Goal: Task Accomplishment & Management: Use online tool/utility

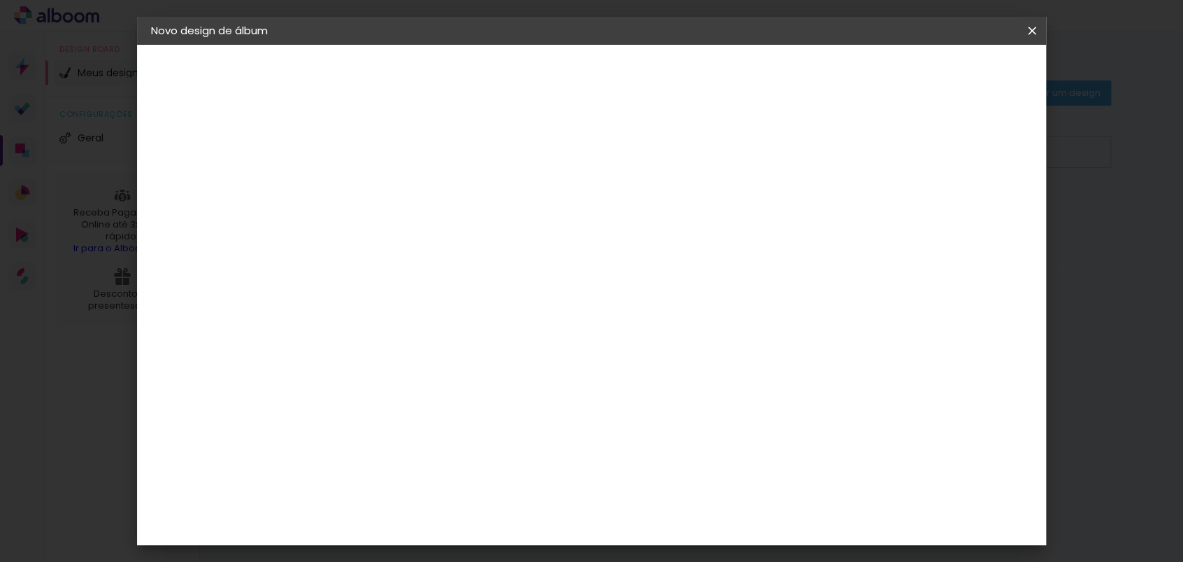
click at [604, 208] on paper-item "Tamanho Livre" at bounding box center [542, 212] width 124 height 31
click at [604, 63] on paper-button "Avançar" at bounding box center [570, 74] width 69 height 24
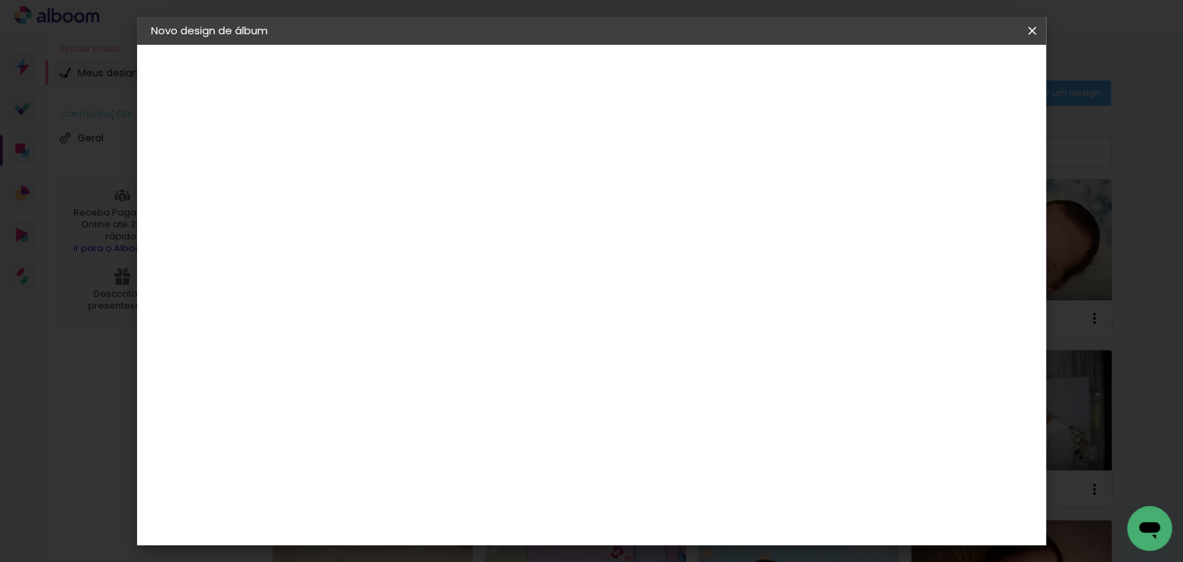
scroll to position [69, 0]
click at [347, 324] on input "30" at bounding box center [336, 328] width 36 height 21
click at [352, 332] on input "30" at bounding box center [336, 328] width 36 height 21
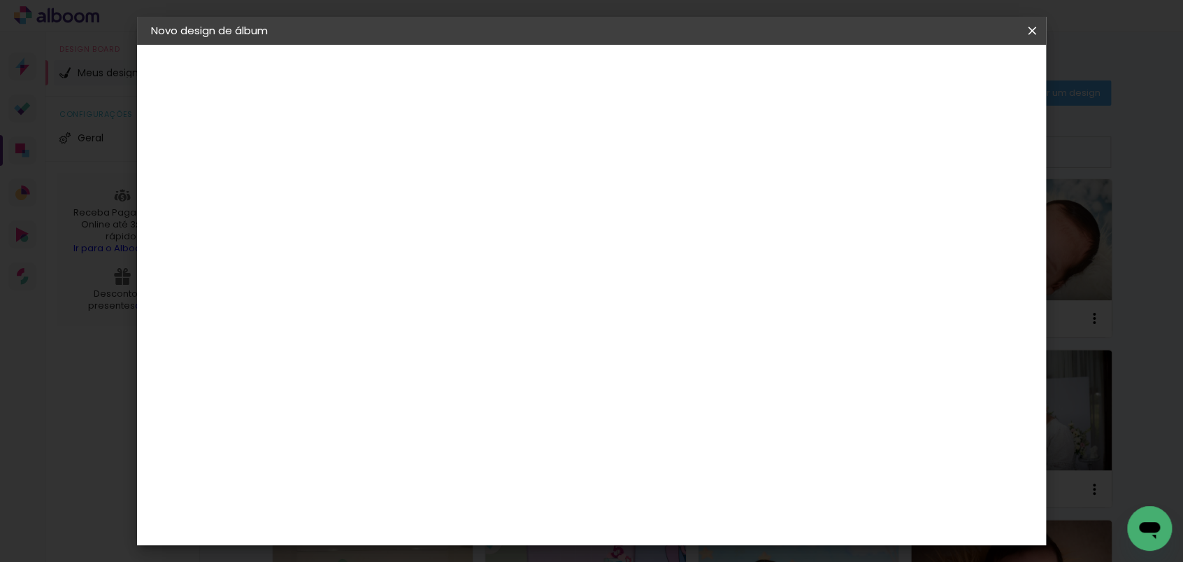
type input "25"
type paper-input "25"
type input "4"
type paper-input "4"
click at [965, 287] on input "4" at bounding box center [958, 281] width 25 height 21
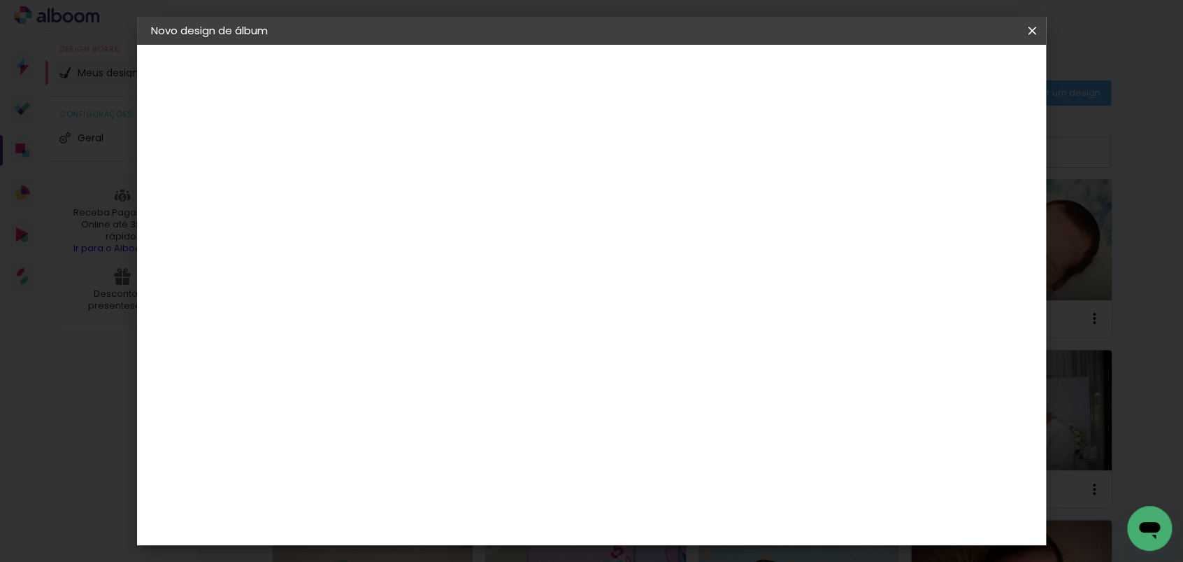
click at [965, 285] on div "30 cm cm cm mm A maioria das encadernadoras sugere 5mm de sangria." at bounding box center [649, 233] width 660 height 112
type input "3"
type paper-input "3"
click at [963, 213] on input "3" at bounding box center [960, 211] width 25 height 21
type input "2"
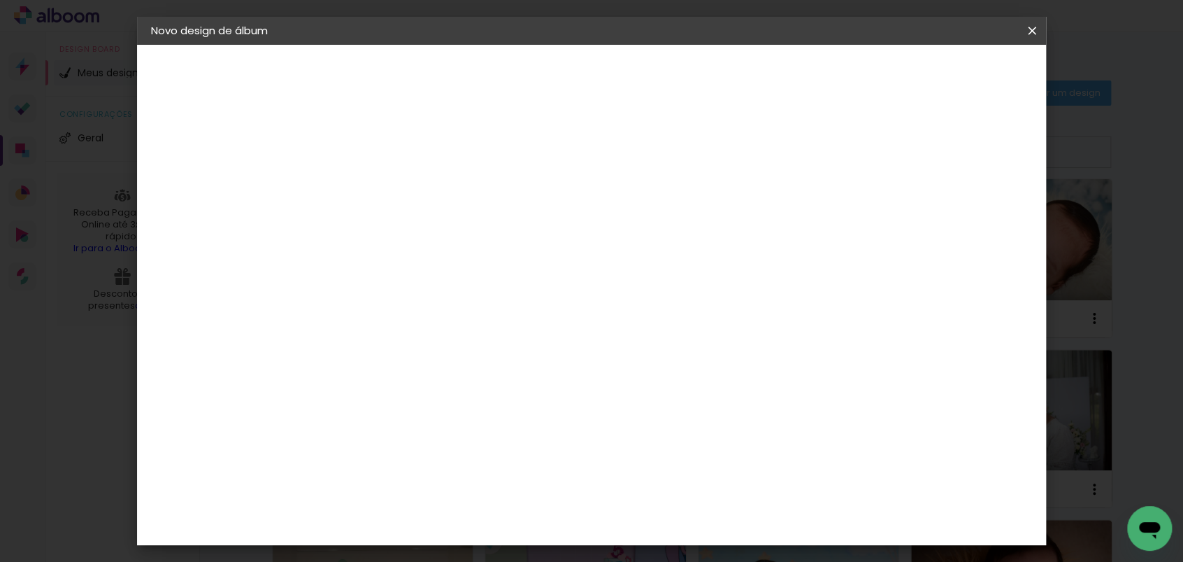
type paper-input "2"
click at [963, 213] on input "2" at bounding box center [964, 211] width 25 height 21
click at [964, 213] on input "2" at bounding box center [964, 211] width 25 height 21
type input "1"
type paper-input "1"
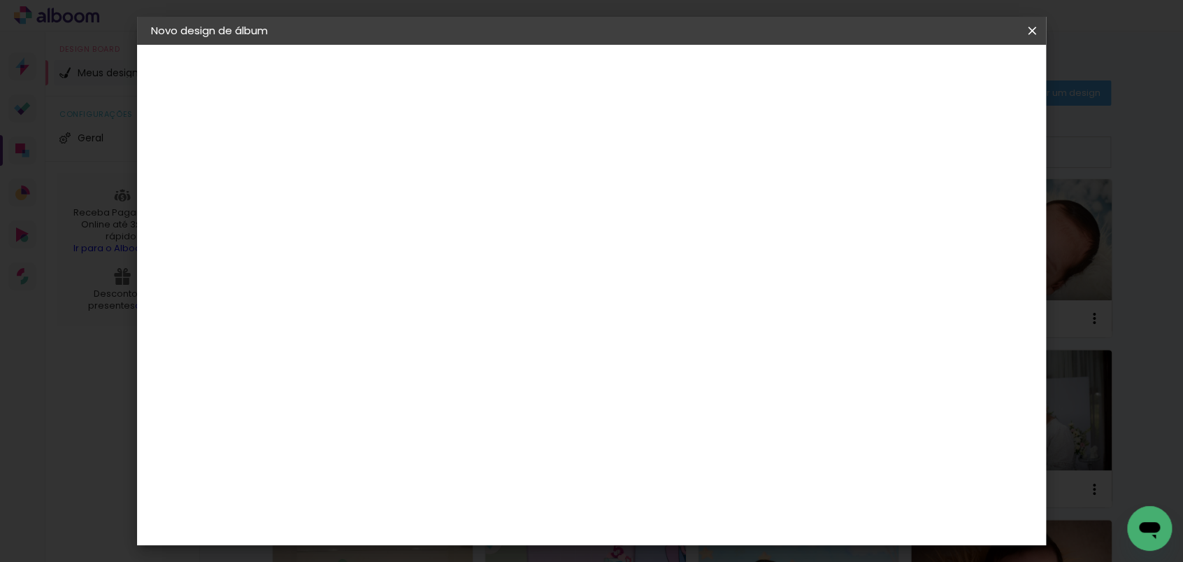
click at [968, 213] on input "1" at bounding box center [965, 211] width 25 height 21
type input "0"
click at [968, 213] on input "0" at bounding box center [965, 211] width 25 height 21
click at [957, 81] on paper-button "Iniciar design" at bounding box center [912, 74] width 92 height 24
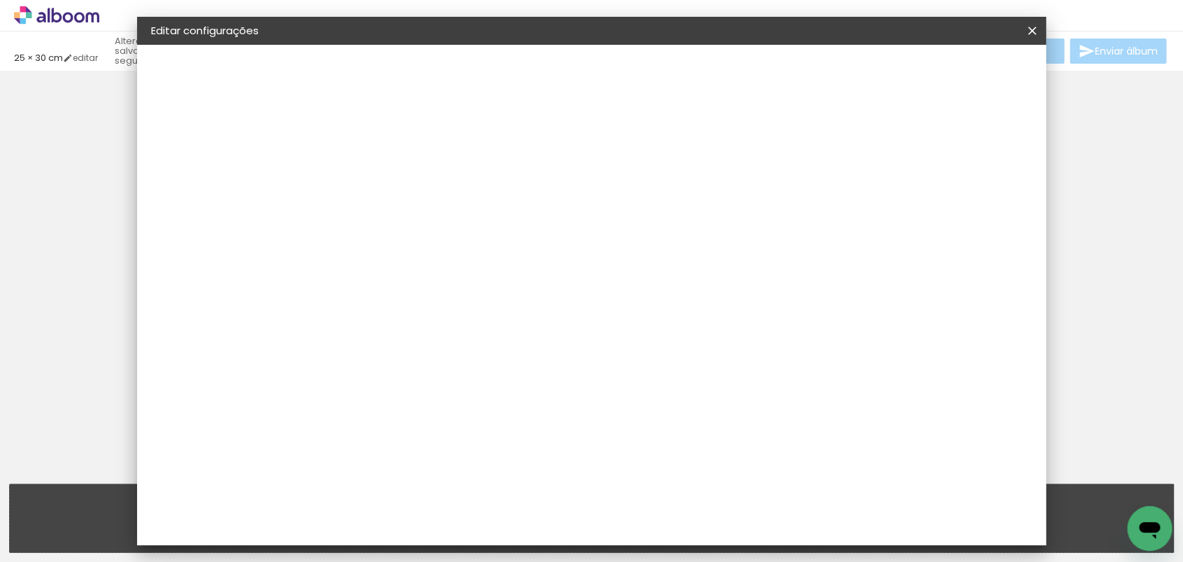
type input "25"
type input "60"
type input "0"
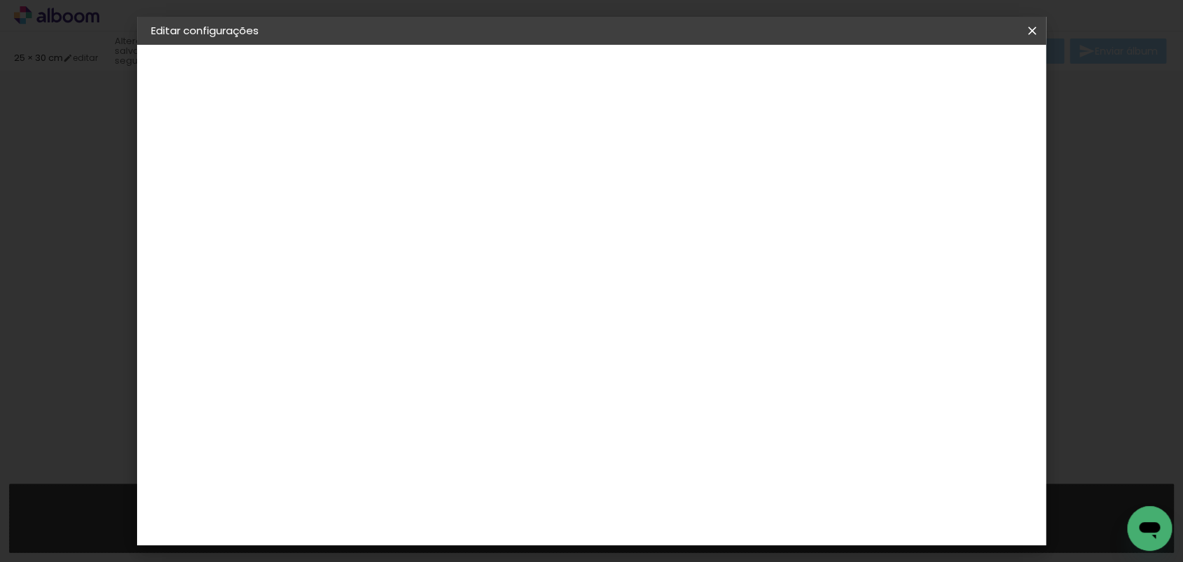
click at [943, 79] on span "Salvar configurações" at bounding box center [892, 74] width 104 height 10
click at [943, 77] on span "Salvar configurações" at bounding box center [892, 74] width 104 height 10
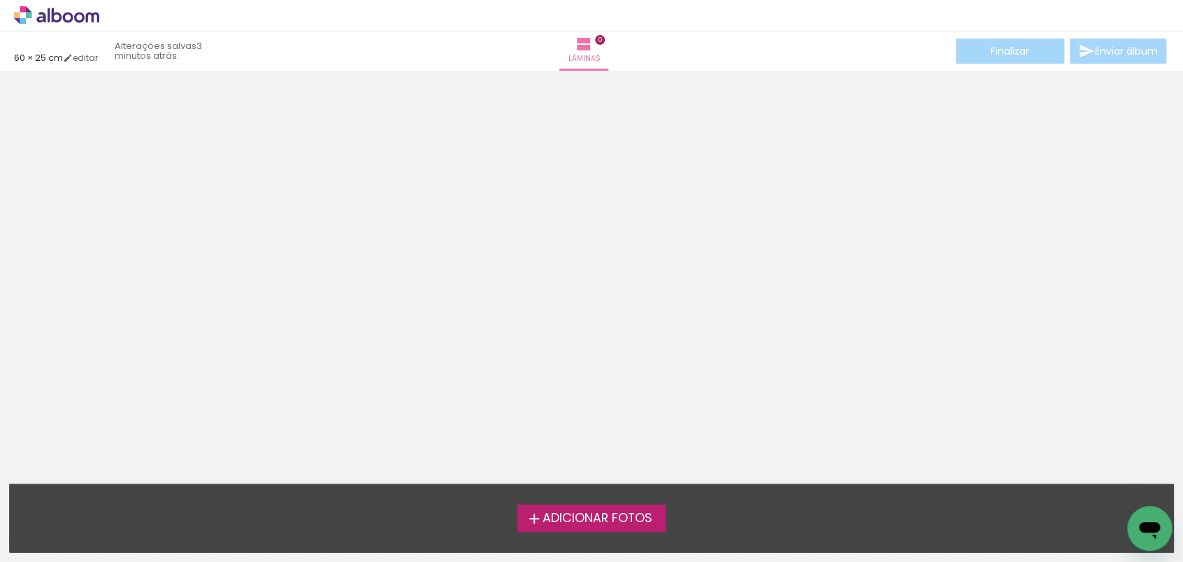
click at [597, 516] on span "Adicionar Fotos" at bounding box center [598, 518] width 110 height 13
click at [0, 0] on input "file" at bounding box center [0, 0] width 0 height 0
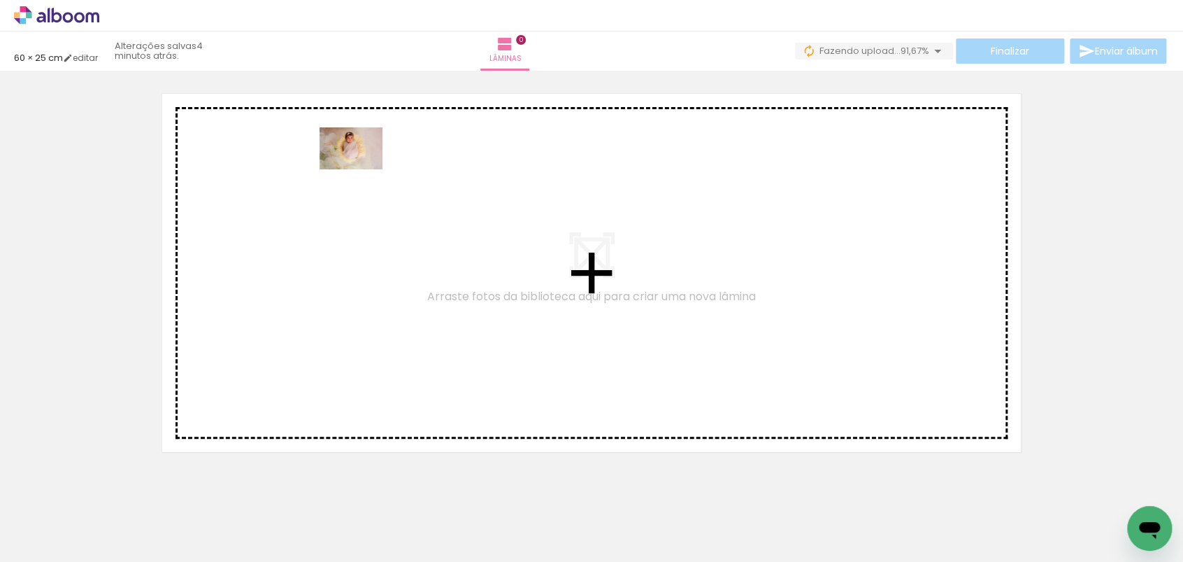
drag, startPoint x: 147, startPoint y: 506, endPoint x: 391, endPoint y: 178, distance: 408.9
click at [391, 178] on quentale-workspace at bounding box center [591, 281] width 1183 height 562
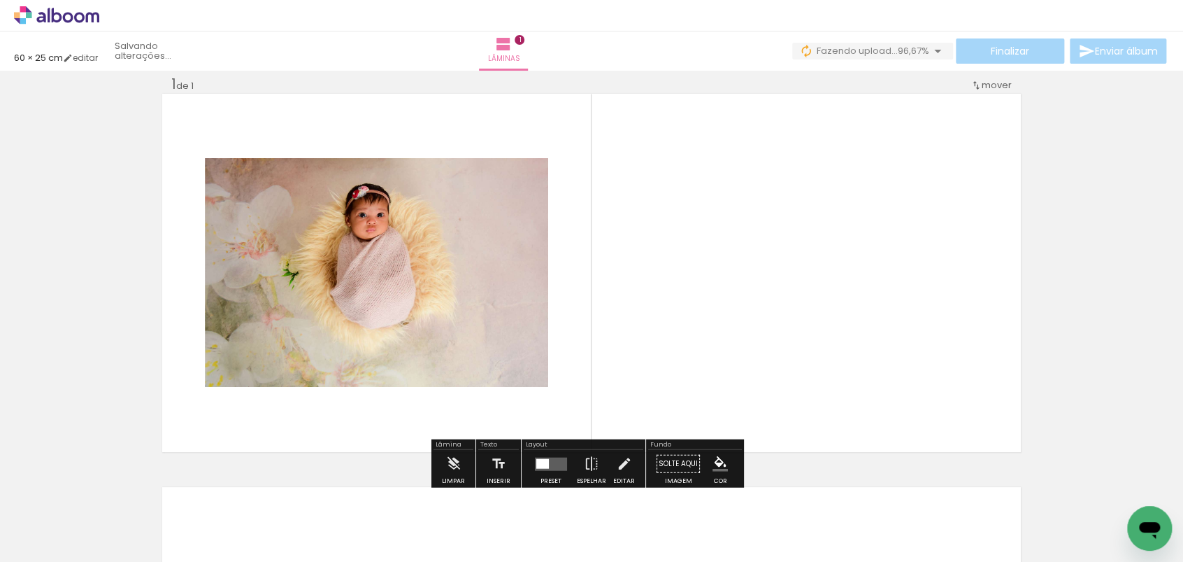
scroll to position [17, 0]
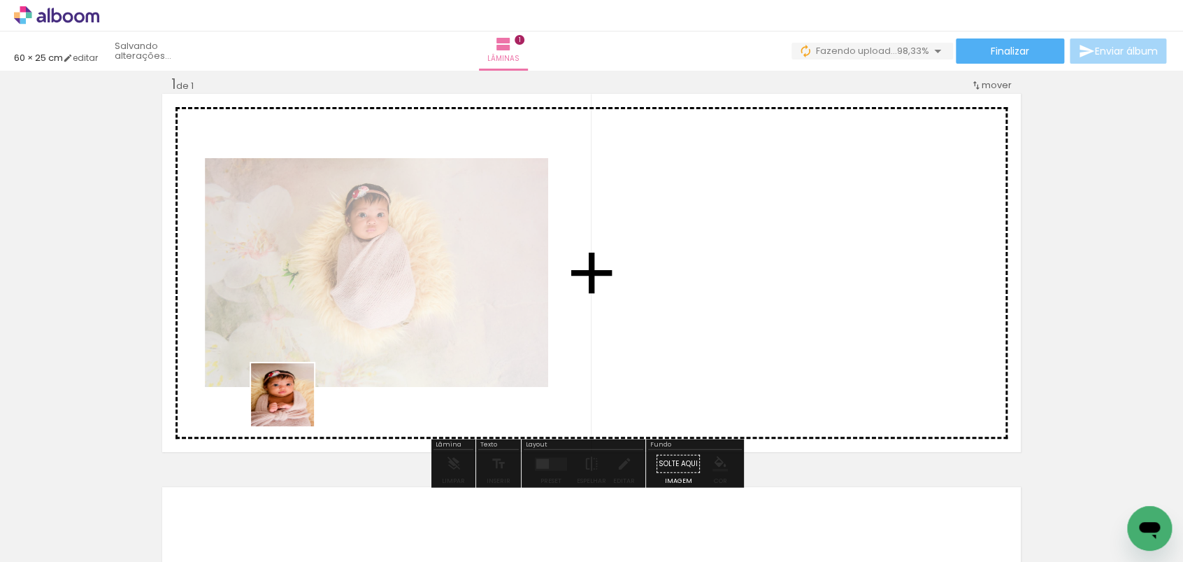
drag, startPoint x: 214, startPoint y: 501, endPoint x: 394, endPoint y: 348, distance: 236.1
click at [446, 270] on quentale-workspace at bounding box center [591, 281] width 1183 height 562
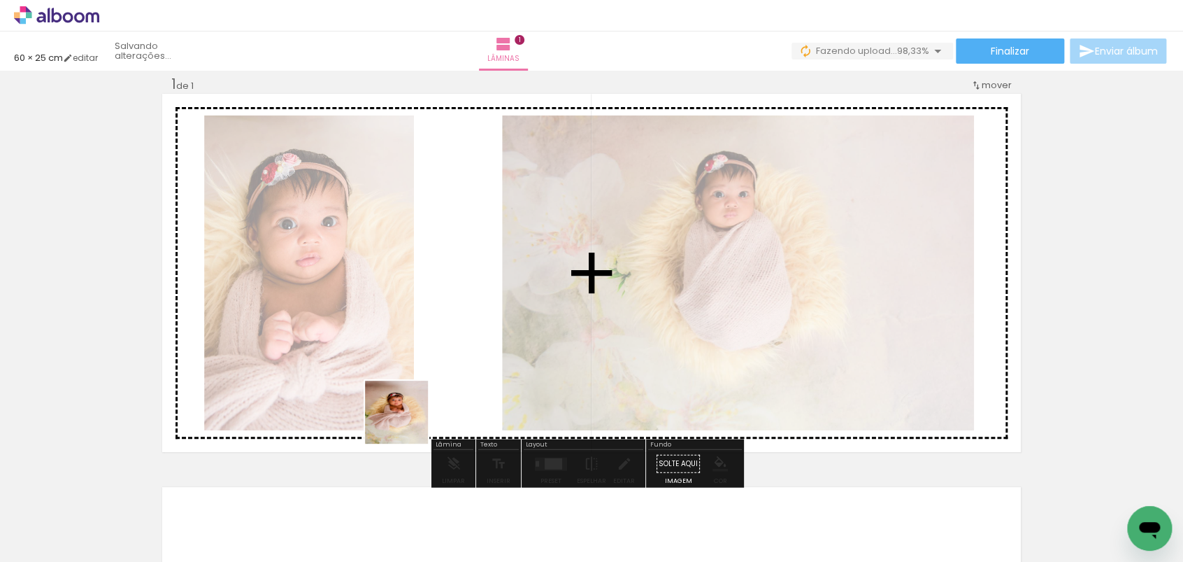
drag, startPoint x: 318, startPoint y: 527, endPoint x: 383, endPoint y: 492, distance: 73.5
click at [506, 329] on quentale-workspace at bounding box center [591, 281] width 1183 height 562
click at [506, 329] on quentale-photo at bounding box center [738, 272] width 472 height 315
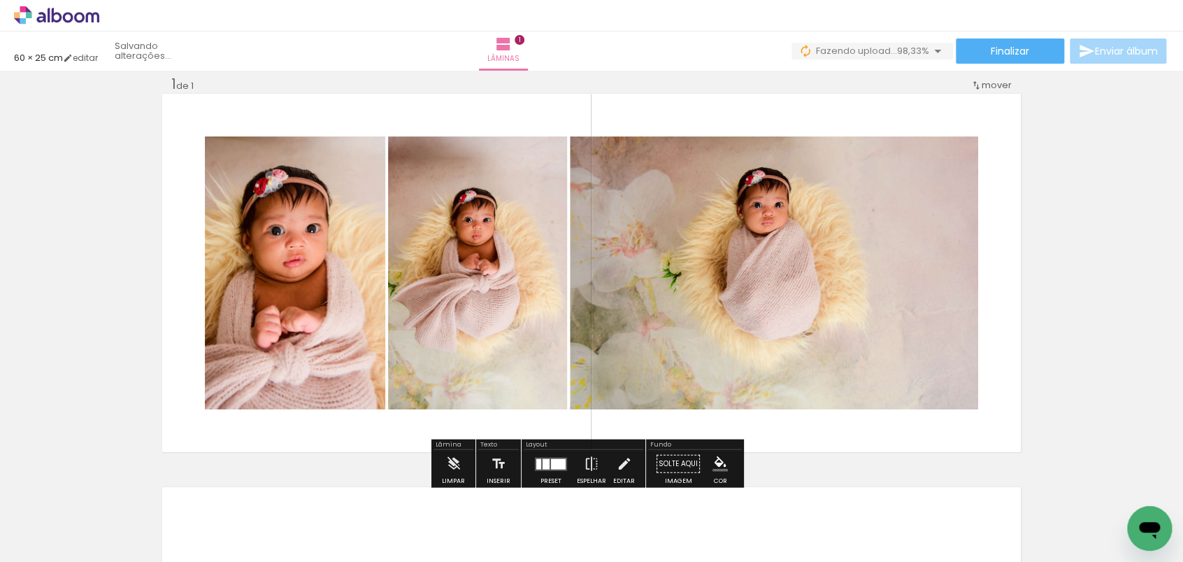
drag, startPoint x: 376, startPoint y: 522, endPoint x: 436, endPoint y: 520, distance: 59.5
click at [494, 302] on quentale-workspace at bounding box center [591, 281] width 1183 height 562
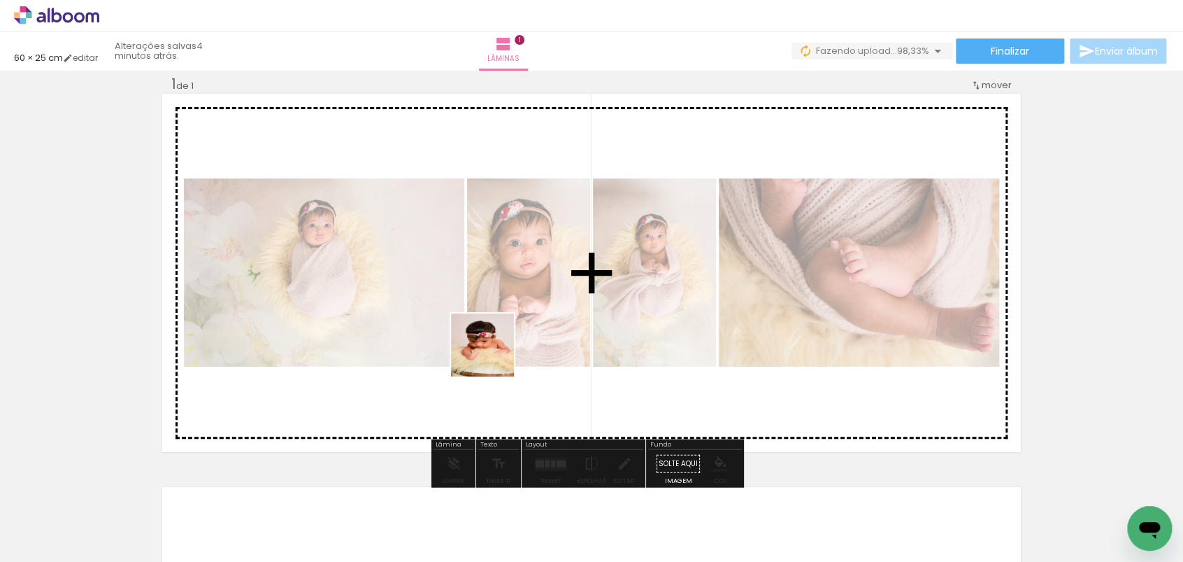
drag, startPoint x: 452, startPoint y: 518, endPoint x: 517, endPoint y: 326, distance: 202.4
click at [498, 348] on quentale-workspace at bounding box center [591, 281] width 1183 height 562
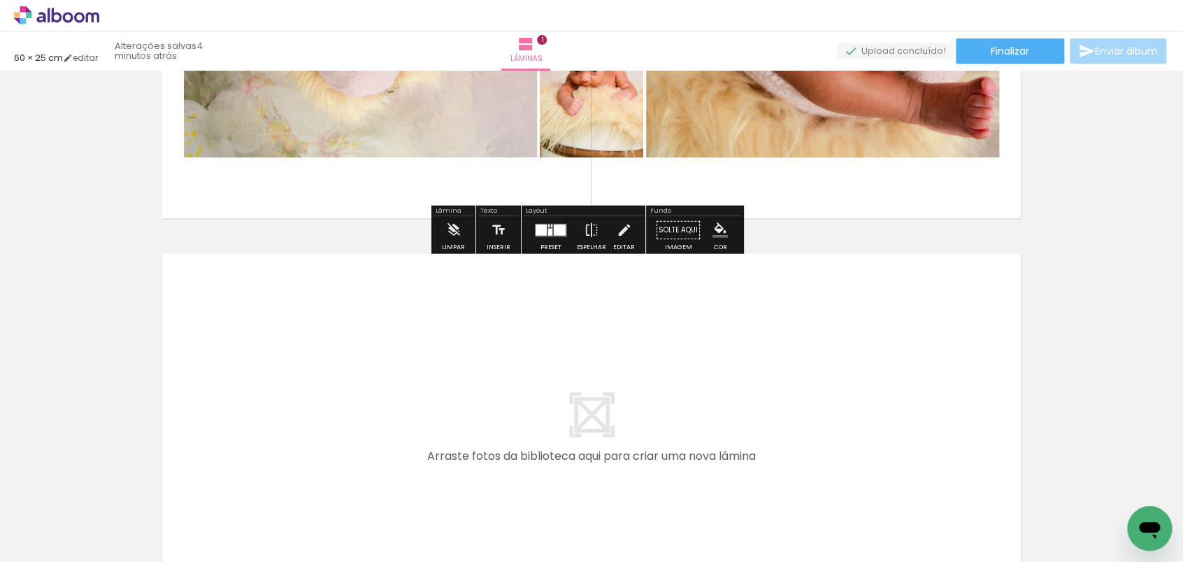
scroll to position [437, 0]
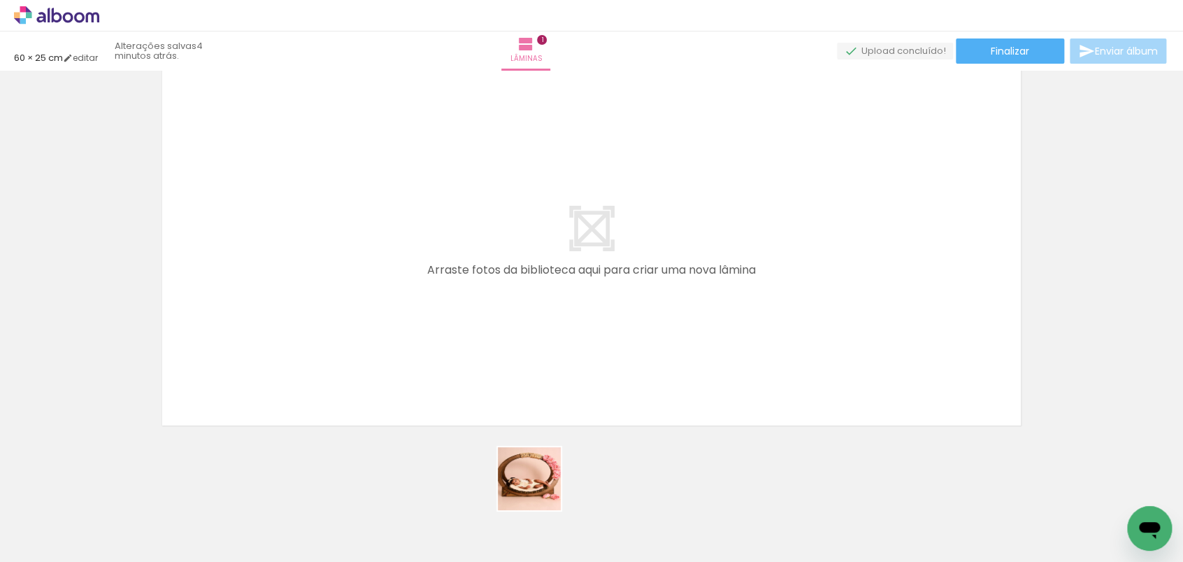
drag, startPoint x: 540, startPoint y: 489, endPoint x: 576, endPoint y: 422, distance: 75.7
click at [479, 225] on quentale-workspace at bounding box center [591, 281] width 1183 height 562
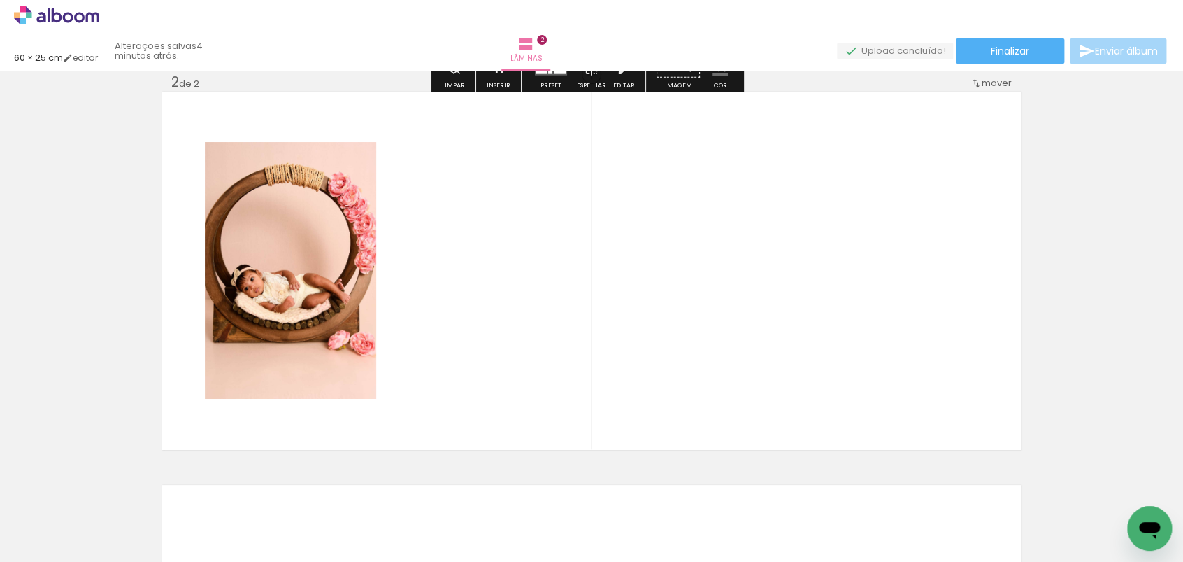
scroll to position [411, 0]
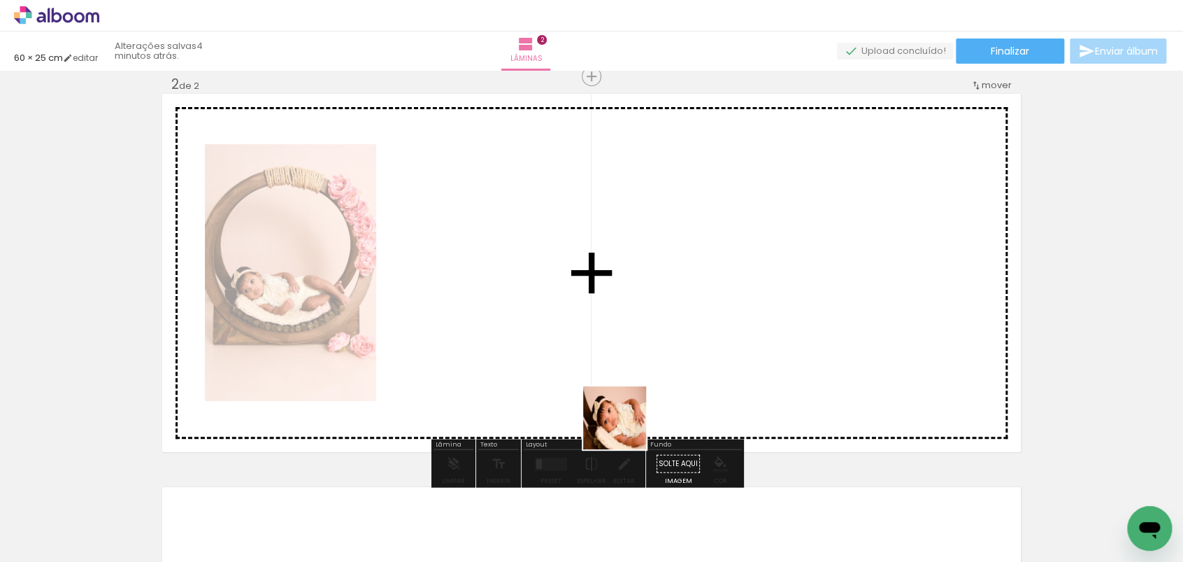
drag, startPoint x: 623, startPoint y: 506, endPoint x: 624, endPoint y: 351, distance: 154.6
click at [624, 351] on quentale-workspace at bounding box center [591, 281] width 1183 height 562
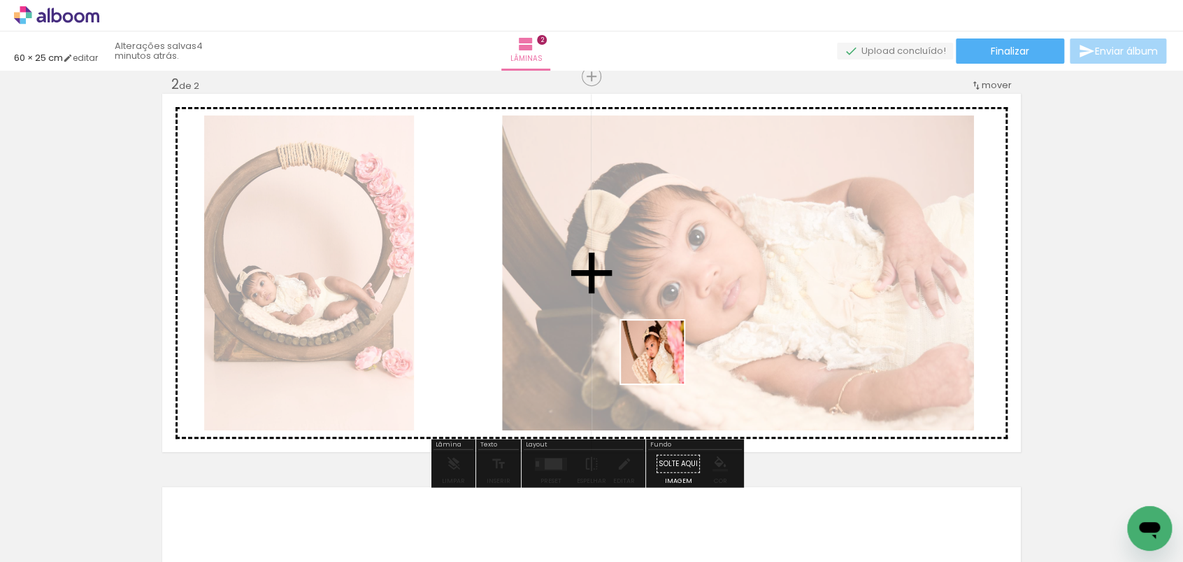
drag, startPoint x: 694, startPoint y: 519, endPoint x: 671, endPoint y: 377, distance: 143.7
click at [655, 322] on quentale-workspace at bounding box center [591, 281] width 1183 height 562
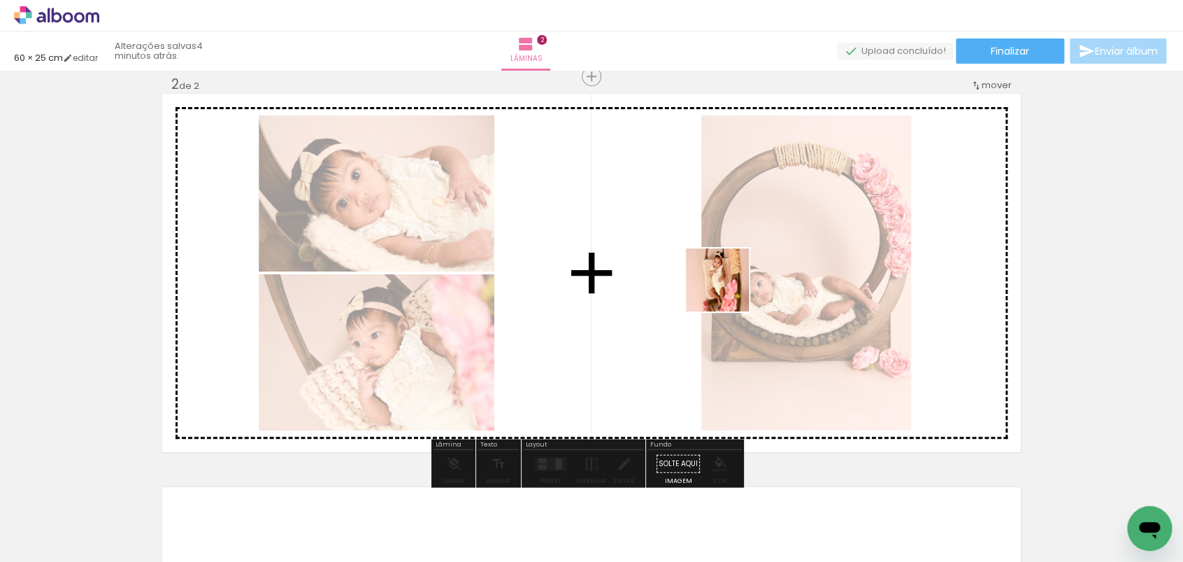
drag, startPoint x: 755, startPoint y: 505, endPoint x: 815, endPoint y: 448, distance: 82.6
click at [728, 290] on quentale-workspace at bounding box center [591, 281] width 1183 height 562
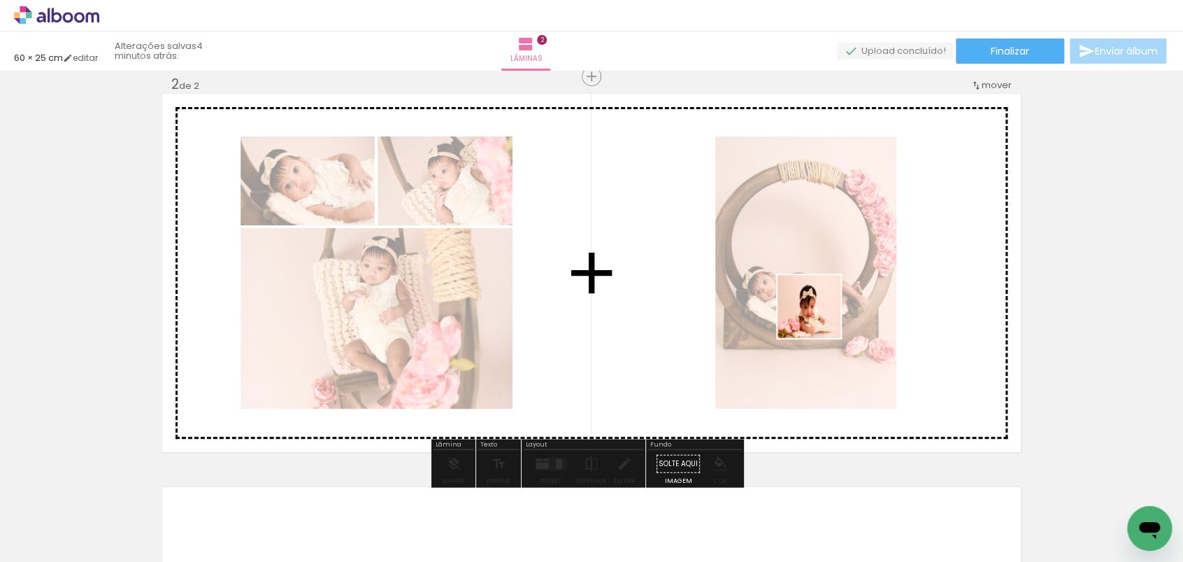
drag, startPoint x: 862, startPoint y: 519, endPoint x: 790, endPoint y: 266, distance: 262.4
click at [815, 297] on quentale-workspace at bounding box center [591, 281] width 1183 height 562
click at [815, 297] on quentale-photo at bounding box center [805, 272] width 181 height 272
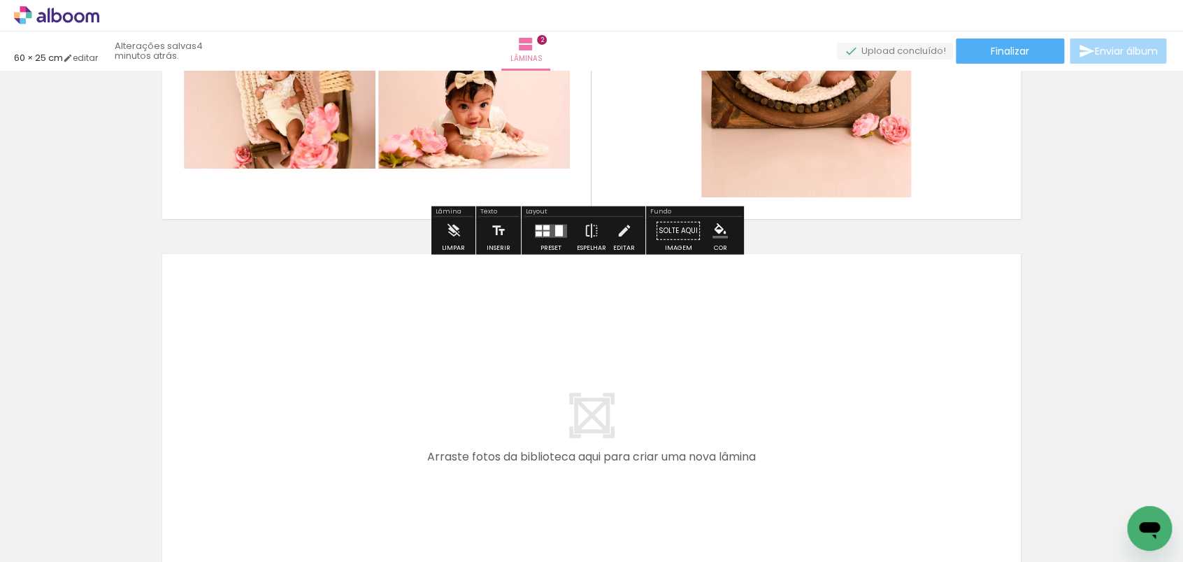
scroll to position [830, 0]
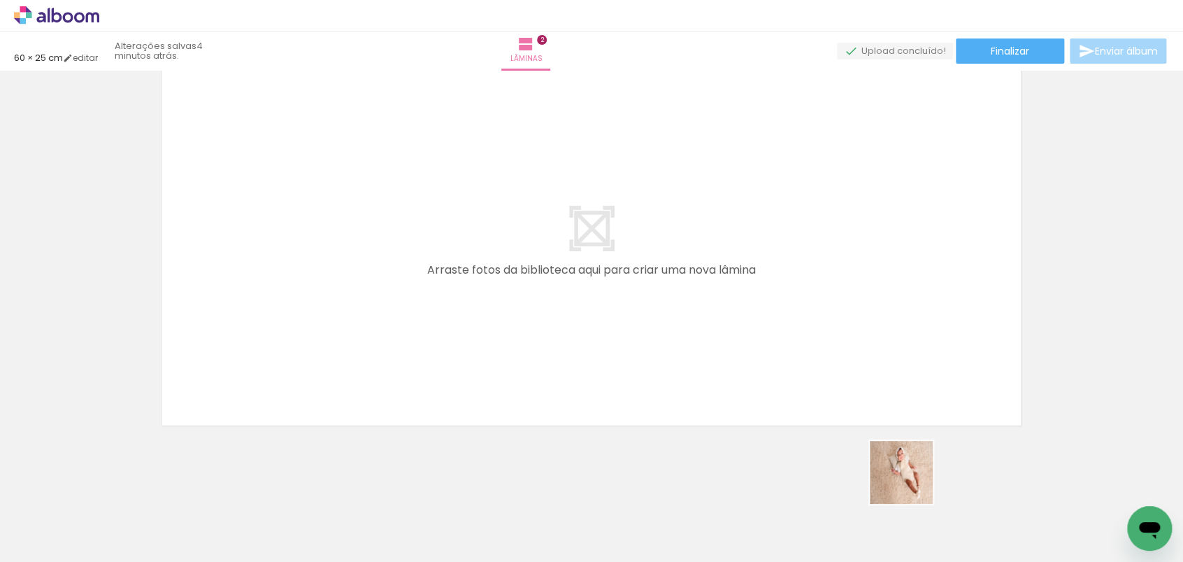
drag, startPoint x: 919, startPoint y: 511, endPoint x: 883, endPoint y: 373, distance: 142.3
click at [744, 239] on quentale-workspace at bounding box center [591, 281] width 1183 height 562
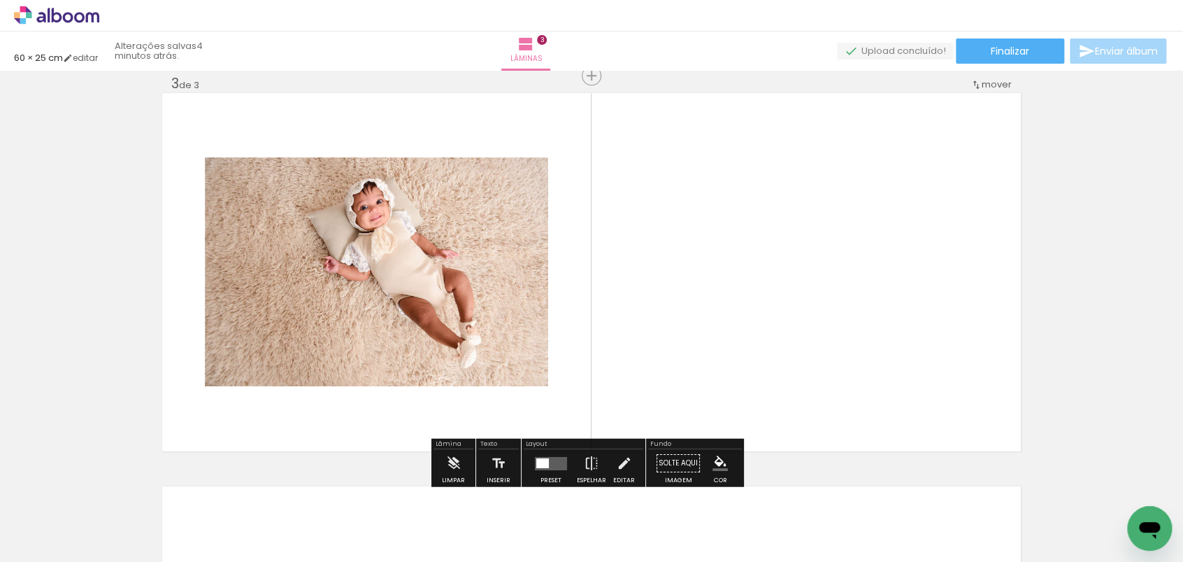
scroll to position [804, 0]
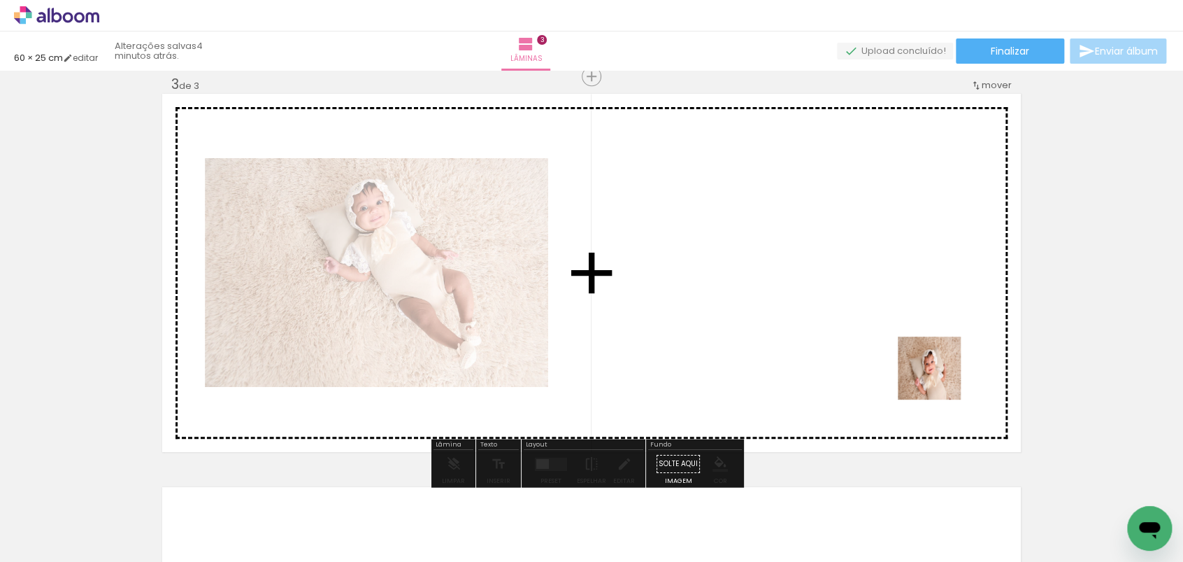
drag, startPoint x: 1001, startPoint y: 505, endPoint x: 889, endPoint y: 293, distance: 239.6
click at [889, 293] on quentale-workspace at bounding box center [591, 281] width 1183 height 562
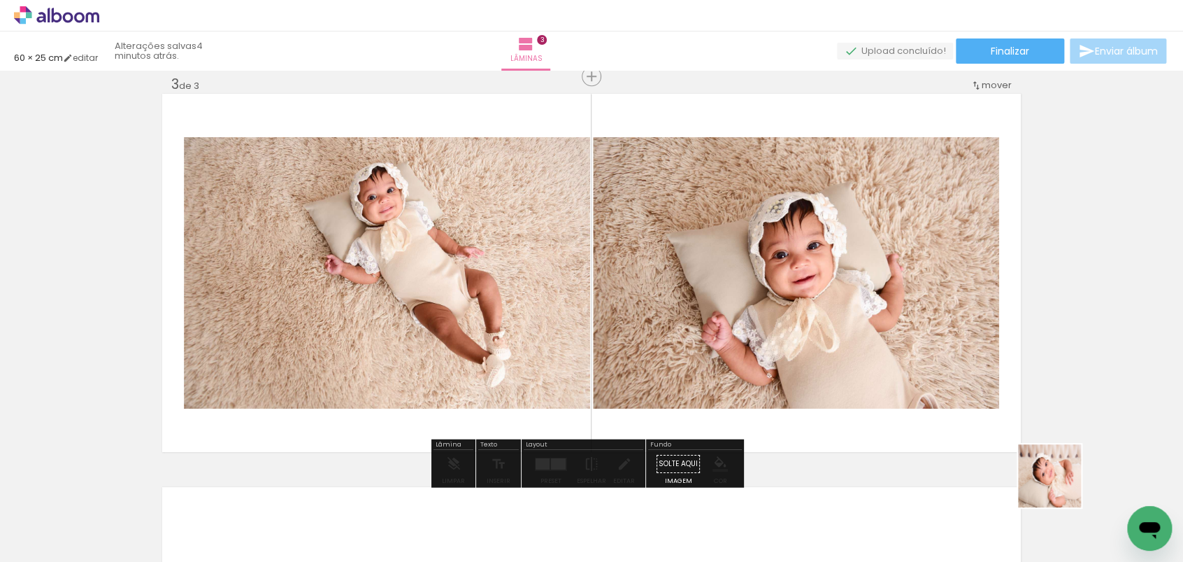
drag, startPoint x: 1082, startPoint y: 533, endPoint x: 879, endPoint y: 443, distance: 221.7
click at [893, 341] on quentale-workspace at bounding box center [591, 281] width 1183 height 562
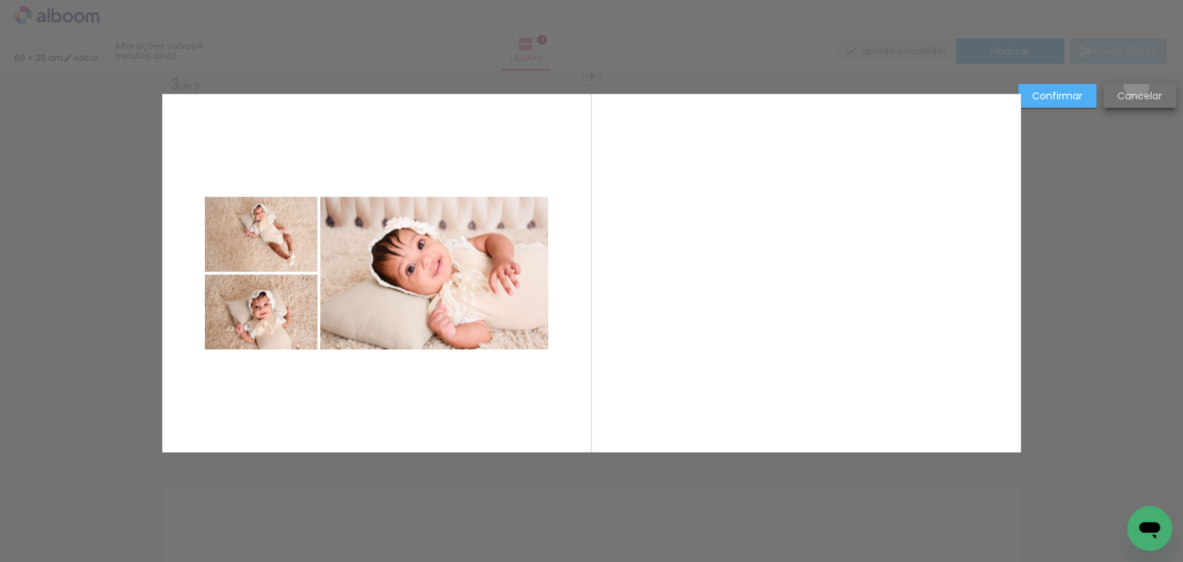
click at [1136, 85] on paper-button "Cancelar" at bounding box center [1140, 96] width 73 height 24
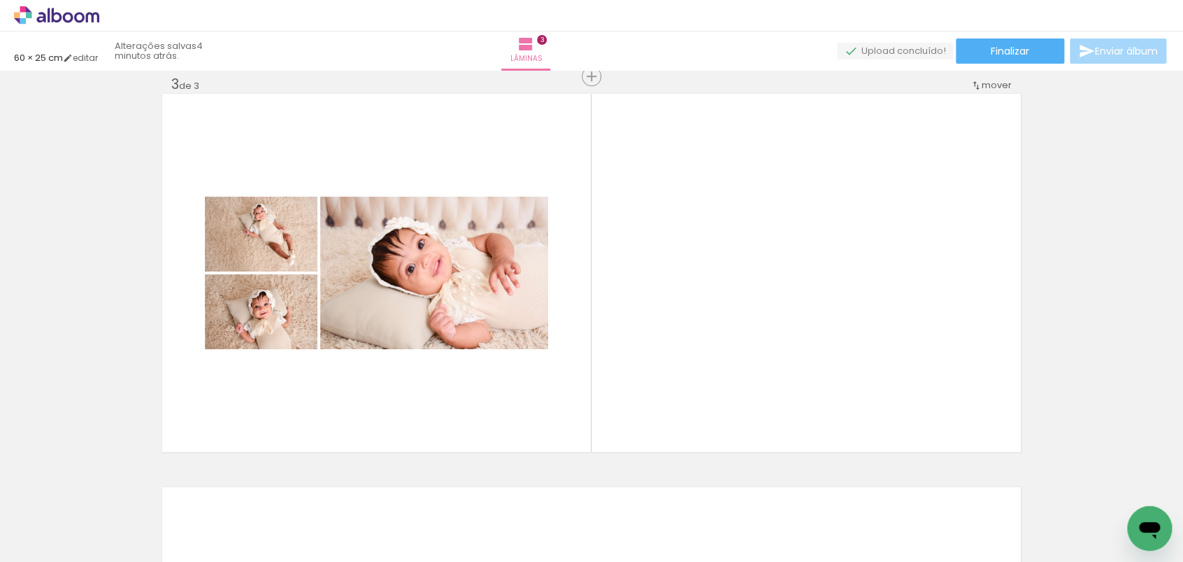
scroll to position [0, 737]
drag, startPoint x: 432, startPoint y: 521, endPoint x: 508, endPoint y: 295, distance: 238.4
click at [508, 295] on quentale-workspace at bounding box center [591, 281] width 1183 height 562
drag, startPoint x: 508, startPoint y: 295, endPoint x: 498, endPoint y: 497, distance: 202.4
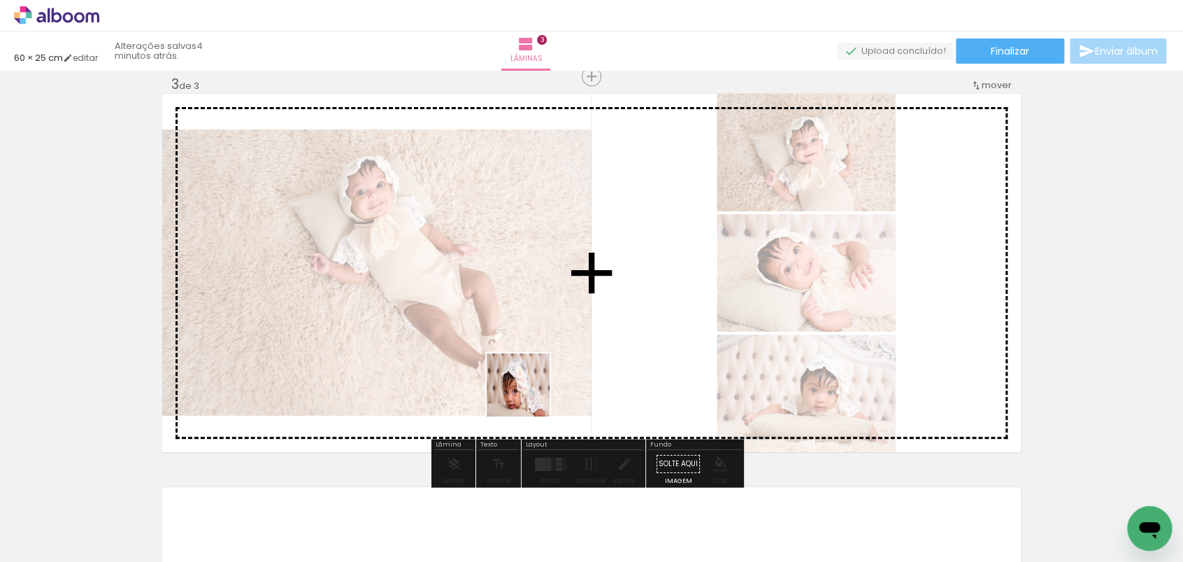
drag, startPoint x: 496, startPoint y: 526, endPoint x: 544, endPoint y: 359, distance: 174.0
click at [544, 359] on quentale-workspace at bounding box center [591, 281] width 1183 height 562
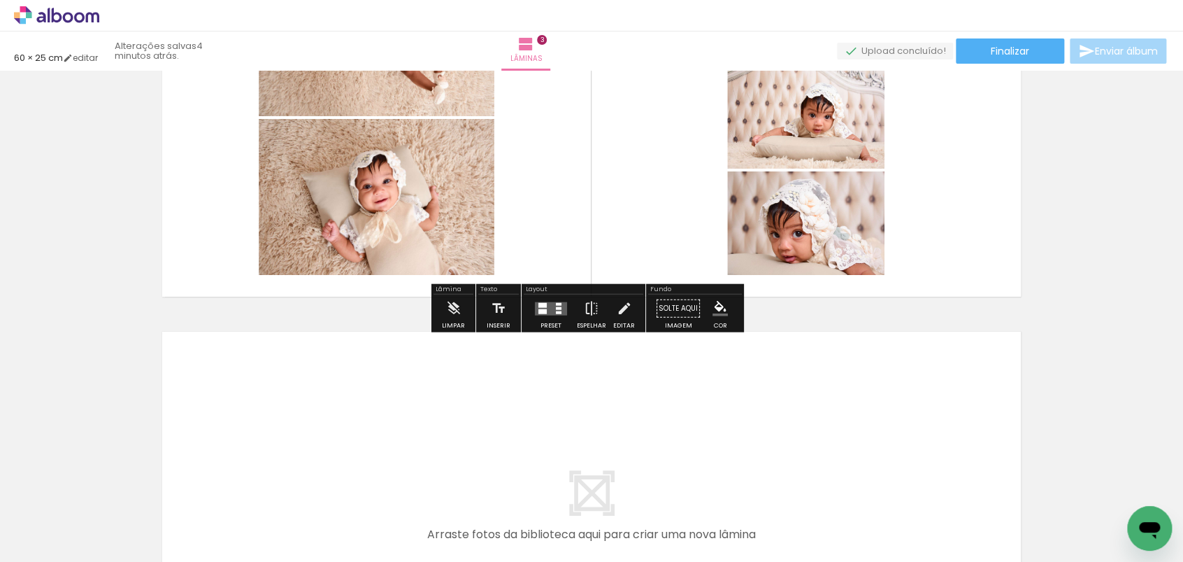
scroll to position [1223, 0]
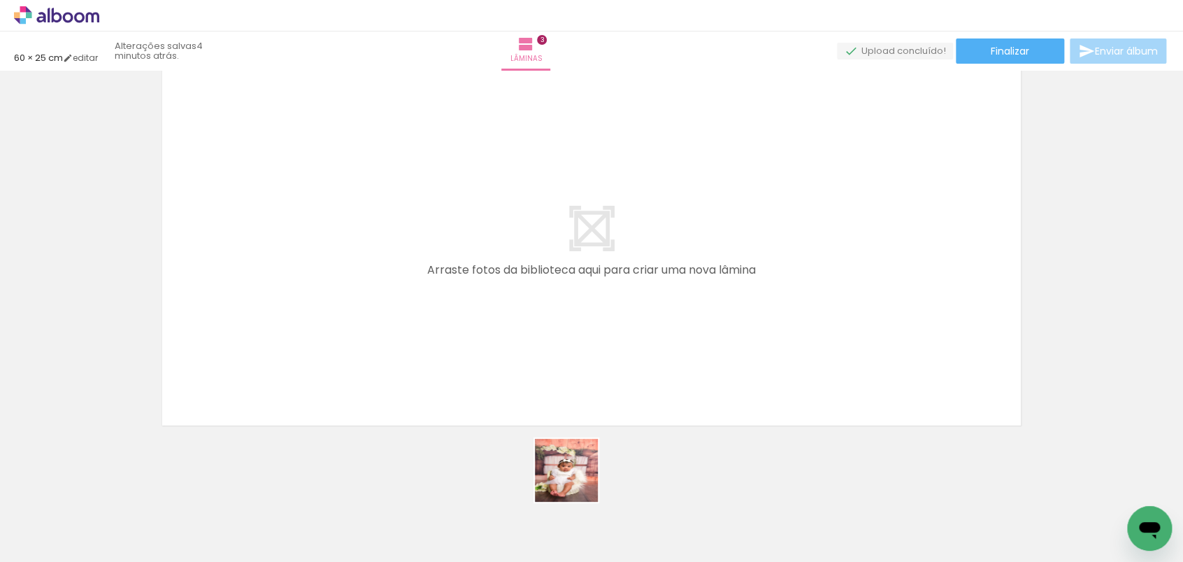
drag, startPoint x: 577, startPoint y: 480, endPoint x: 688, endPoint y: 485, distance: 111.3
click at [627, 299] on quentale-workspace at bounding box center [591, 281] width 1183 height 562
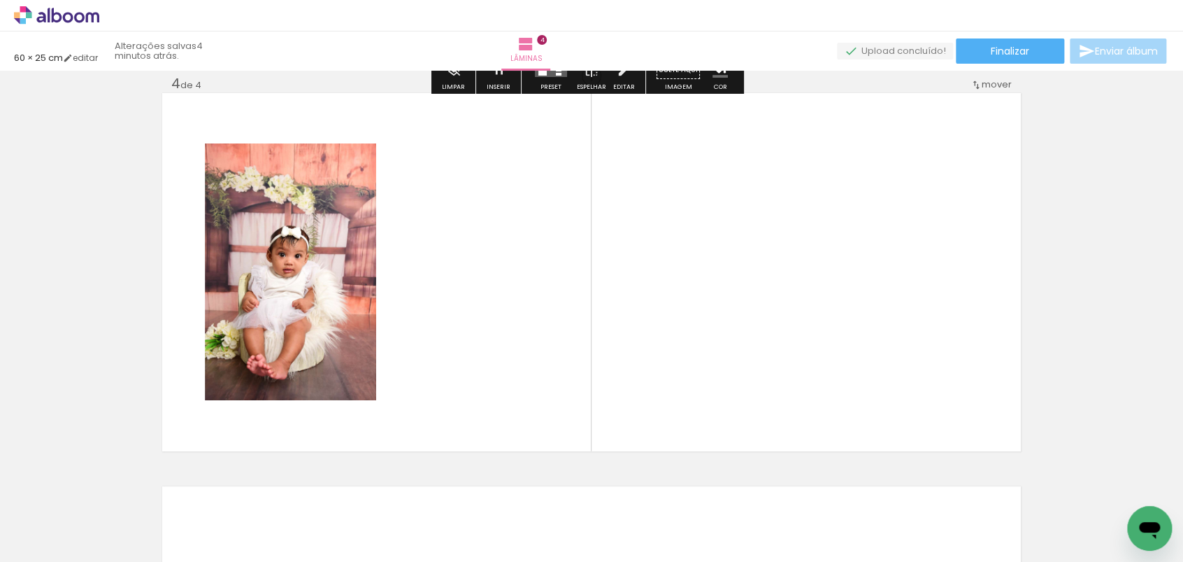
scroll to position [1197, 0]
drag, startPoint x: 653, startPoint y: 513, endPoint x: 706, endPoint y: 459, distance: 76.2
click at [677, 341] on quentale-workspace at bounding box center [591, 281] width 1183 height 562
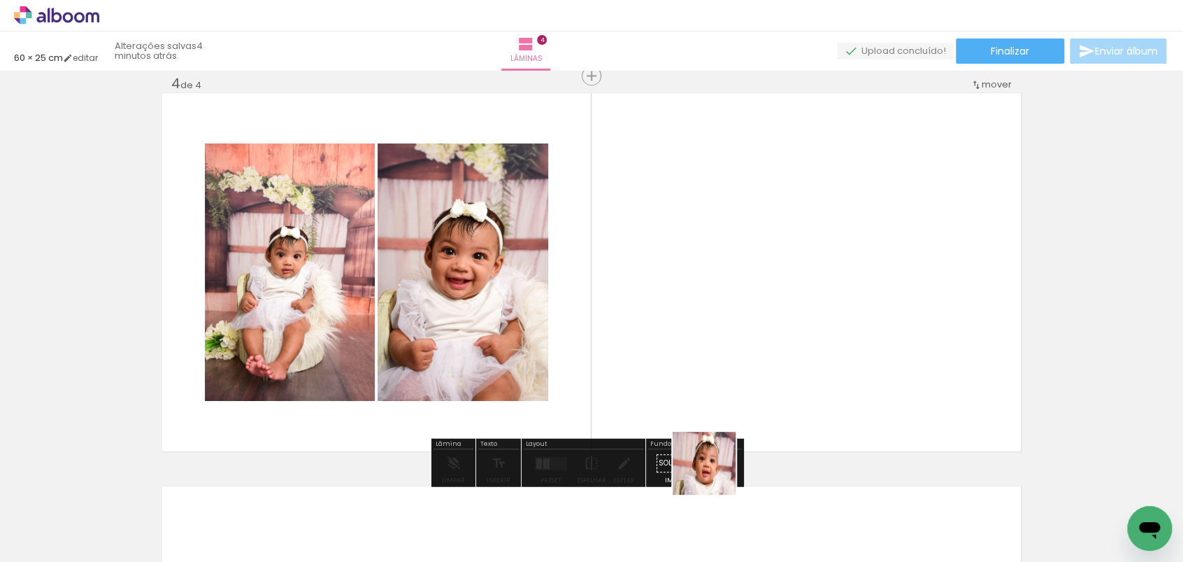
drag, startPoint x: 720, startPoint y: 496, endPoint x: 678, endPoint y: 292, distance: 207.8
click at [678, 292] on quentale-workspace at bounding box center [591, 281] width 1183 height 562
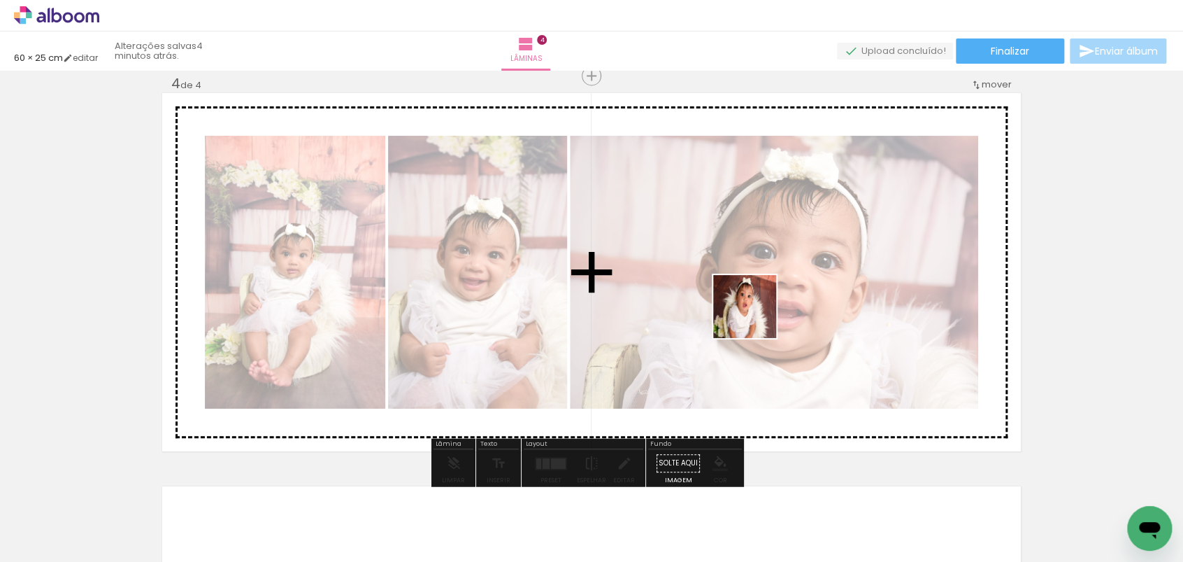
drag, startPoint x: 820, startPoint y: 524, endPoint x: 755, endPoint y: 327, distance: 207.0
click at [754, 309] on quentale-workspace at bounding box center [591, 281] width 1183 height 562
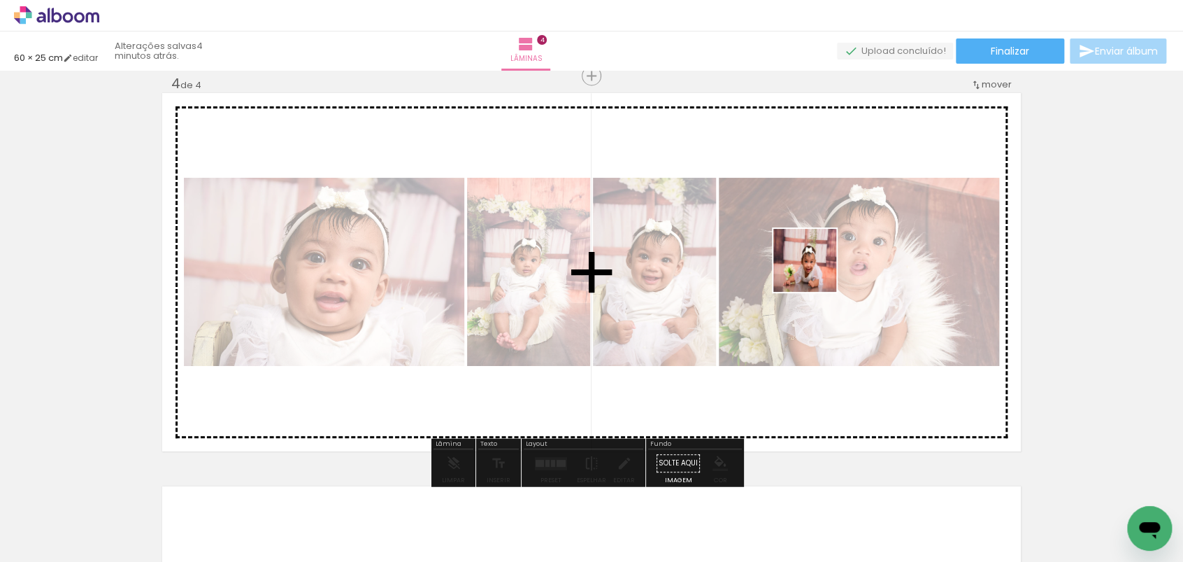
drag, startPoint x: 893, startPoint y: 506, endPoint x: 815, endPoint y: 271, distance: 248.1
click at [815, 271] on quentale-workspace at bounding box center [591, 281] width 1183 height 562
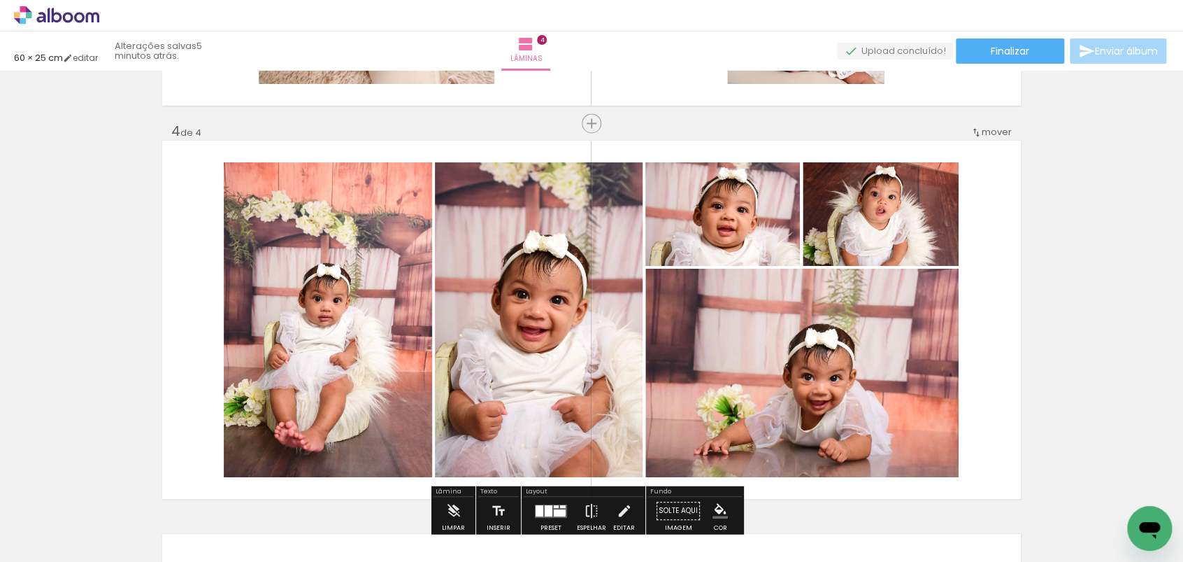
scroll to position [1616, 0]
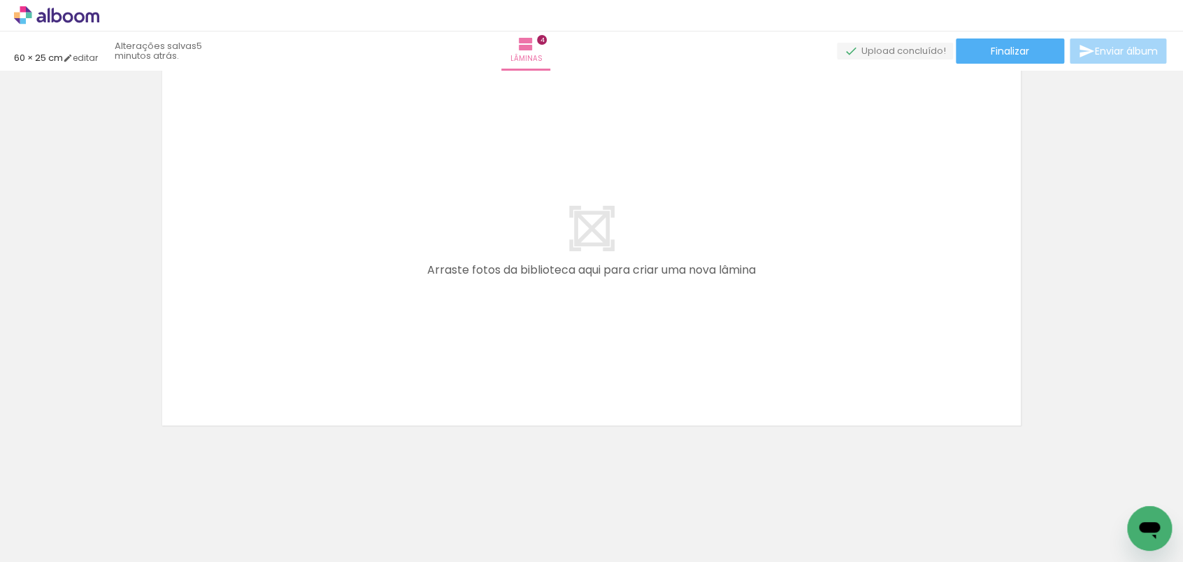
drag, startPoint x: 532, startPoint y: 516, endPoint x: 586, endPoint y: 434, distance: 98.9
click at [537, 294] on quentale-workspace at bounding box center [591, 281] width 1183 height 562
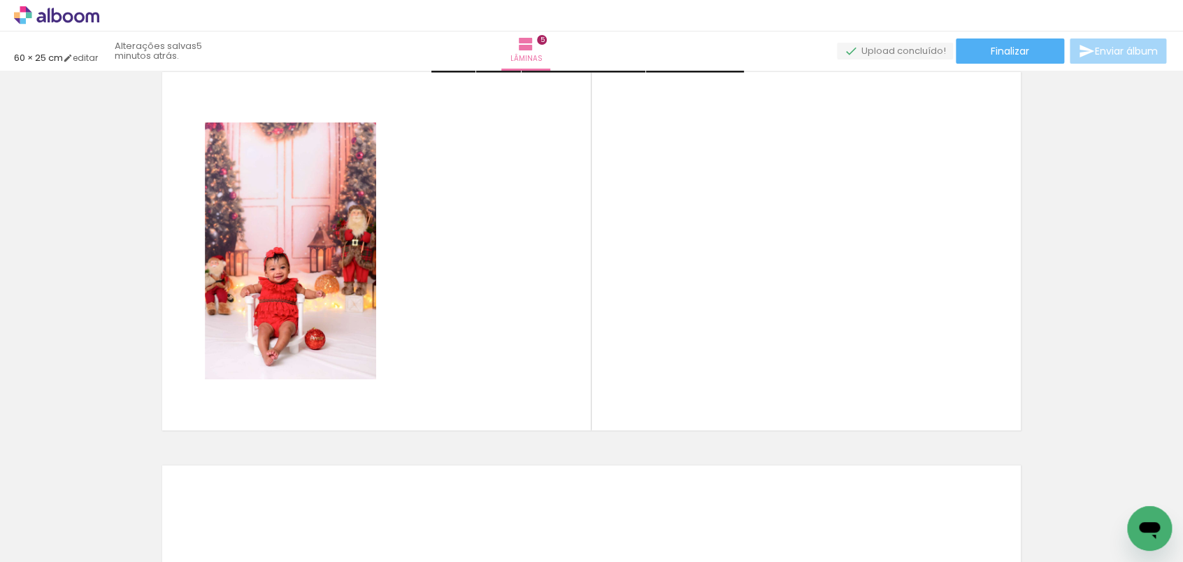
scroll to position [1590, 0]
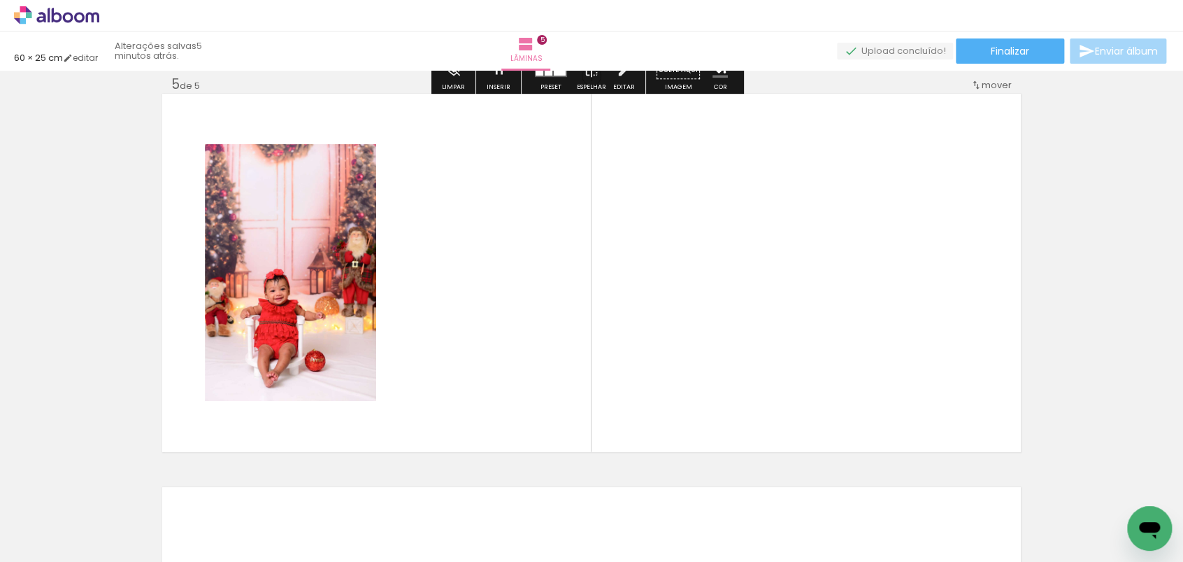
drag, startPoint x: 588, startPoint y: 504, endPoint x: 643, endPoint y: 438, distance: 85.9
click at [590, 257] on quentale-workspace at bounding box center [591, 281] width 1183 height 562
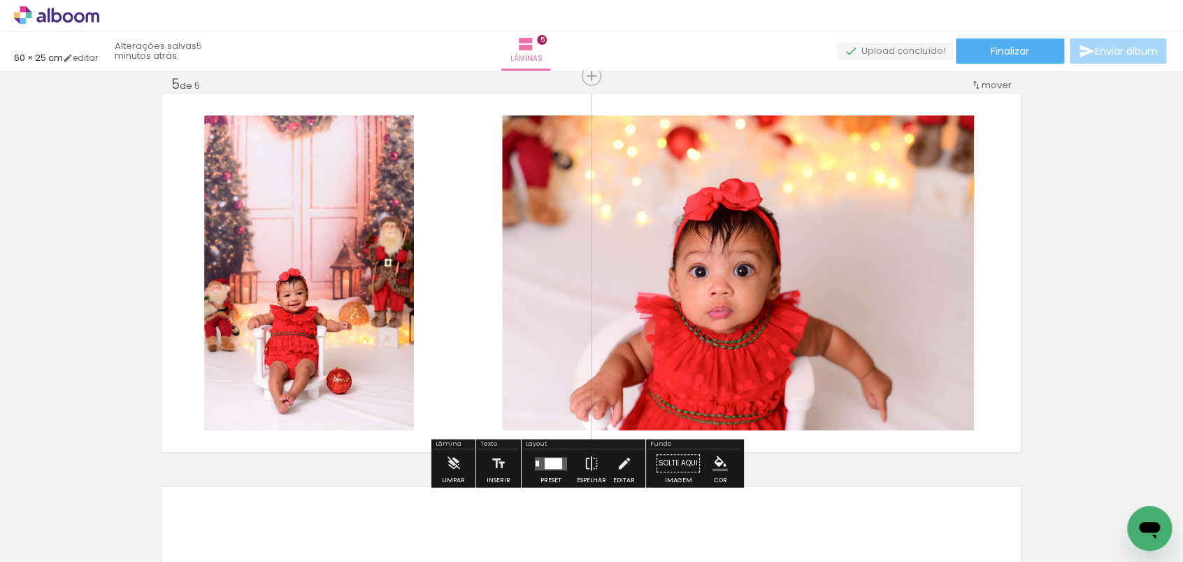
drag, startPoint x: 669, startPoint y: 529, endPoint x: 774, endPoint y: 462, distance: 124.2
click at [700, 279] on quentale-workspace at bounding box center [591, 281] width 1183 height 562
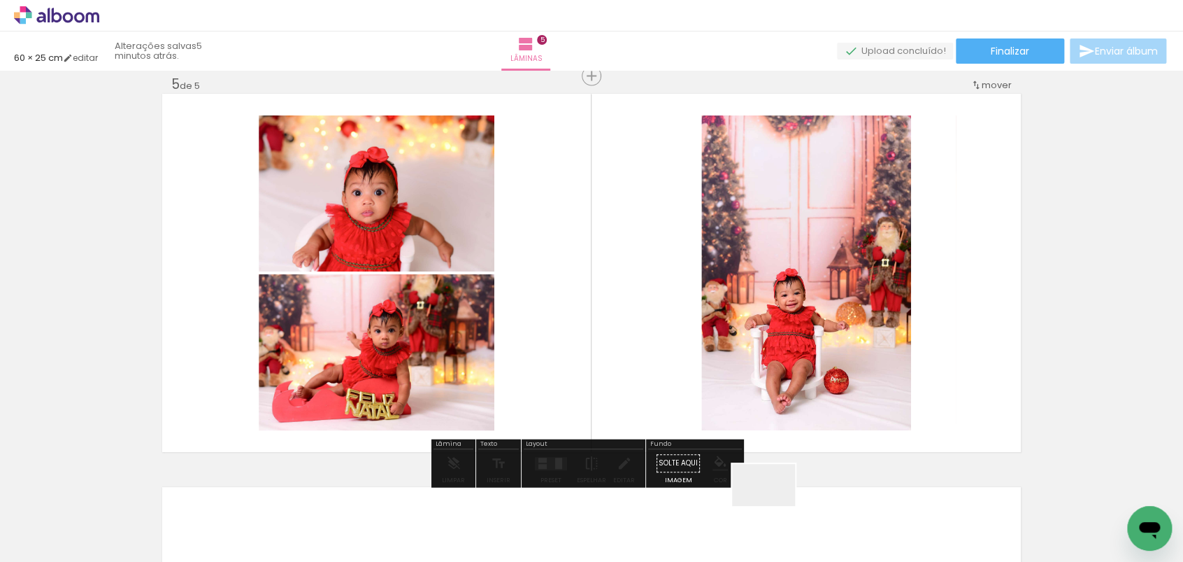
drag, startPoint x: 774, startPoint y: 506, endPoint x: 818, endPoint y: 495, distance: 44.6
click at [772, 326] on quentale-workspace at bounding box center [591, 281] width 1183 height 562
click at [772, 326] on quentale-photo at bounding box center [806, 272] width 210 height 315
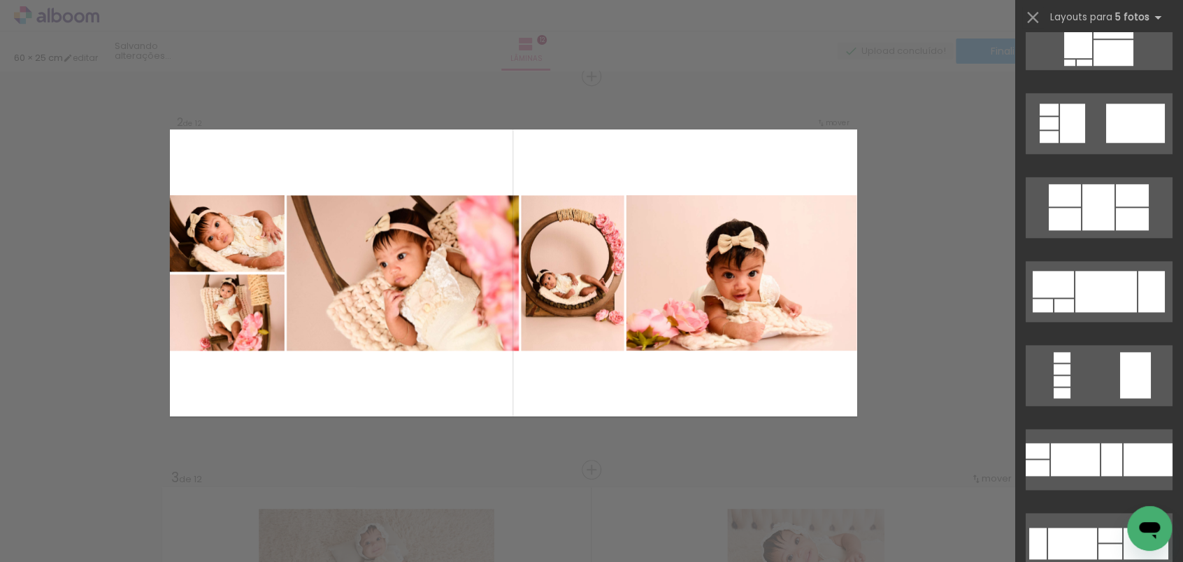
scroll to position [777, 0]
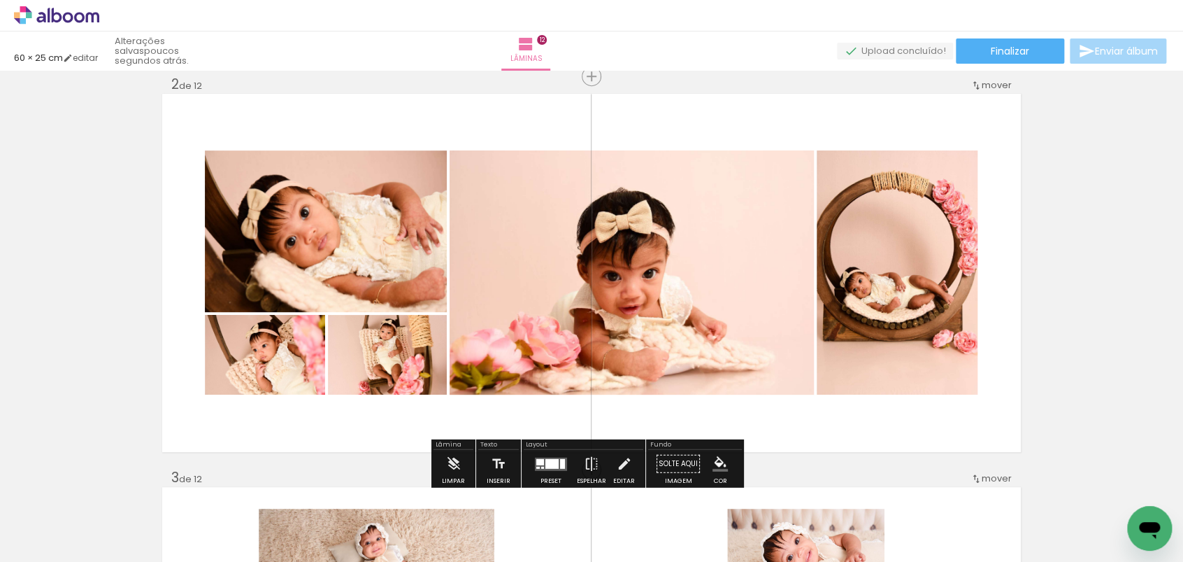
click at [843, 242] on quentale-photo at bounding box center [897, 272] width 161 height 244
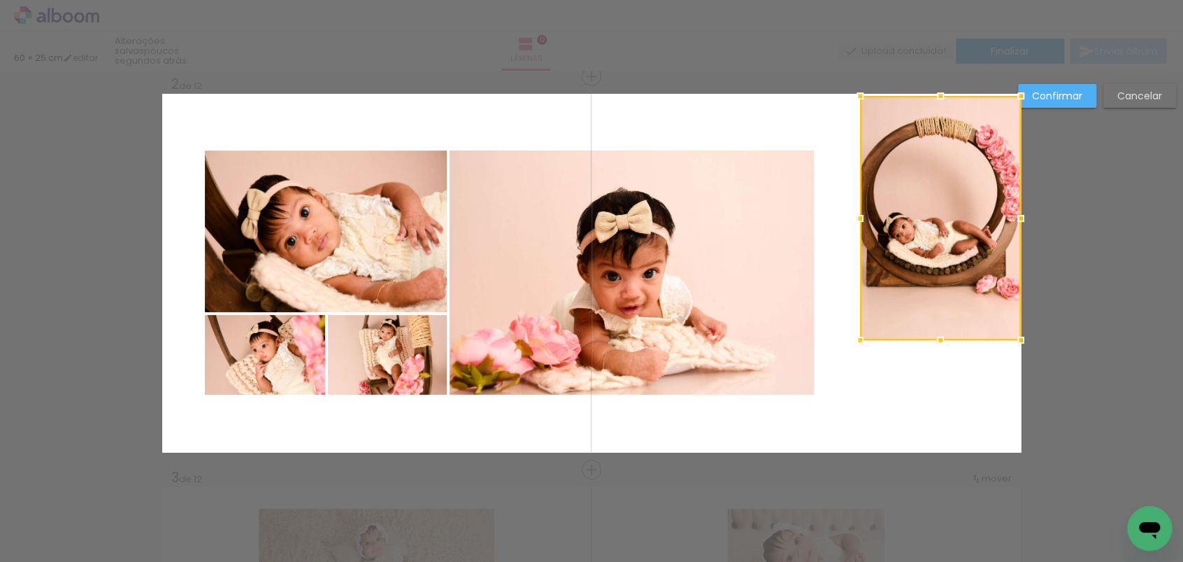
drag, startPoint x: 887, startPoint y: 241, endPoint x: 995, endPoint y: 127, distance: 156.8
click at [995, 127] on div at bounding box center [940, 218] width 161 height 244
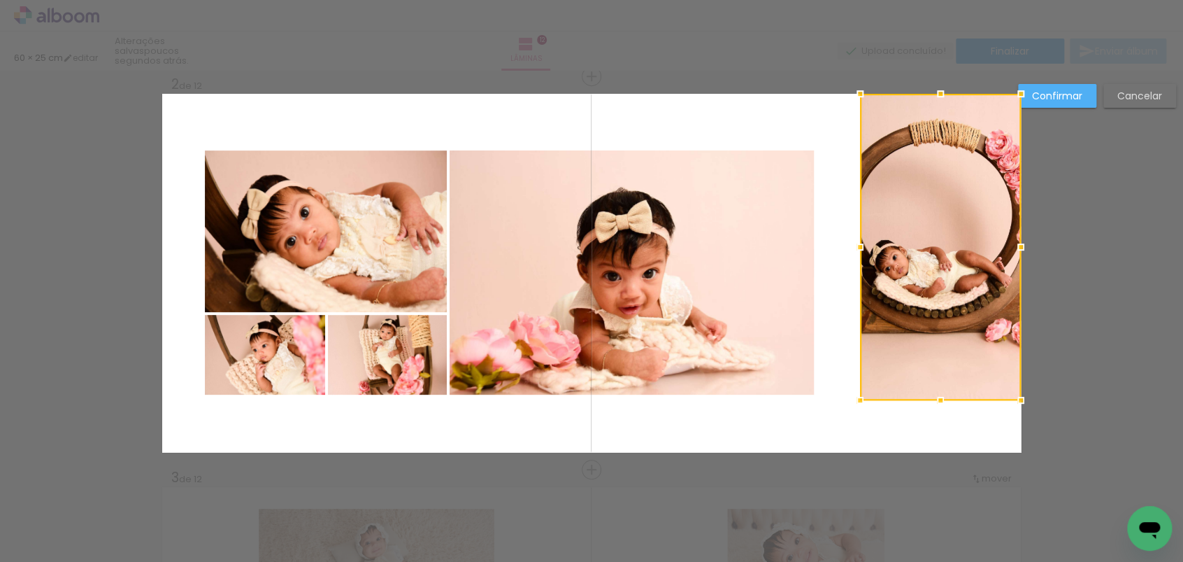
drag, startPoint x: 933, startPoint y: 332, endPoint x: 940, endPoint y: 379, distance: 48.1
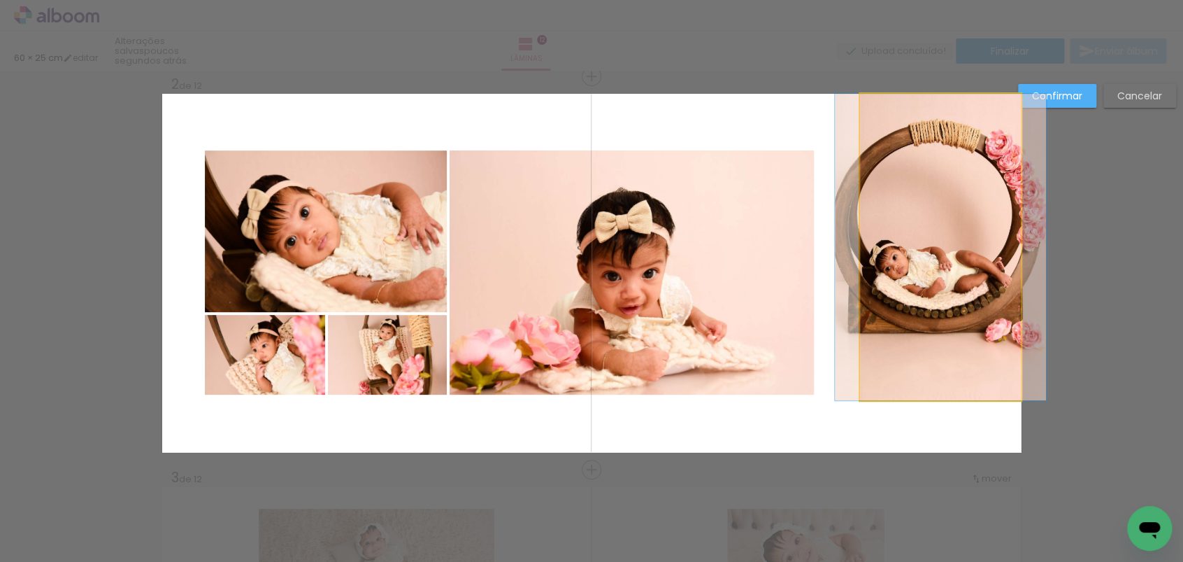
click at [934, 359] on quentale-photo at bounding box center [940, 247] width 161 height 306
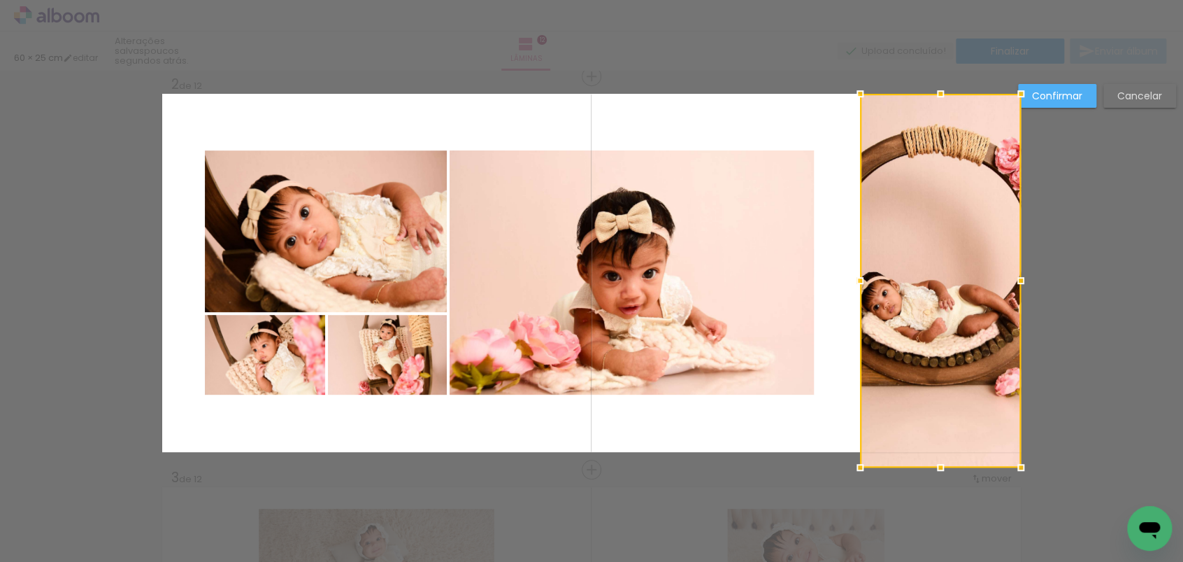
drag, startPoint x: 940, startPoint y: 401, endPoint x: 946, endPoint y: 427, distance: 27.3
click at [948, 432] on div at bounding box center [940, 280] width 161 height 373
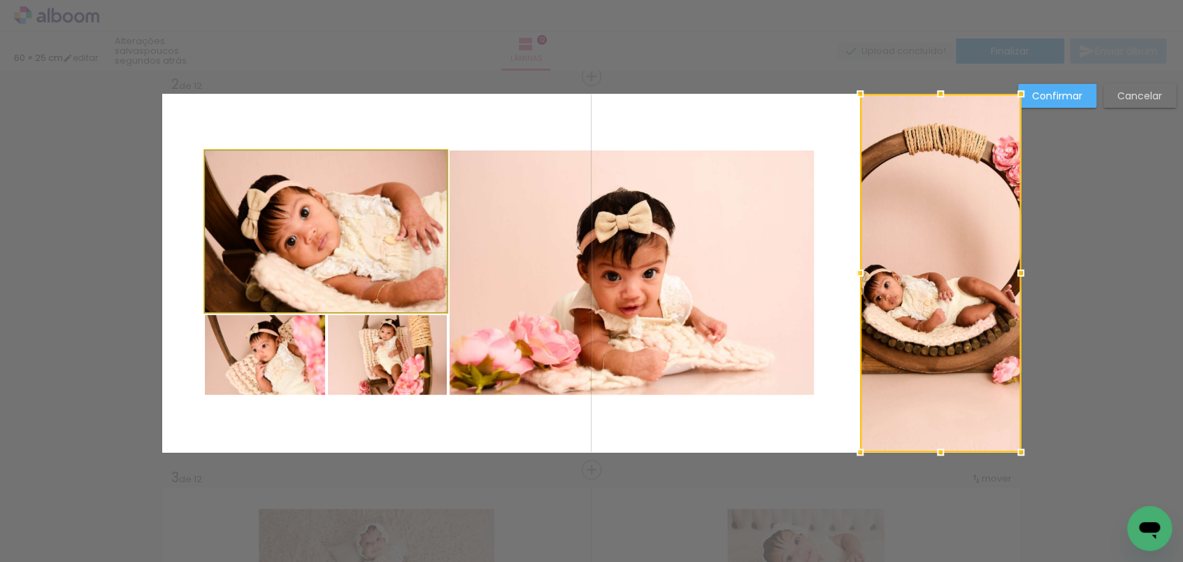
drag, startPoint x: 351, startPoint y: 230, endPoint x: 318, endPoint y: 211, distance: 38.9
click at [350, 230] on quentale-photo at bounding box center [326, 231] width 242 height 162
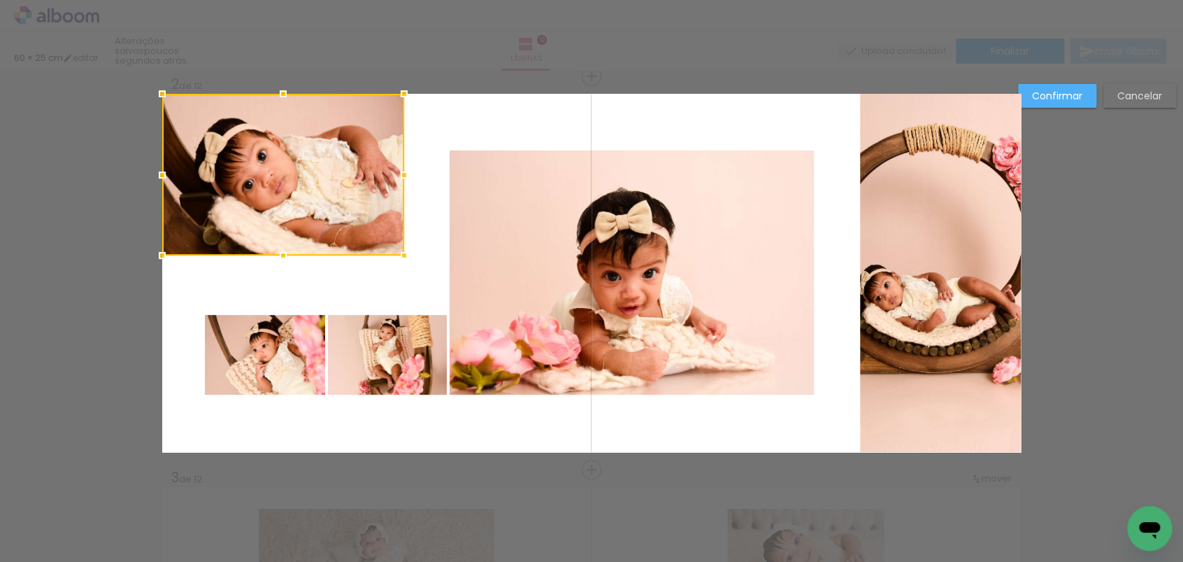
drag, startPoint x: 314, startPoint y: 208, endPoint x: 220, endPoint y: 95, distance: 147.5
click at [220, 95] on div at bounding box center [283, 175] width 242 height 162
click at [283, 326] on quentale-photo at bounding box center [265, 355] width 120 height 80
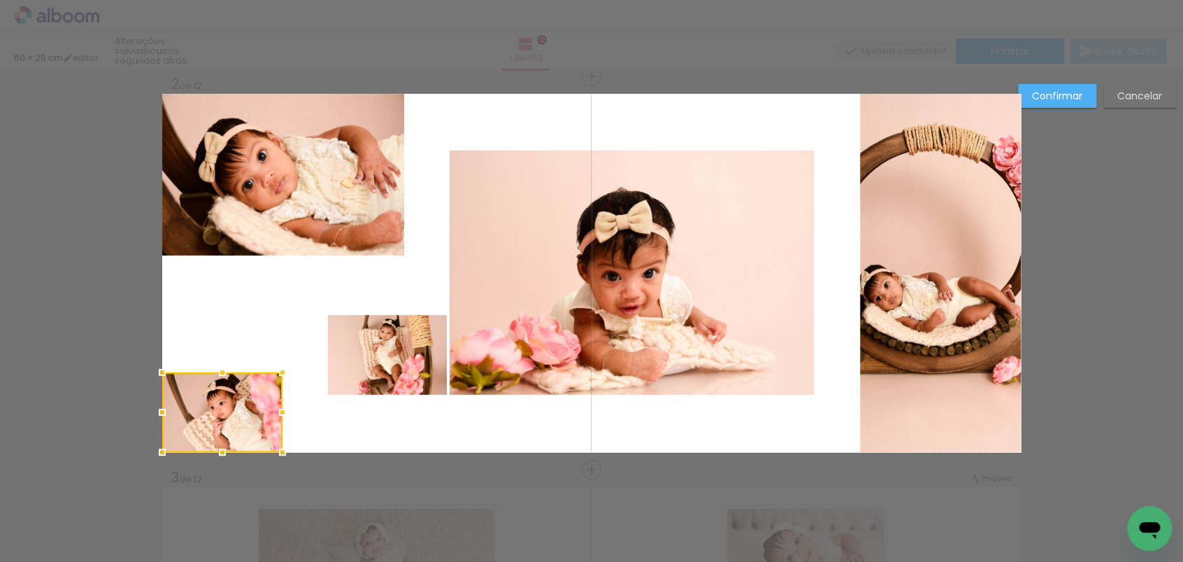
drag, startPoint x: 248, startPoint y: 383, endPoint x: 233, endPoint y: 432, distance: 51.1
click at [172, 447] on div at bounding box center [222, 412] width 120 height 80
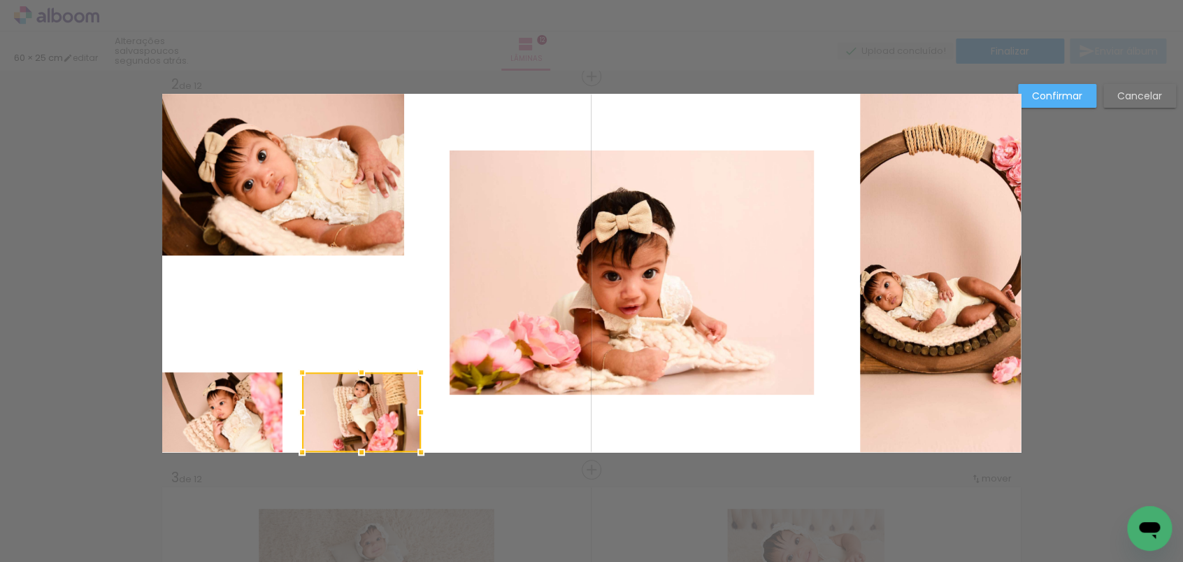
drag, startPoint x: 353, startPoint y: 371, endPoint x: 327, endPoint y: 432, distance: 66.8
click at [327, 432] on div at bounding box center [361, 412] width 119 height 80
click at [501, 333] on quentale-photo at bounding box center [632, 272] width 364 height 244
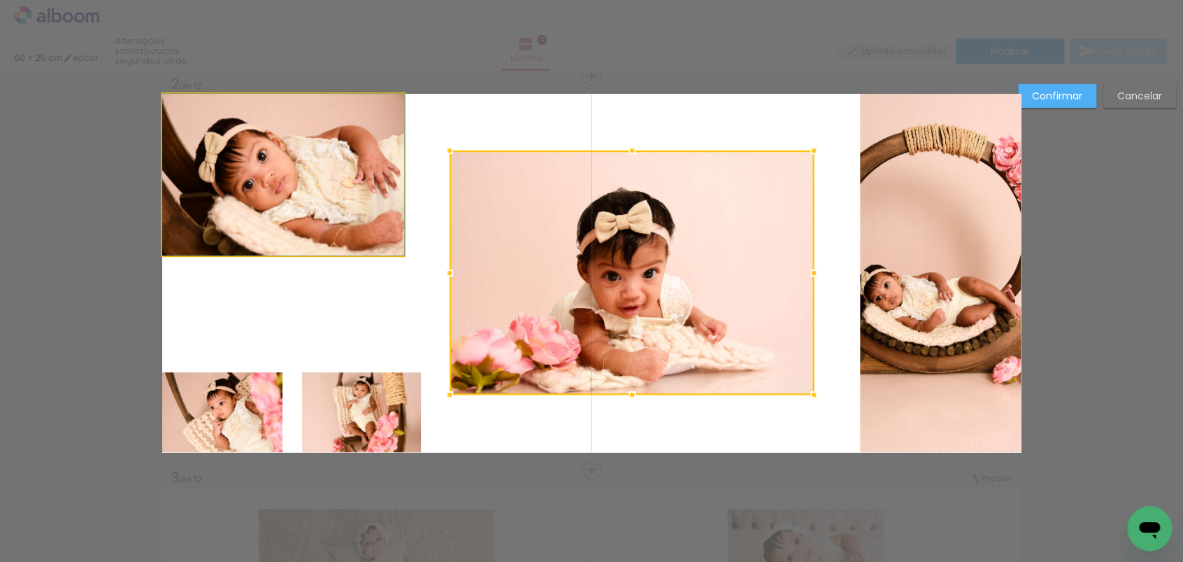
click at [350, 206] on quentale-photo at bounding box center [283, 175] width 242 height 162
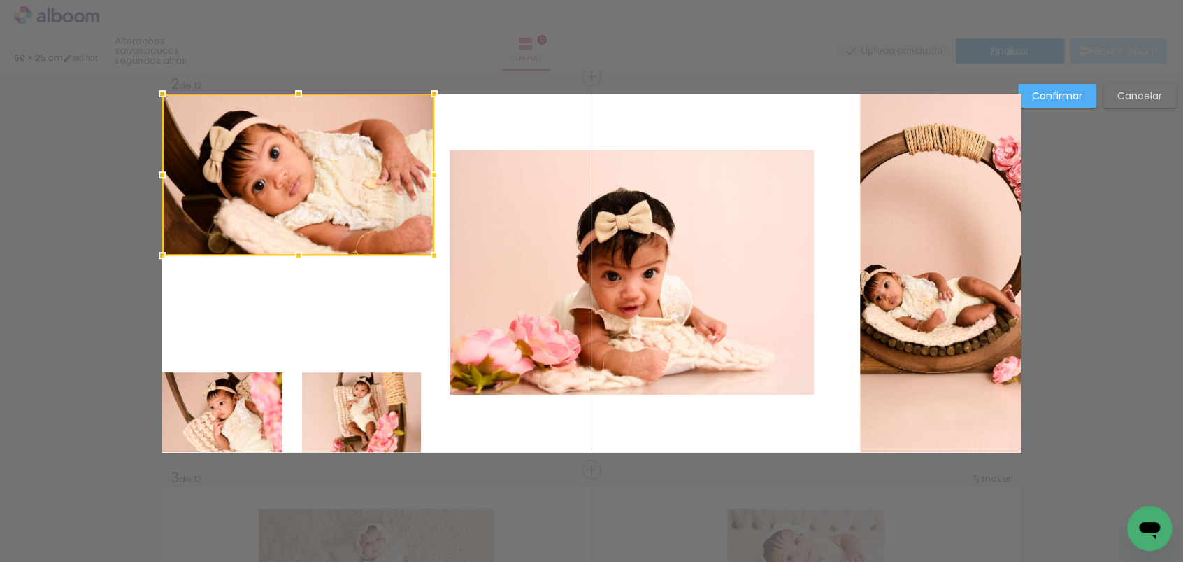
drag, startPoint x: 394, startPoint y: 176, endPoint x: 425, endPoint y: 176, distance: 30.8
click at [425, 176] on div at bounding box center [434, 175] width 28 height 28
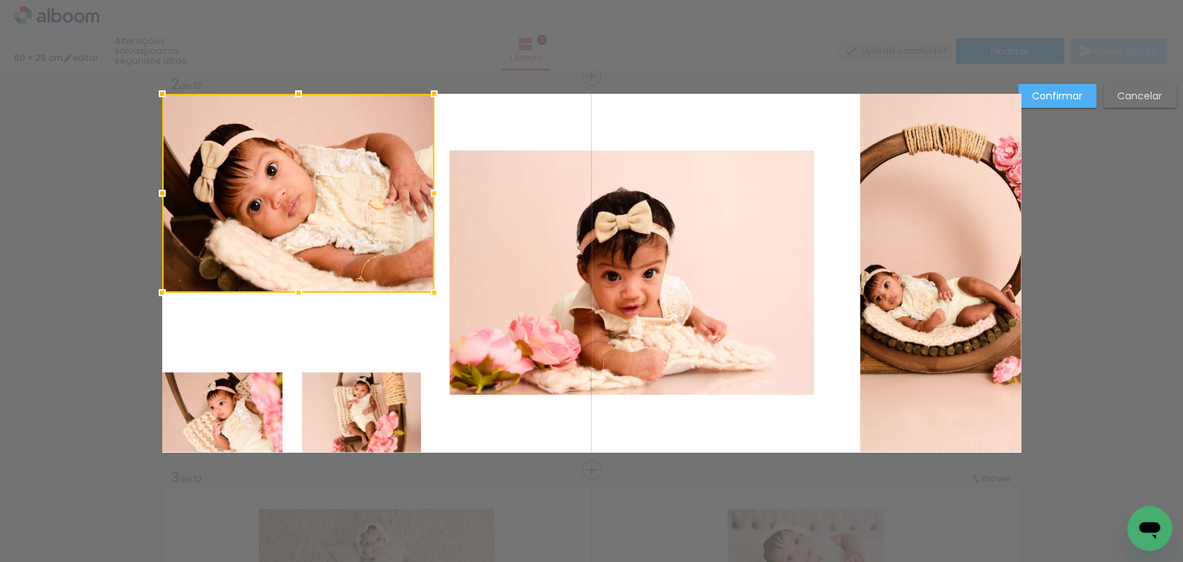
drag, startPoint x: 294, startPoint y: 257, endPoint x: 289, endPoint y: 294, distance: 36.8
click at [289, 294] on div at bounding box center [299, 292] width 28 height 28
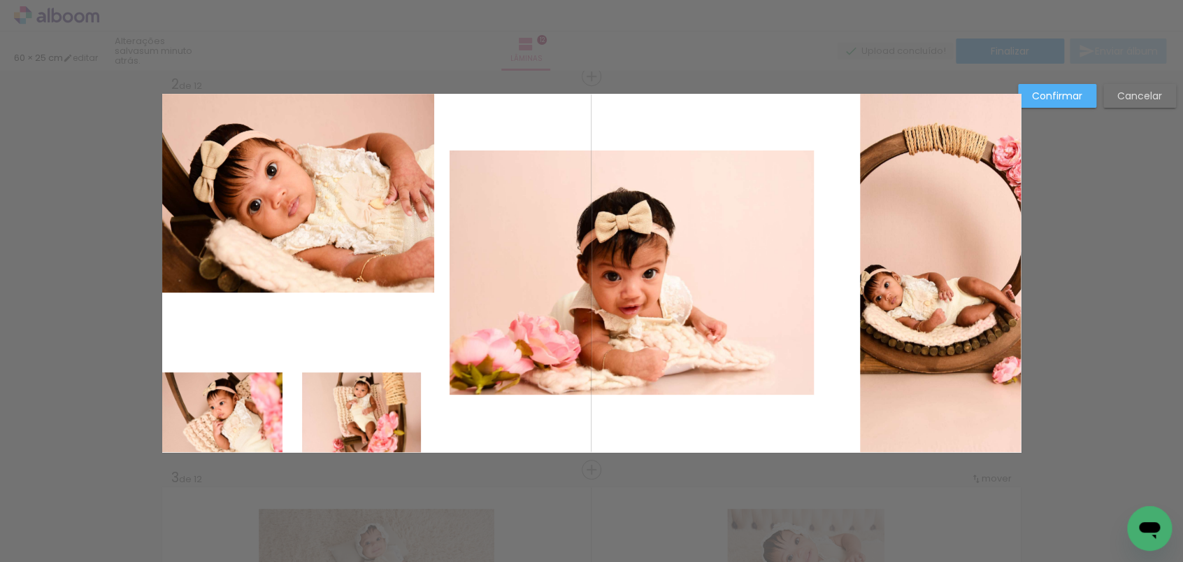
click at [228, 376] on quentale-photo at bounding box center [222, 412] width 120 height 80
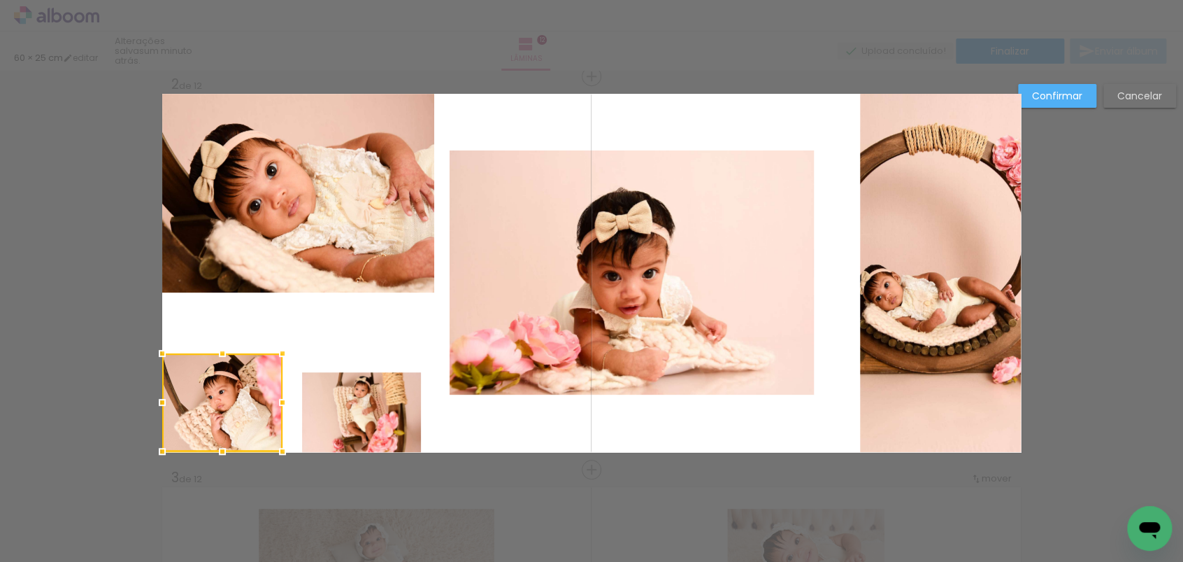
drag, startPoint x: 229, startPoint y: 369, endPoint x: 235, endPoint y: 350, distance: 19.9
click at [235, 350] on album-spread "2 de 12" at bounding box center [591, 273] width 859 height 358
drag, startPoint x: 358, startPoint y: 404, endPoint x: 361, endPoint y: 397, distance: 8.2
click at [359, 404] on quentale-photo at bounding box center [361, 412] width 119 height 80
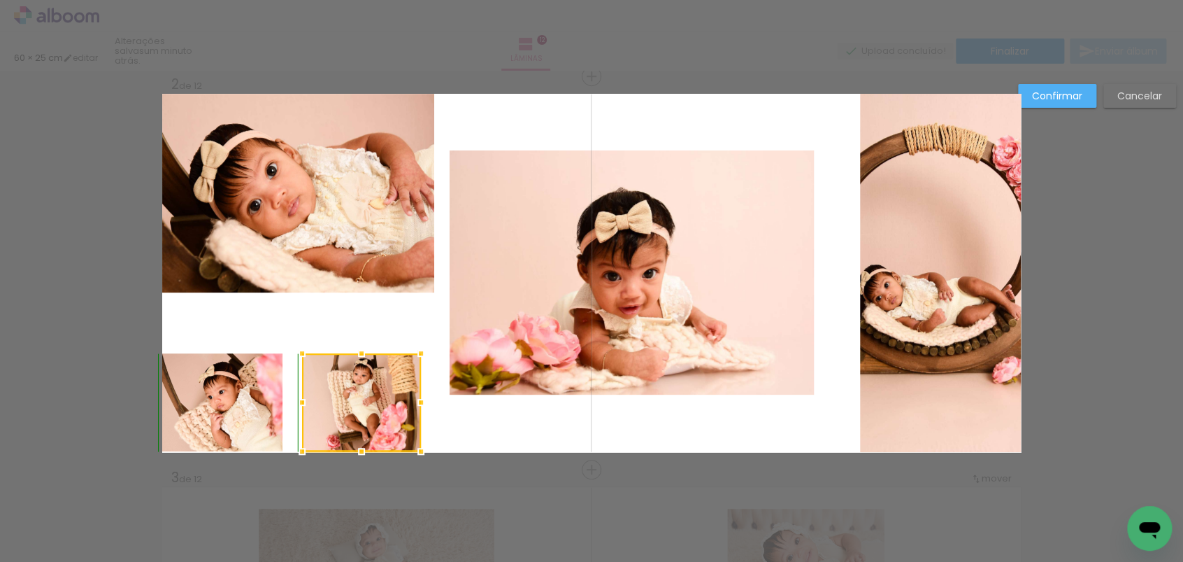
drag, startPoint x: 365, startPoint y: 367, endPoint x: 366, endPoint y: 355, distance: 12.0
click at [366, 355] on div at bounding box center [362, 353] width 28 height 28
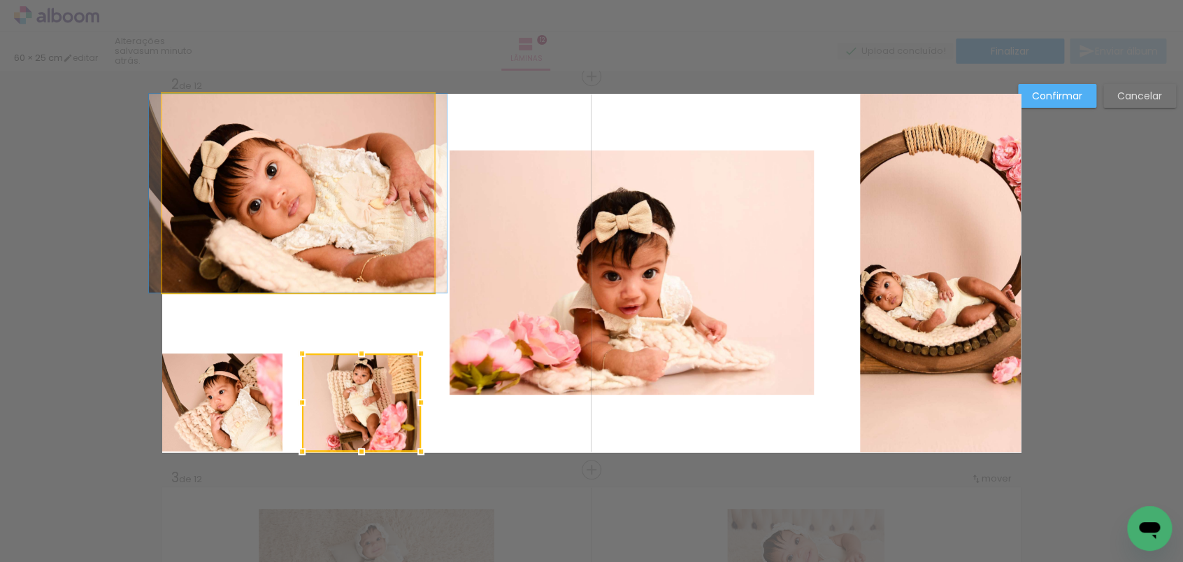
click at [327, 248] on quentale-photo at bounding box center [298, 193] width 272 height 199
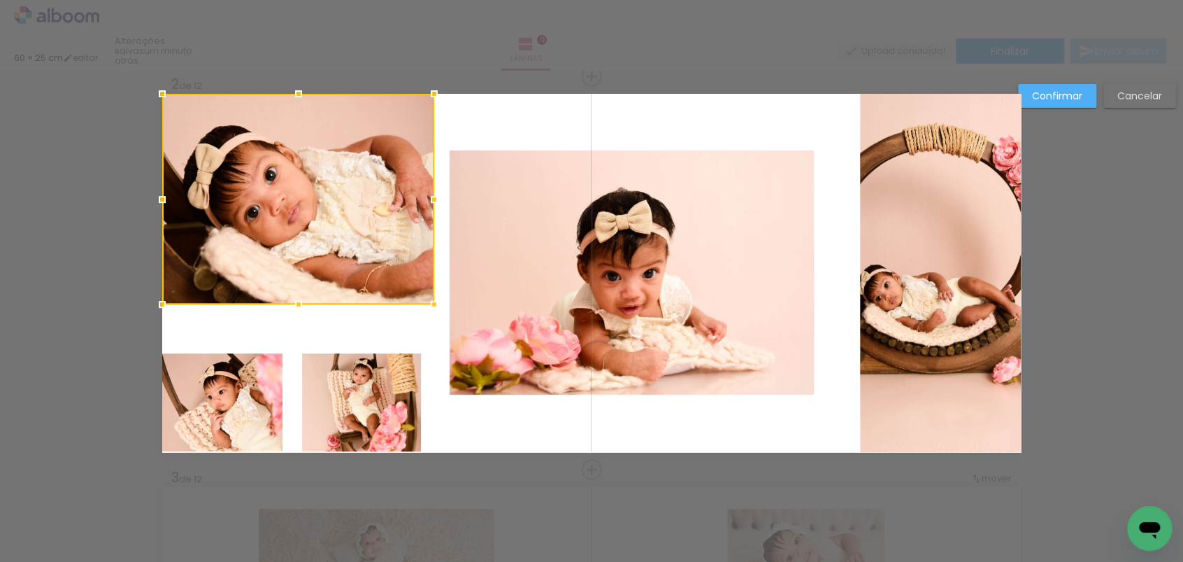
drag, startPoint x: 294, startPoint y: 296, endPoint x: 294, endPoint y: 306, distance: 10.5
click at [294, 306] on div at bounding box center [299, 304] width 28 height 28
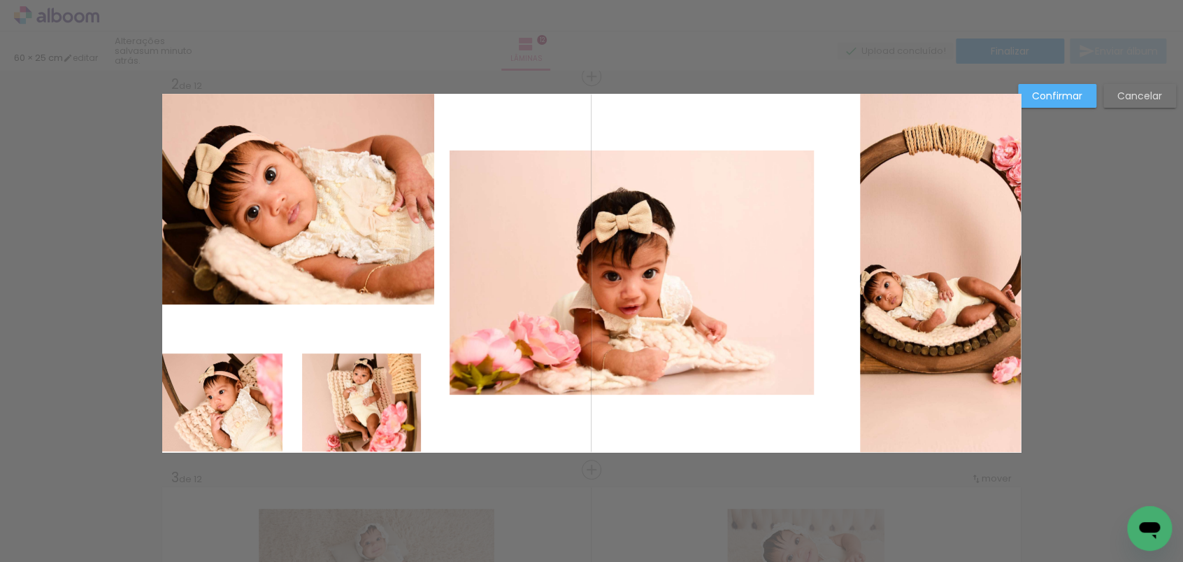
click at [618, 211] on quentale-photo at bounding box center [632, 272] width 364 height 244
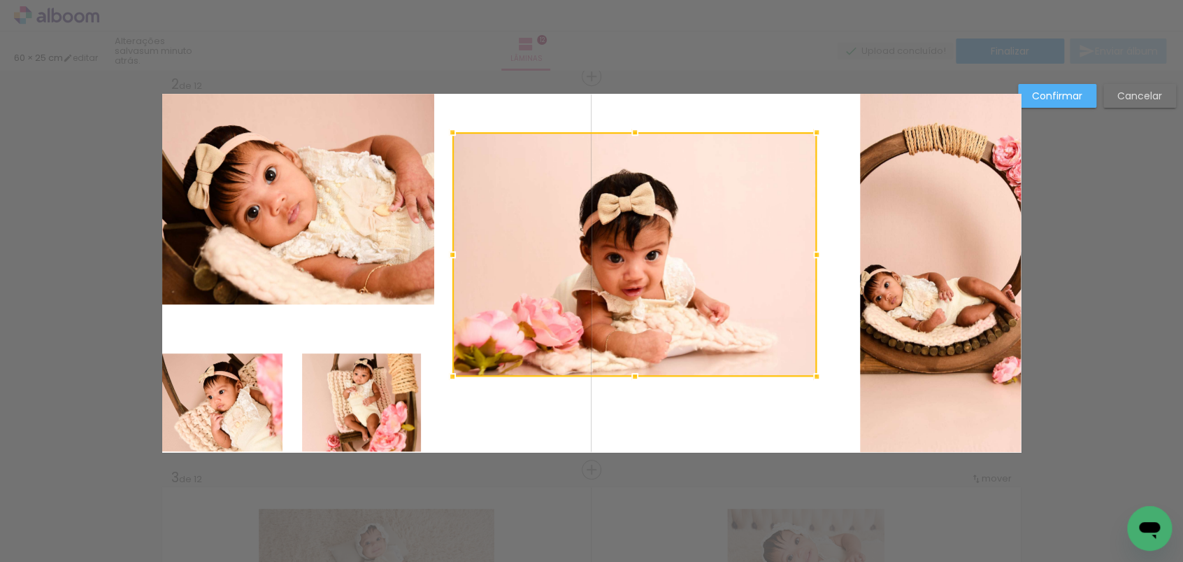
drag, startPoint x: 656, startPoint y: 215, endPoint x: 629, endPoint y: 186, distance: 39.6
click at [629, 186] on div at bounding box center [635, 254] width 364 height 244
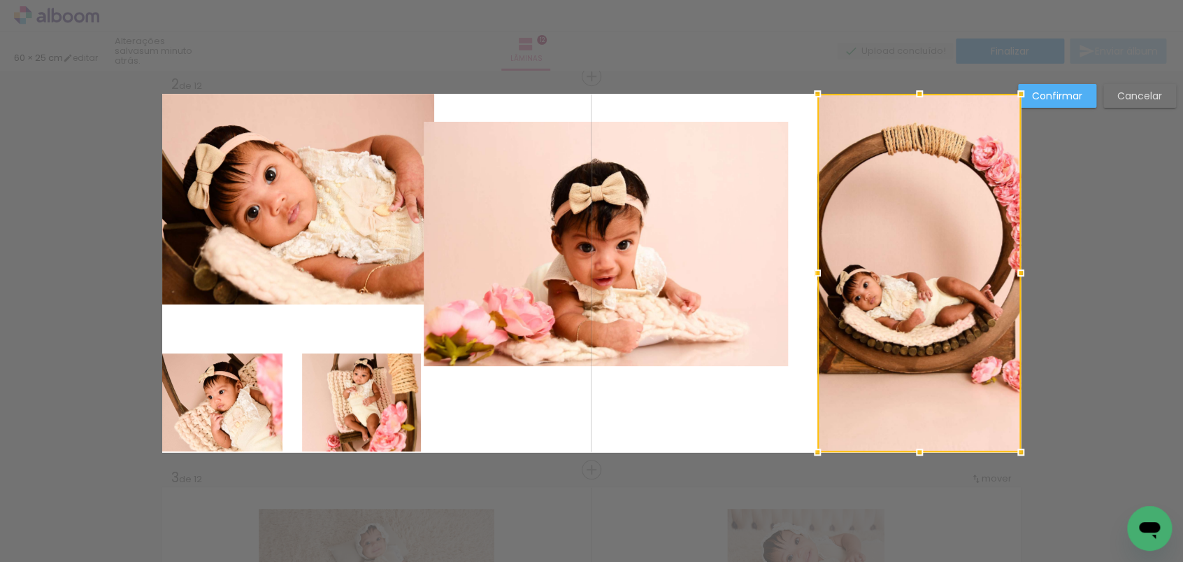
drag, startPoint x: 852, startPoint y: 270, endPoint x: 811, endPoint y: 270, distance: 41.3
click at [811, 270] on div at bounding box center [818, 273] width 28 height 28
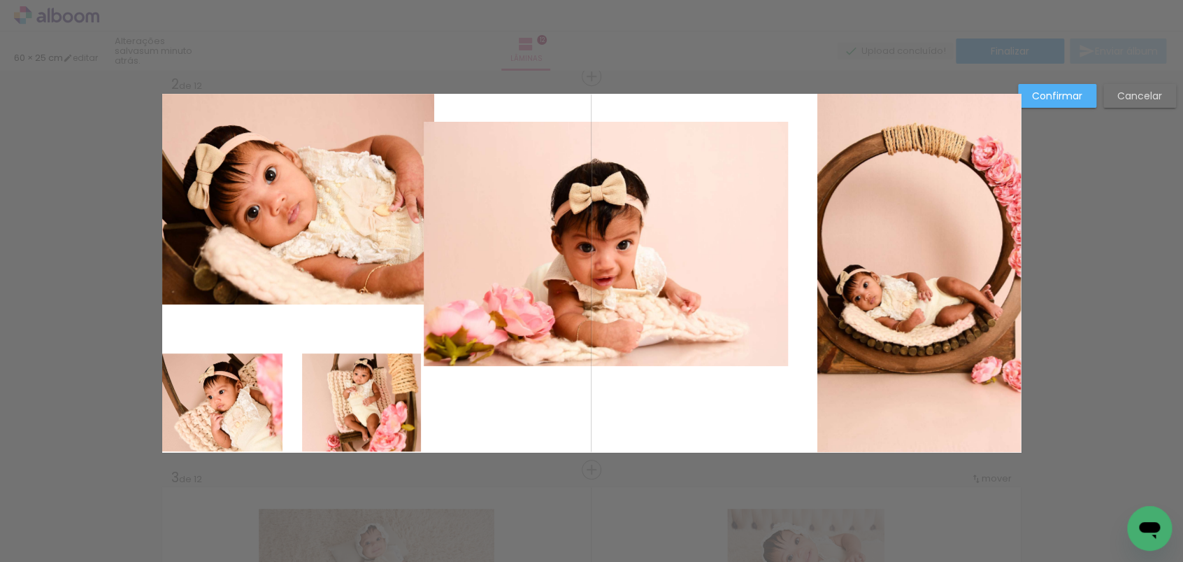
click at [826, 264] on quentale-photo at bounding box center [920, 273] width 204 height 358
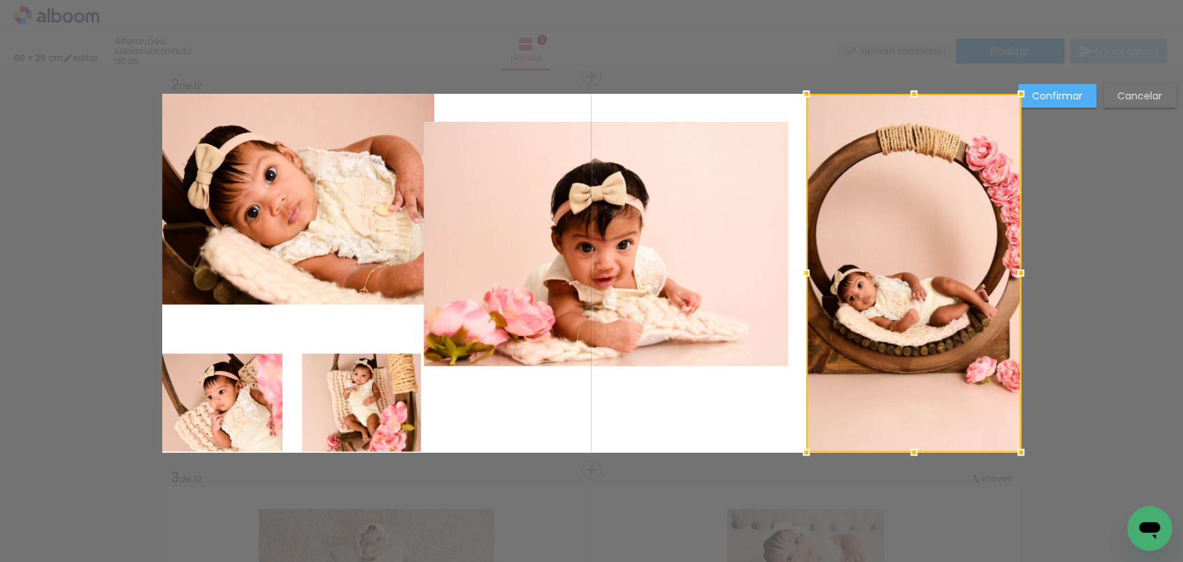
drag, startPoint x: 802, startPoint y: 282, endPoint x: 791, endPoint y: 282, distance: 11.2
click at [792, 282] on div at bounding box center [806, 273] width 28 height 28
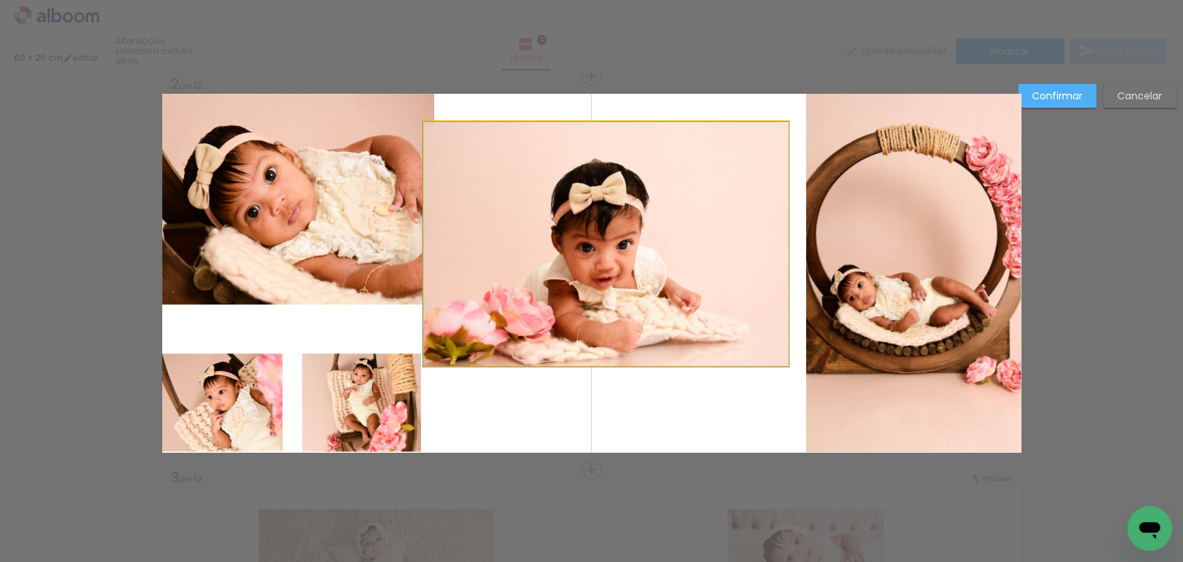
click at [757, 249] on quentale-photo at bounding box center [606, 244] width 364 height 244
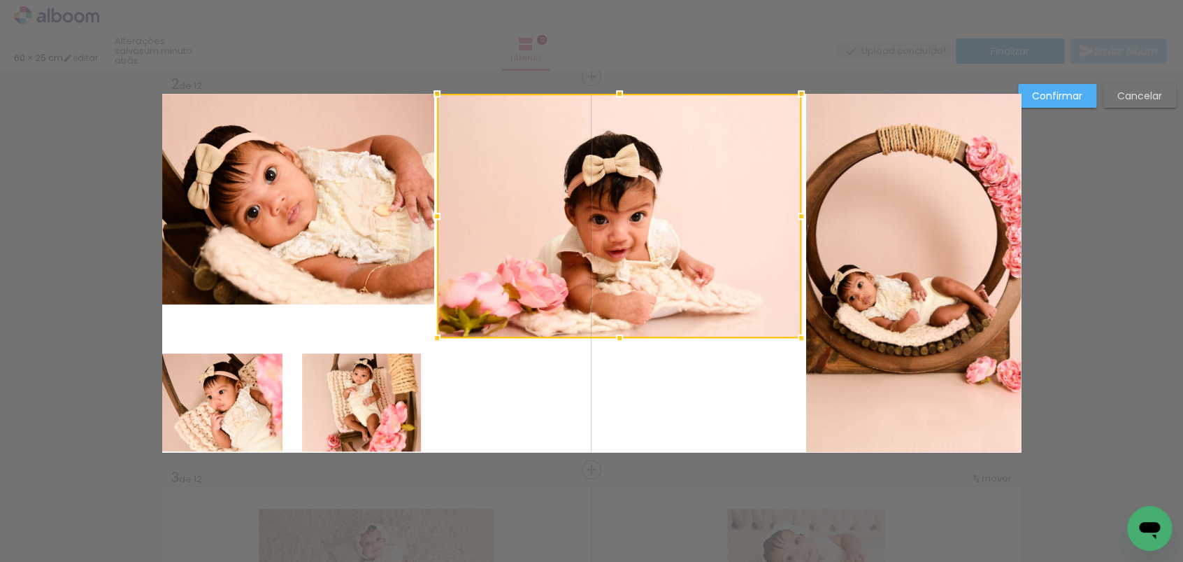
drag, startPoint x: 757, startPoint y: 242, endPoint x: 799, endPoint y: 208, distance: 53.7
click at [799, 208] on div at bounding box center [619, 216] width 364 height 244
drag, startPoint x: 625, startPoint y: 187, endPoint x: 652, endPoint y: 162, distance: 37.1
click at [652, 162] on div at bounding box center [618, 216] width 364 height 244
drag, startPoint x: 794, startPoint y: 216, endPoint x: 768, endPoint y: 212, distance: 26.9
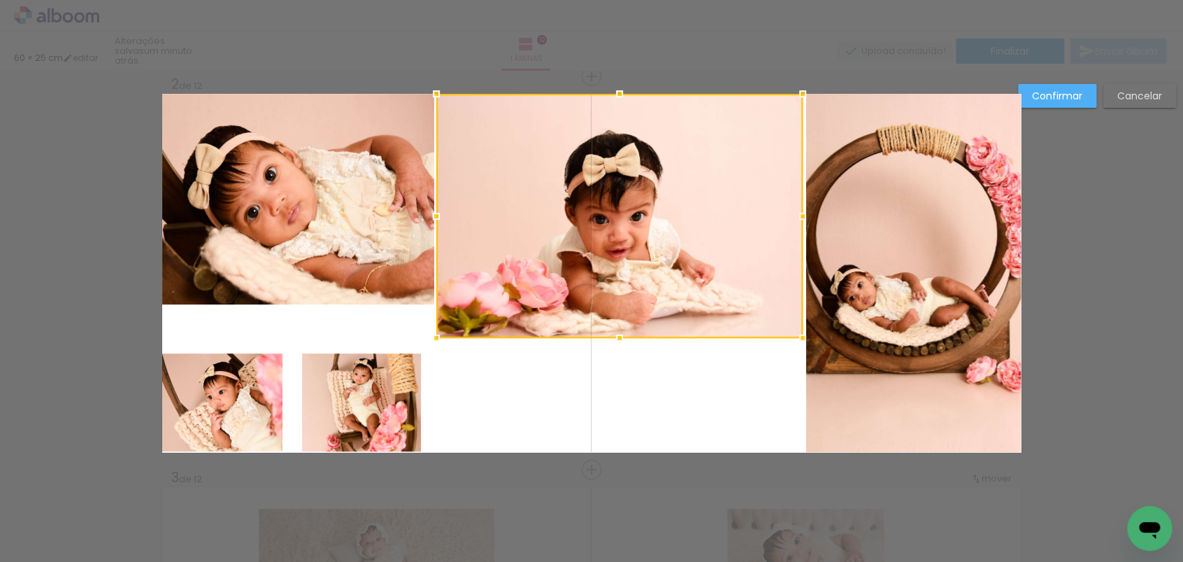
click at [768, 212] on div at bounding box center [619, 216] width 366 height 244
click at [353, 196] on quentale-photo at bounding box center [298, 199] width 272 height 211
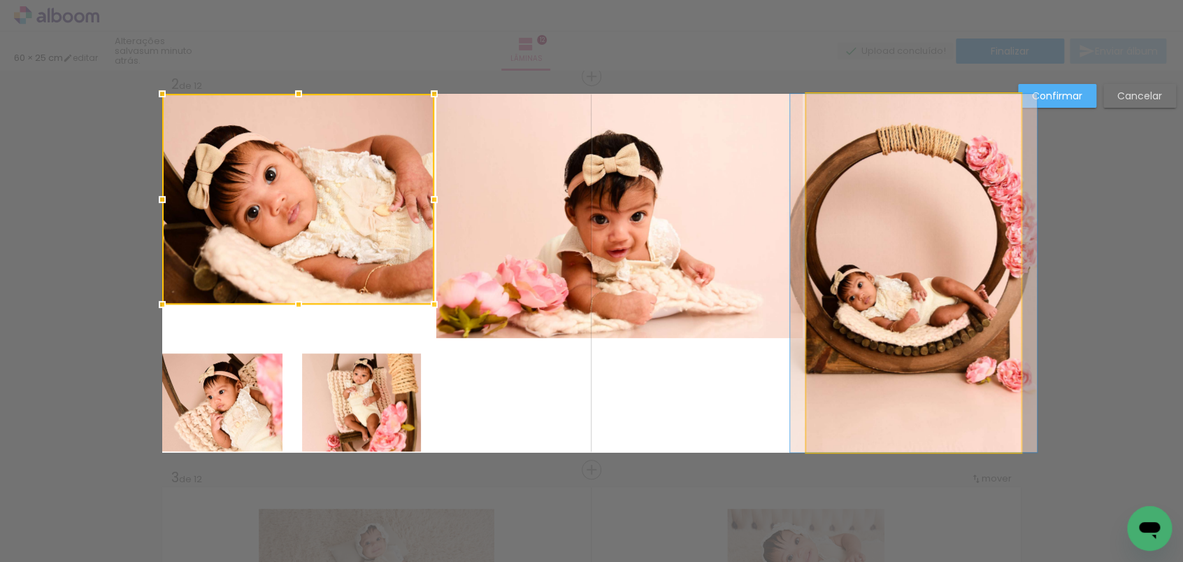
click at [903, 313] on quentale-photo at bounding box center [913, 273] width 215 height 358
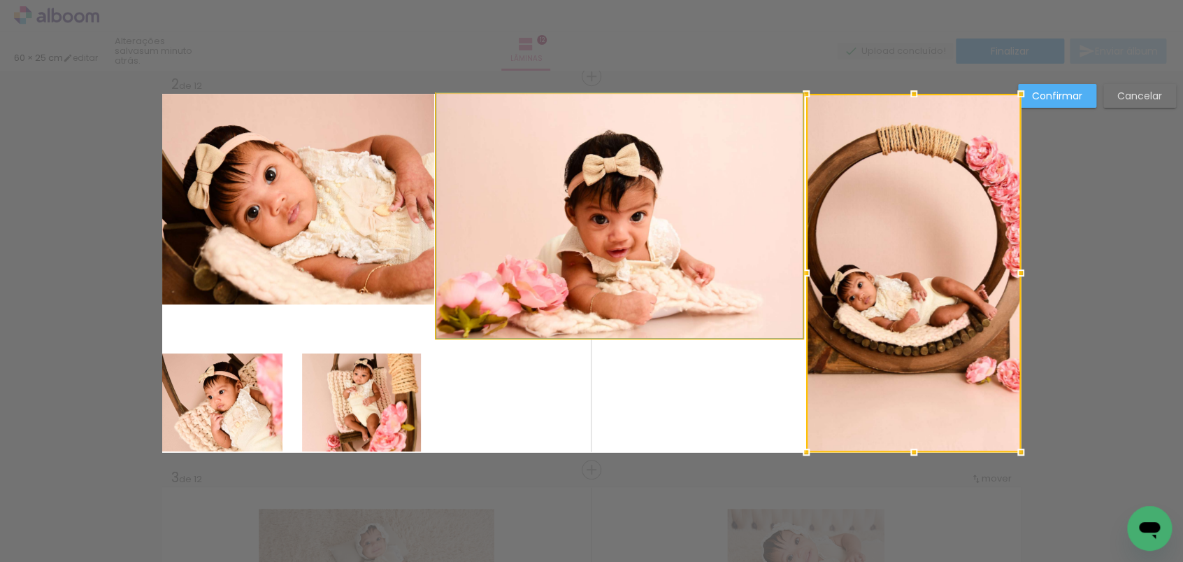
click at [489, 227] on quentale-photo at bounding box center [619, 216] width 366 height 244
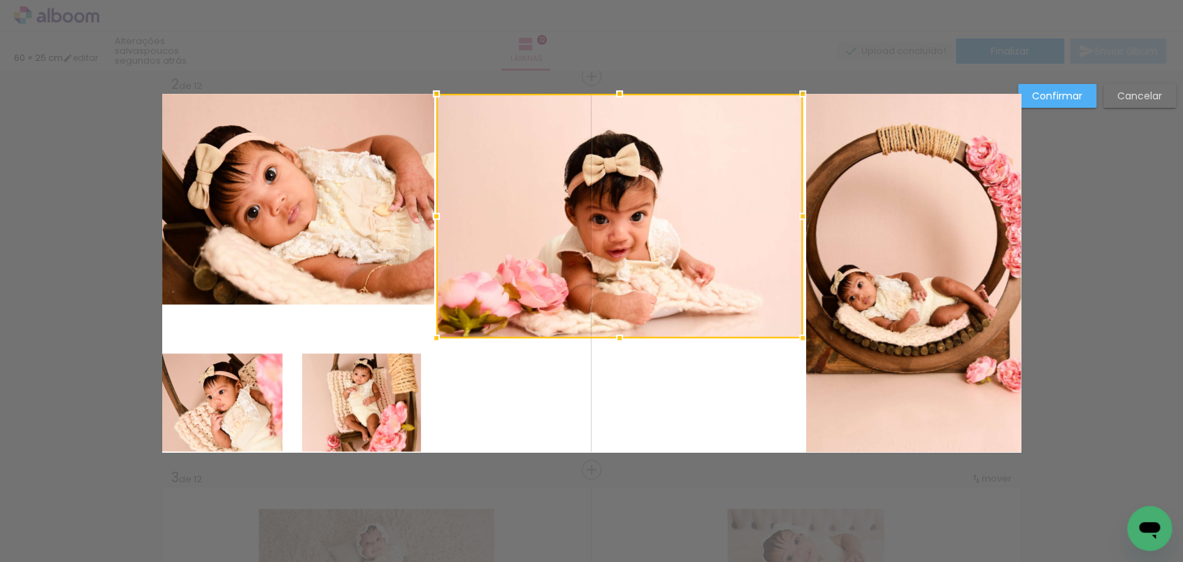
scroll to position [0, 3635]
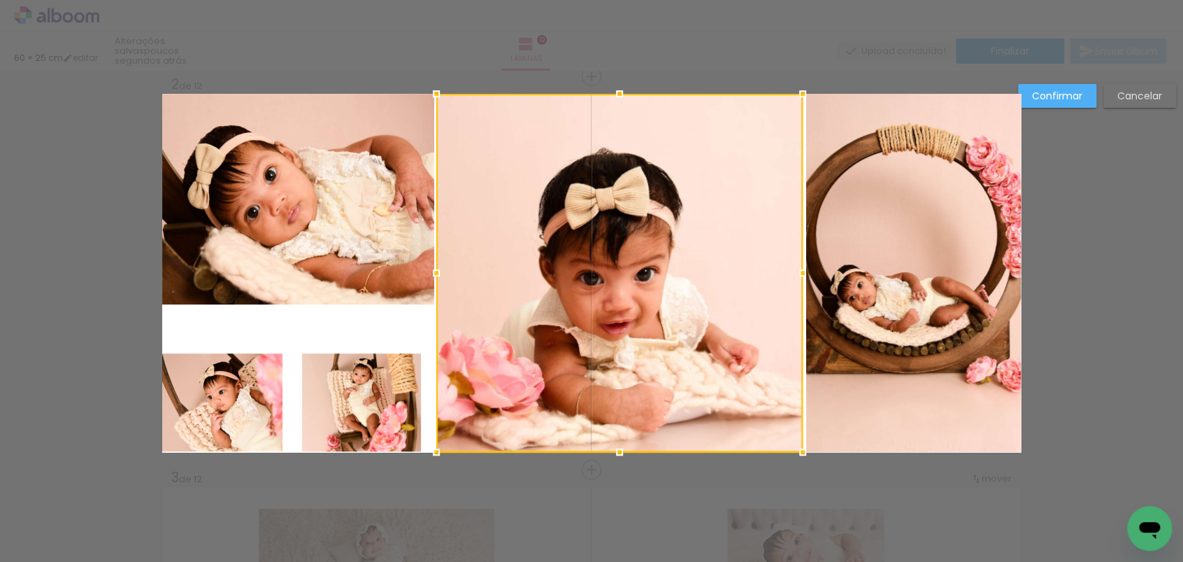
drag, startPoint x: 615, startPoint y: 337, endPoint x: 632, endPoint y: 477, distance: 140.8
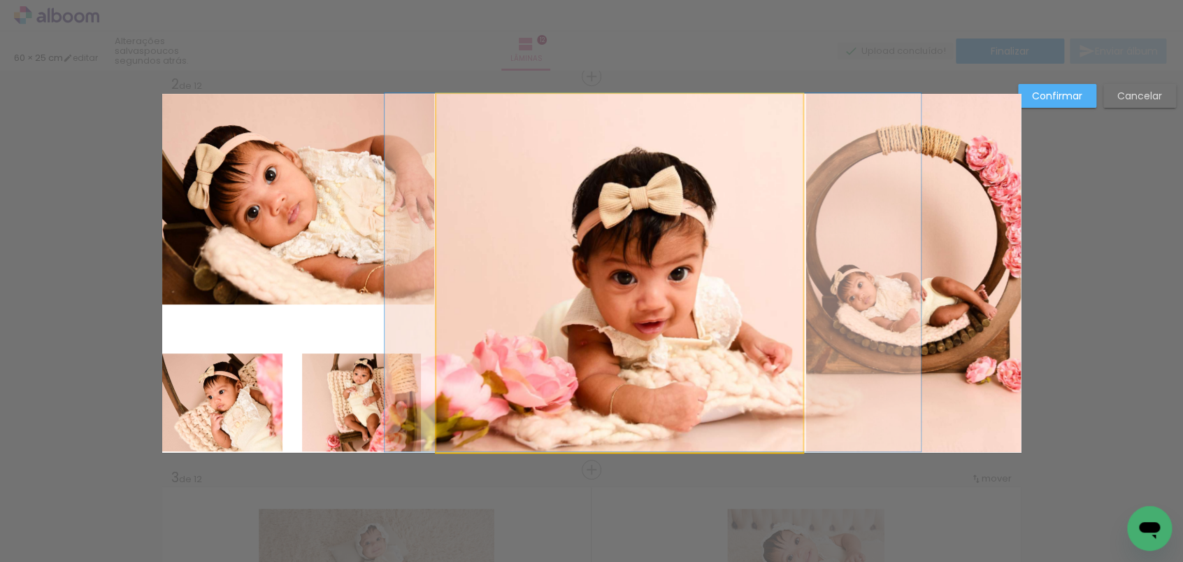
drag, startPoint x: 650, startPoint y: 344, endPoint x: 683, endPoint y: 343, distance: 33.6
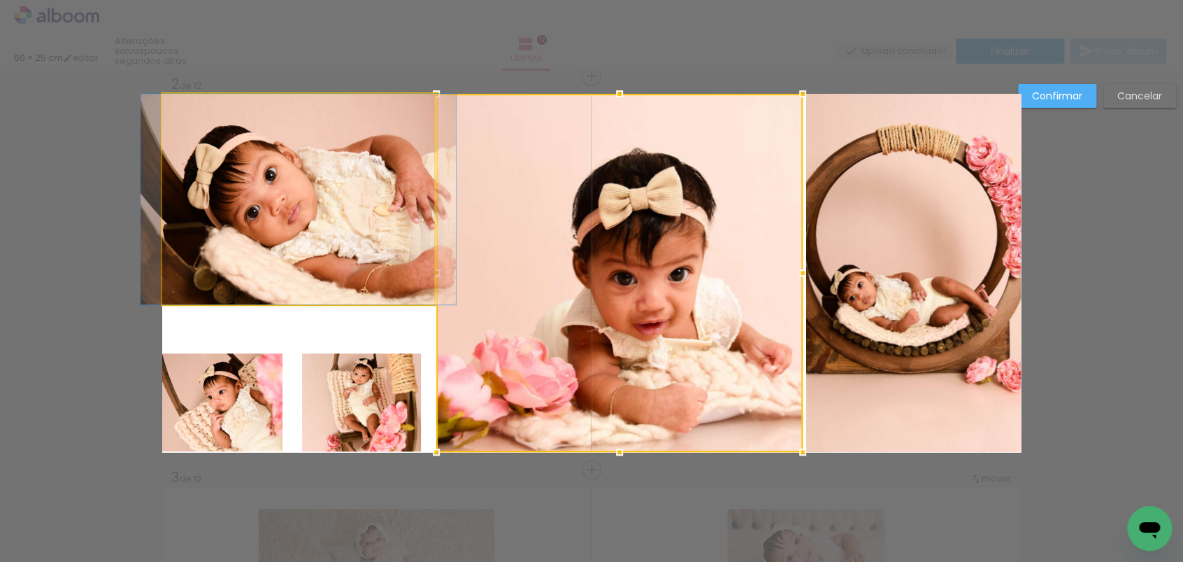
drag, startPoint x: 361, startPoint y: 248, endPoint x: 381, endPoint y: 236, distance: 23.5
click at [363, 248] on quentale-photo at bounding box center [298, 199] width 272 height 211
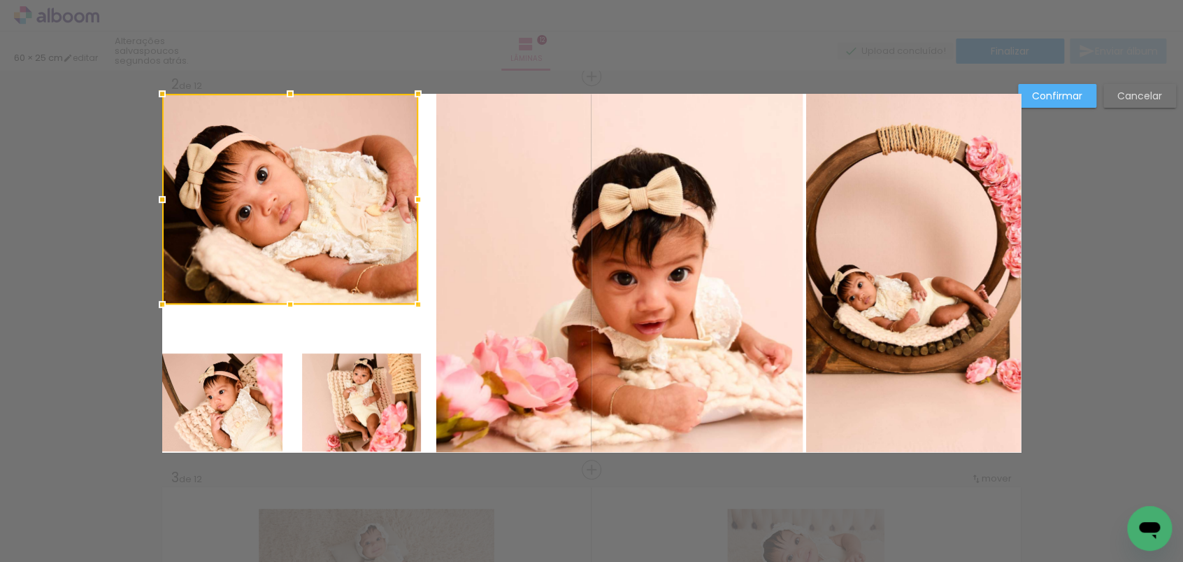
drag, startPoint x: 431, startPoint y: 194, endPoint x: 415, endPoint y: 196, distance: 16.1
click at [415, 196] on div at bounding box center [418, 199] width 28 height 28
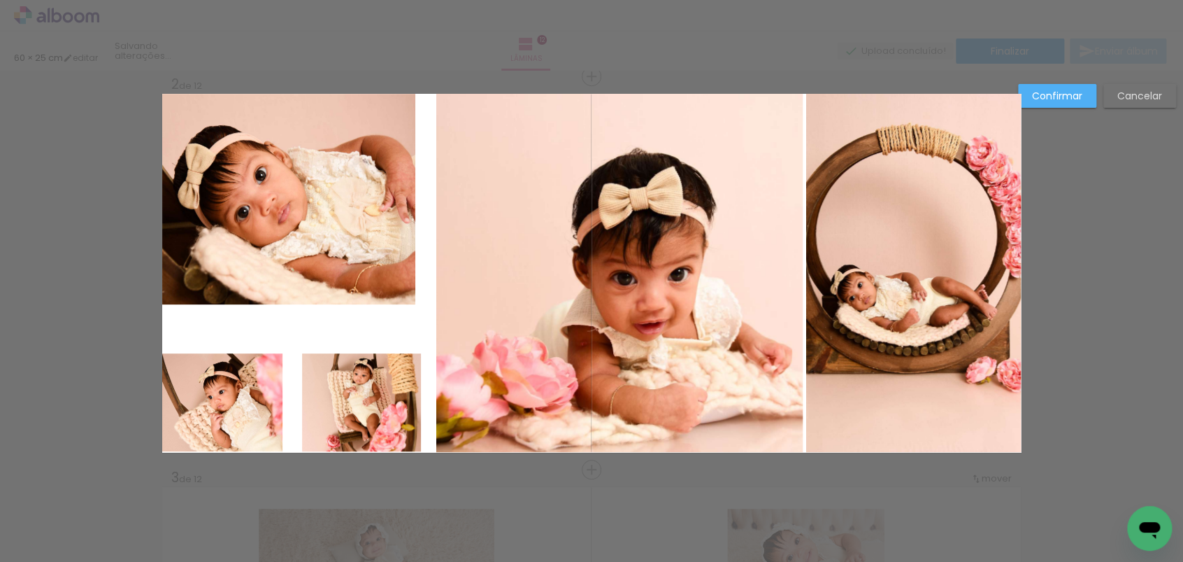
click at [445, 229] on quentale-photo at bounding box center [619, 273] width 366 height 358
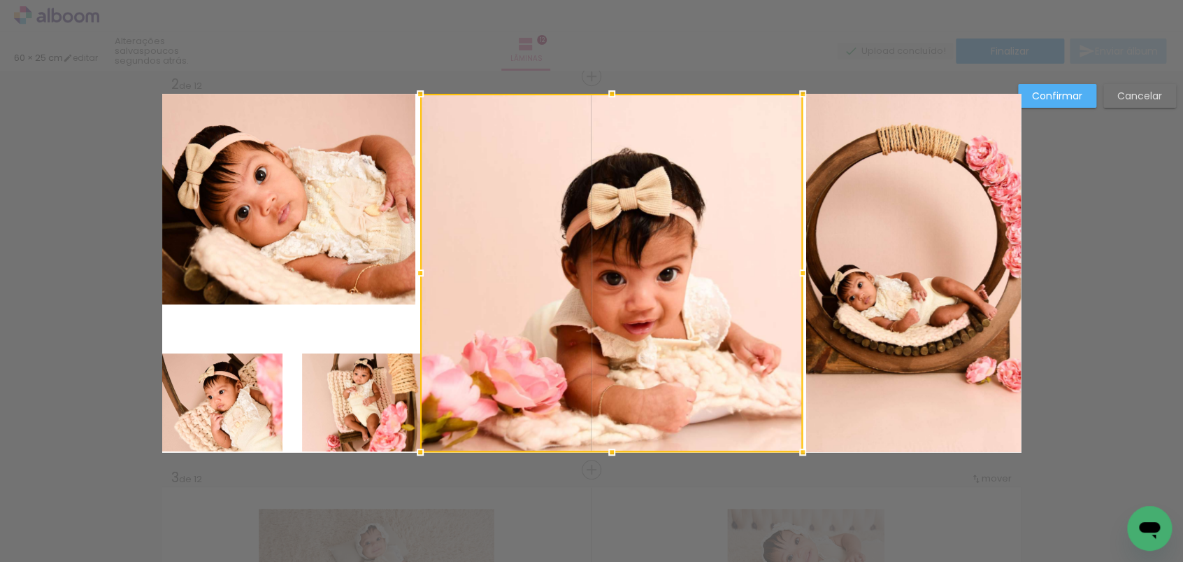
drag, startPoint x: 431, startPoint y: 262, endPoint x: 416, endPoint y: 261, distance: 14.7
click at [416, 261] on div at bounding box center [420, 273] width 28 height 28
click at [355, 368] on quentale-photo at bounding box center [361, 402] width 119 height 98
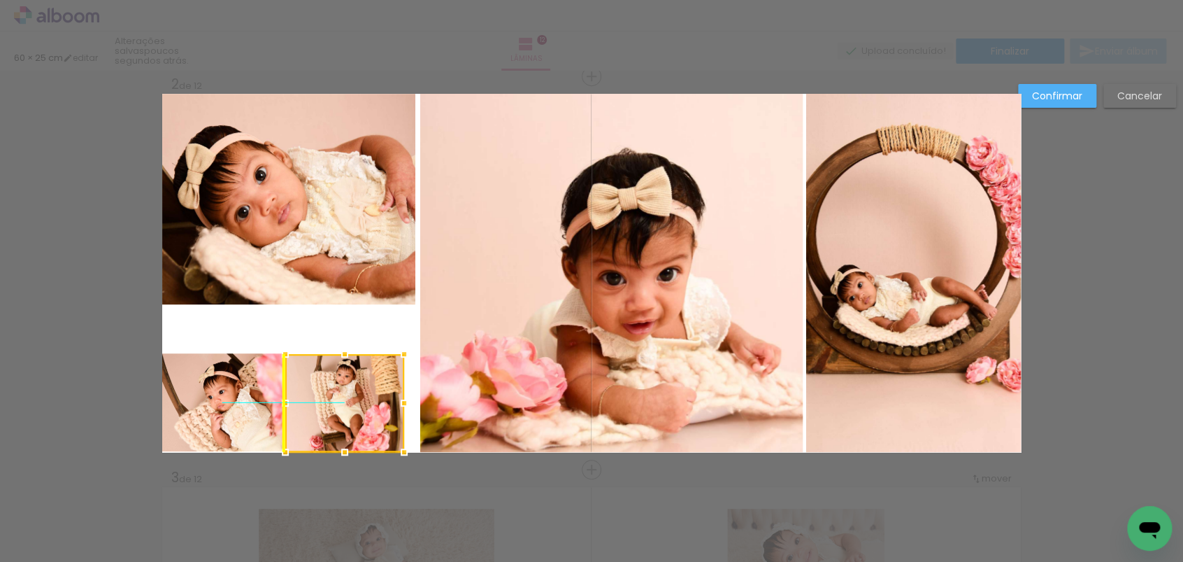
drag, startPoint x: 352, startPoint y: 387, endPoint x: 339, endPoint y: 388, distance: 12.7
click at [339, 388] on div at bounding box center [344, 403] width 119 height 98
click at [1120, 106] on paper-button "Cancelar" at bounding box center [1140, 96] width 73 height 24
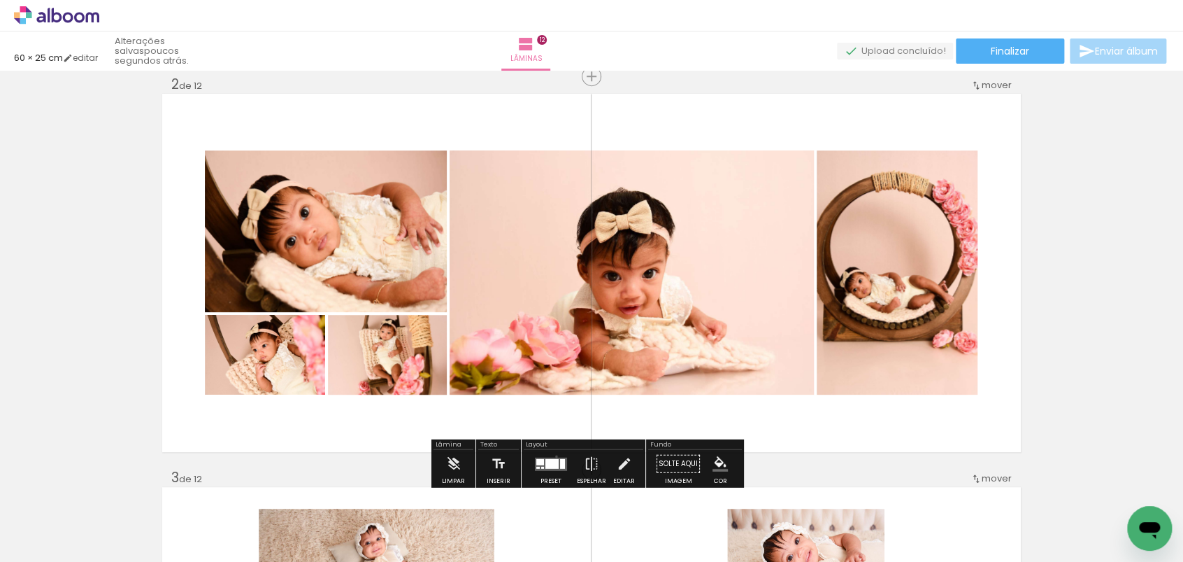
click at [553, 457] on quentale-layouter at bounding box center [551, 463] width 32 height 13
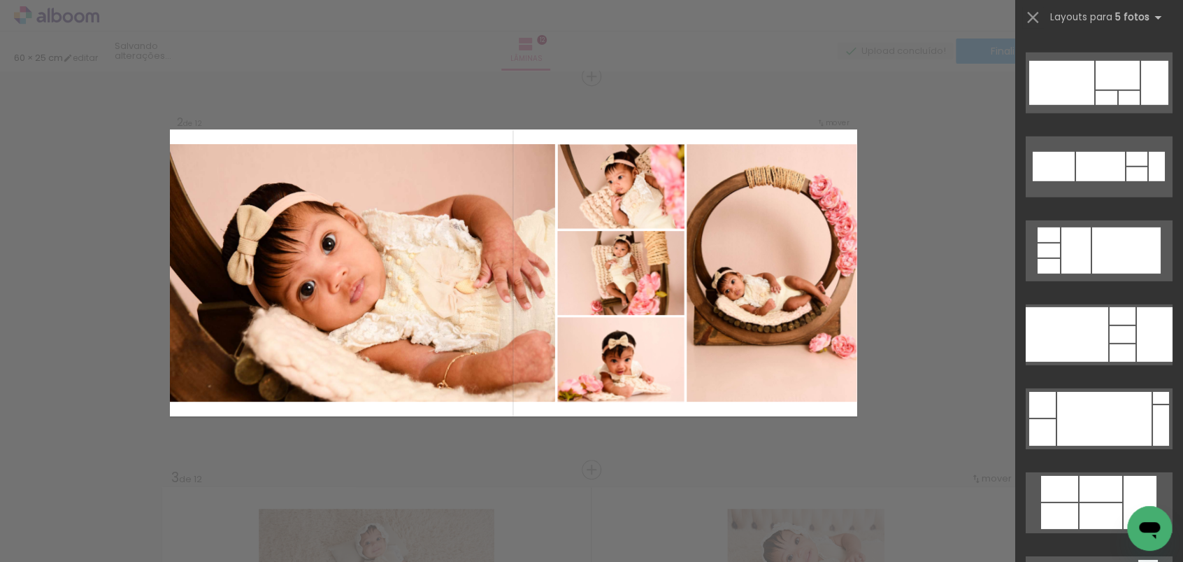
scroll to position [2160, 0]
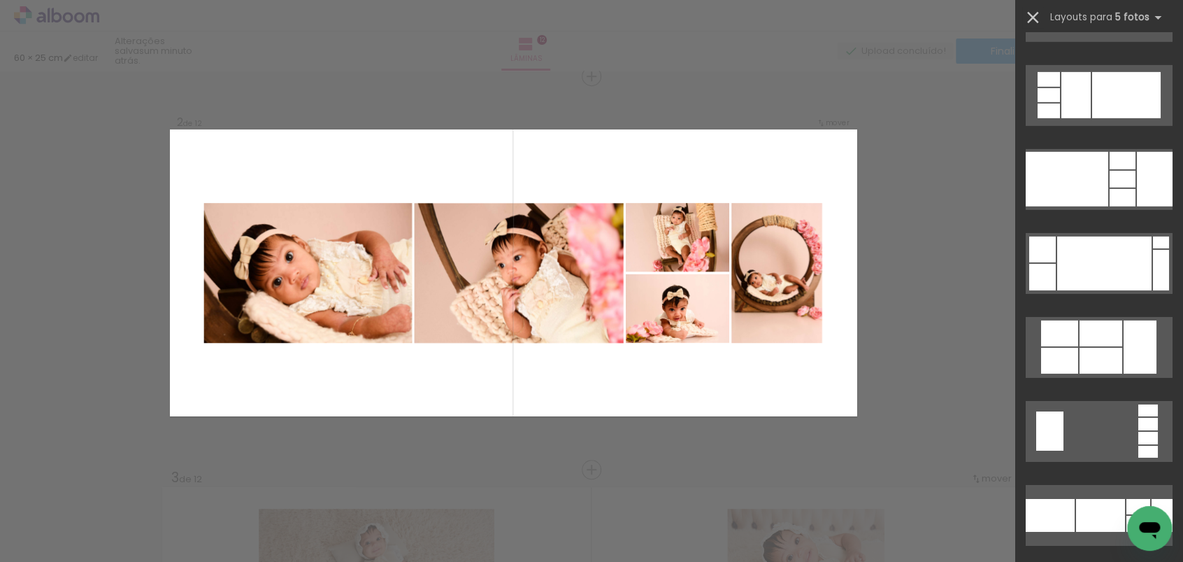
click at [1034, 23] on iron-icon at bounding box center [1033, 18] width 20 height 20
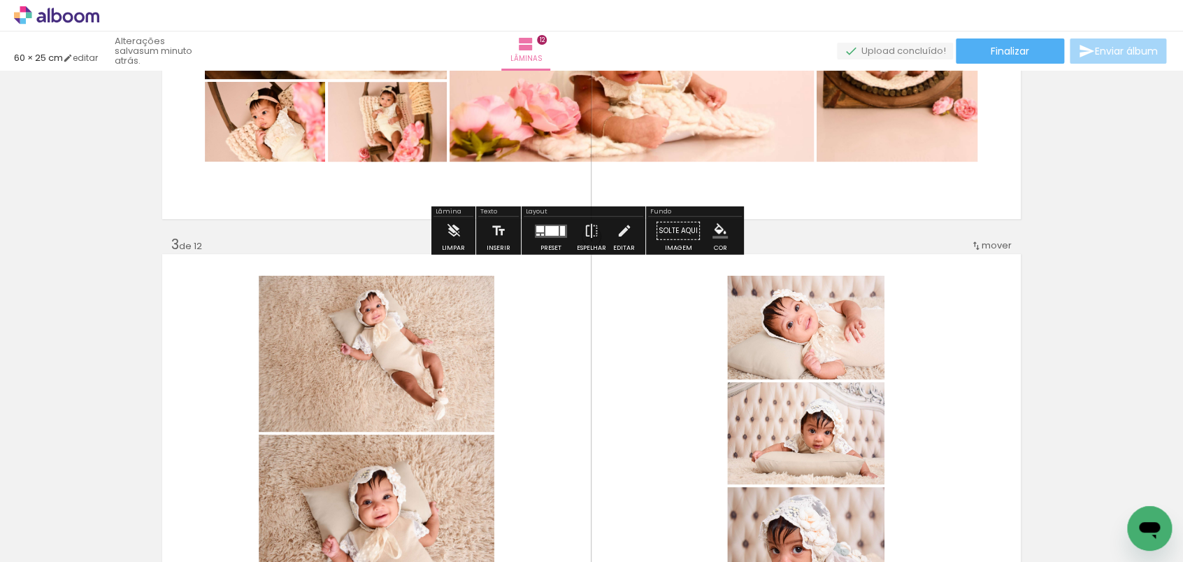
scroll to position [799, 0]
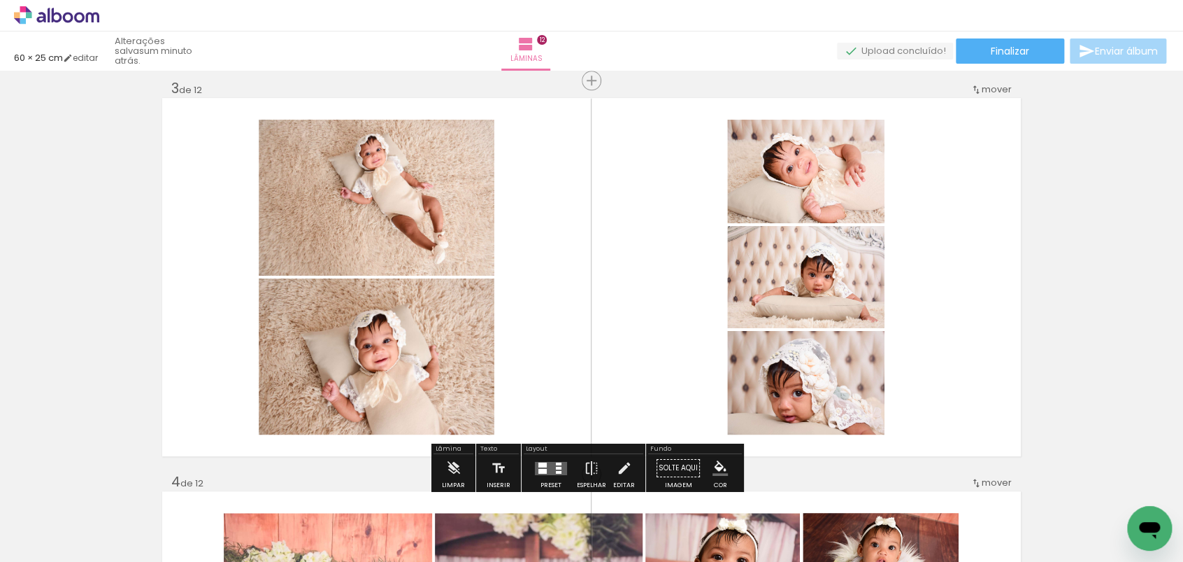
drag, startPoint x: 540, startPoint y: 455, endPoint x: 563, endPoint y: 429, distance: 34.7
click at [540, 455] on div at bounding box center [551, 468] width 38 height 28
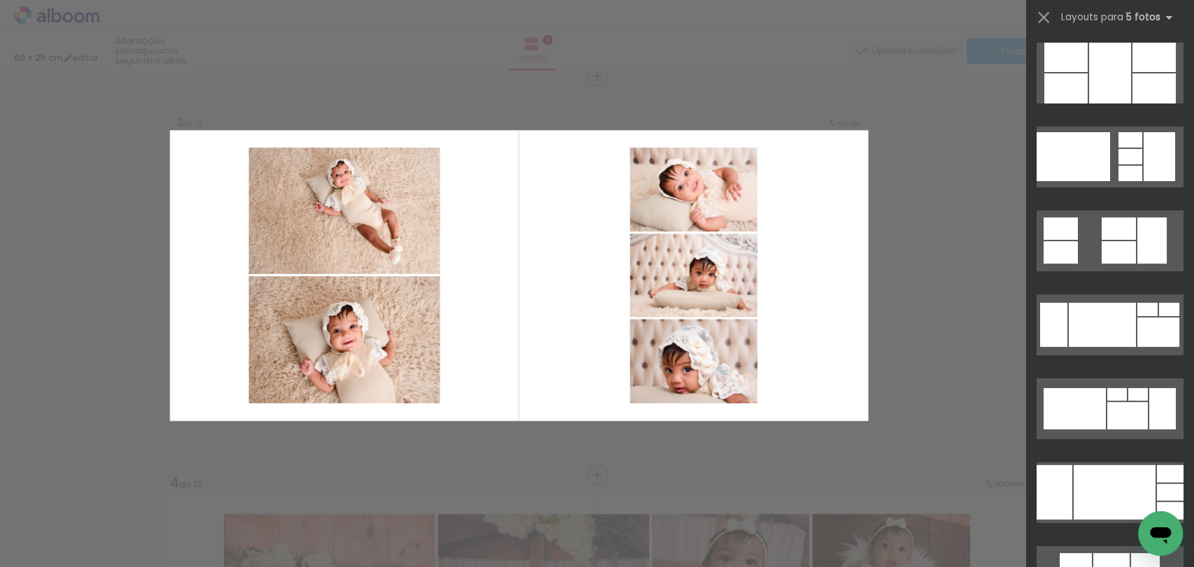
scroll to position [10840, 0]
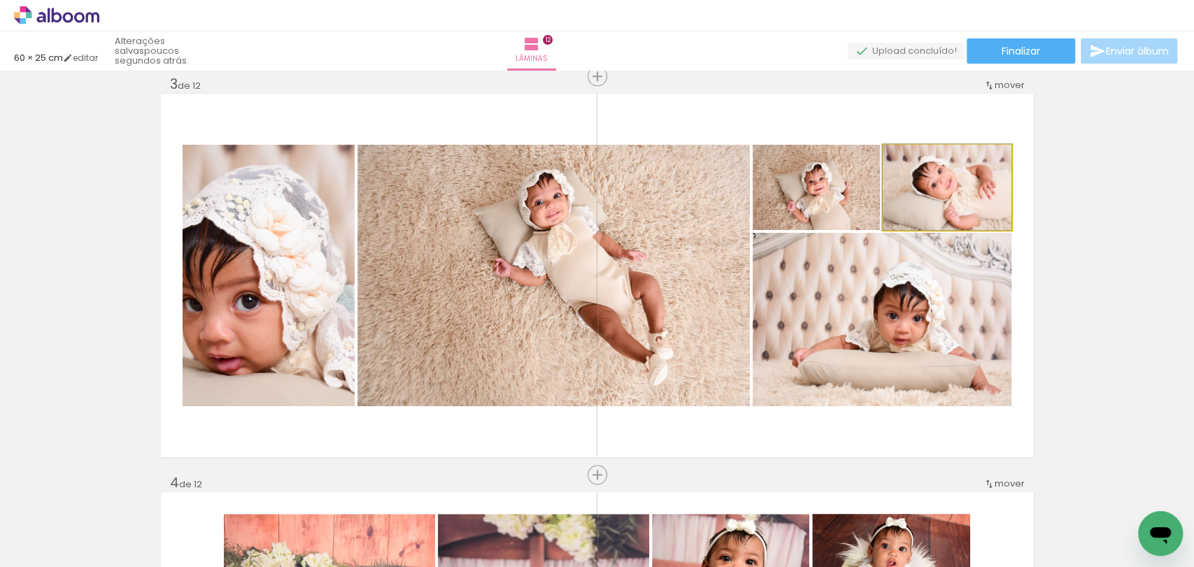
click at [920, 193] on quentale-photo at bounding box center [947, 187] width 129 height 85
click at [833, 191] on quentale-photo at bounding box center [816, 187] width 127 height 85
click at [920, 196] on quentale-photo at bounding box center [947, 187] width 129 height 85
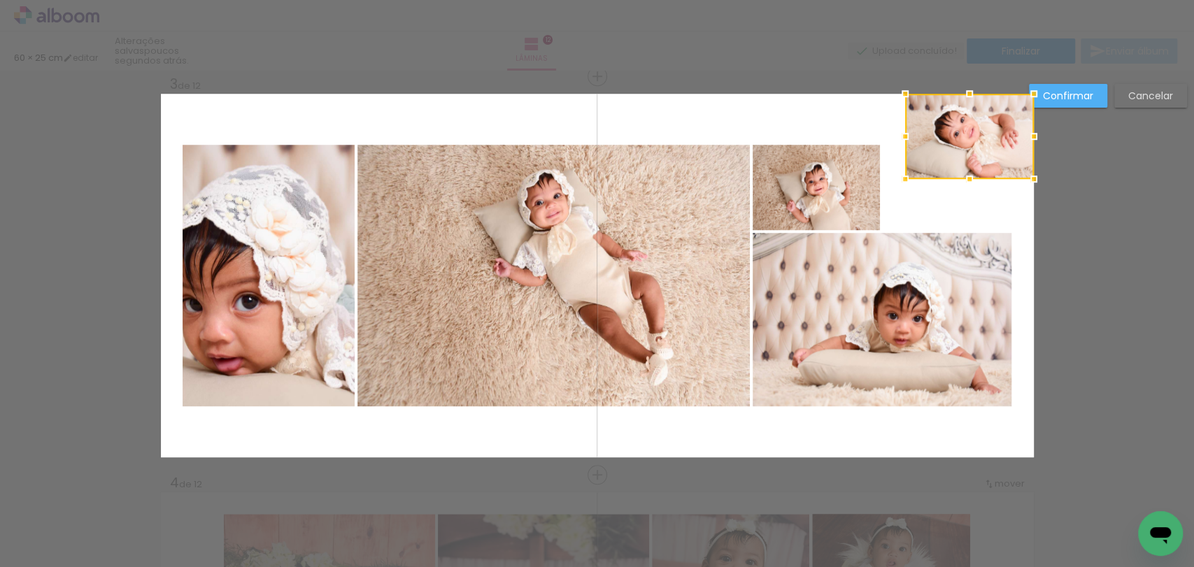
drag, startPoint x: 948, startPoint y: 189, endPoint x: 987, endPoint y: 115, distance: 83.2
click at [988, 113] on div at bounding box center [969, 136] width 129 height 85
click at [838, 197] on quentale-photo at bounding box center [816, 187] width 127 height 85
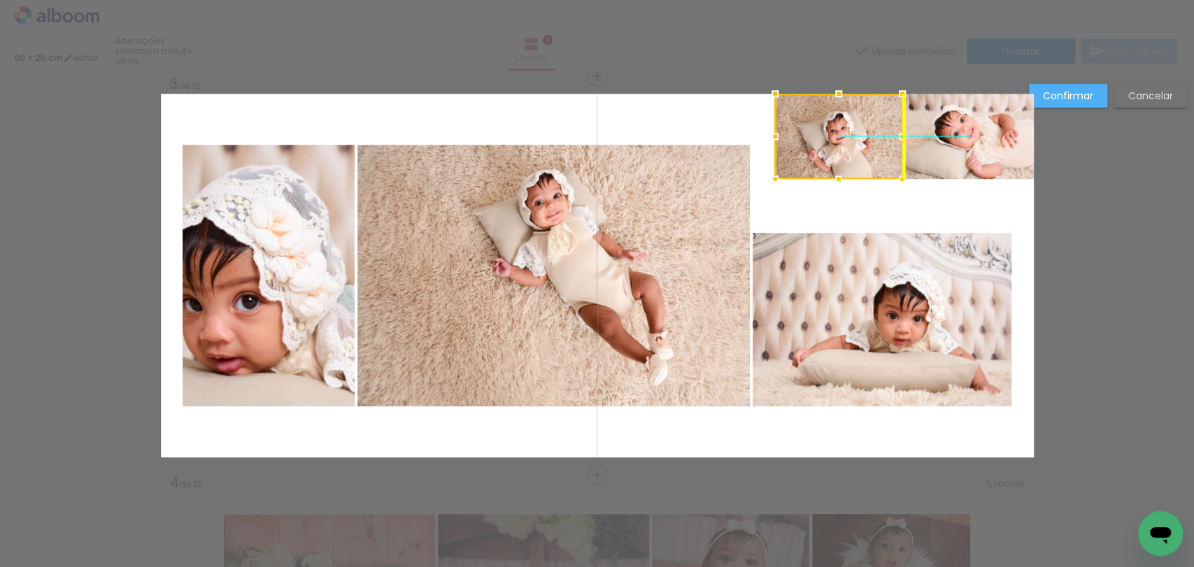
drag, startPoint x: 833, startPoint y: 187, endPoint x: 850, endPoint y: 132, distance: 57.3
click at [850, 132] on div at bounding box center [838, 136] width 127 height 85
click at [895, 301] on quentale-photo at bounding box center [882, 319] width 259 height 173
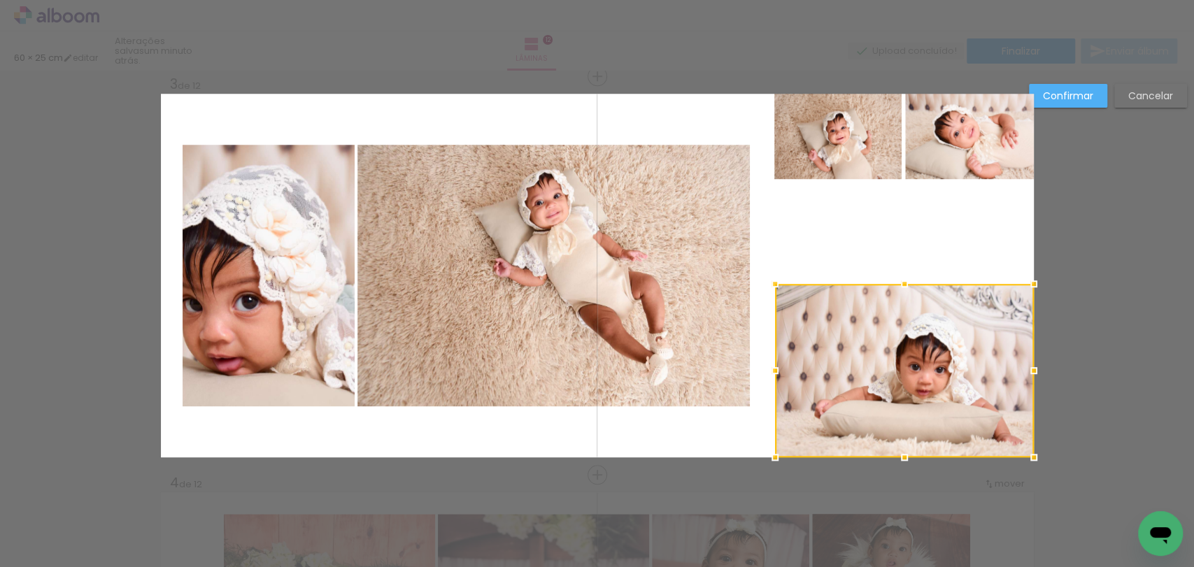
drag, startPoint x: 909, startPoint y: 340, endPoint x: 962, endPoint y: 427, distance: 102.3
click at [962, 427] on div at bounding box center [904, 370] width 259 height 173
click at [940, 164] on quentale-photo at bounding box center [969, 136] width 129 height 85
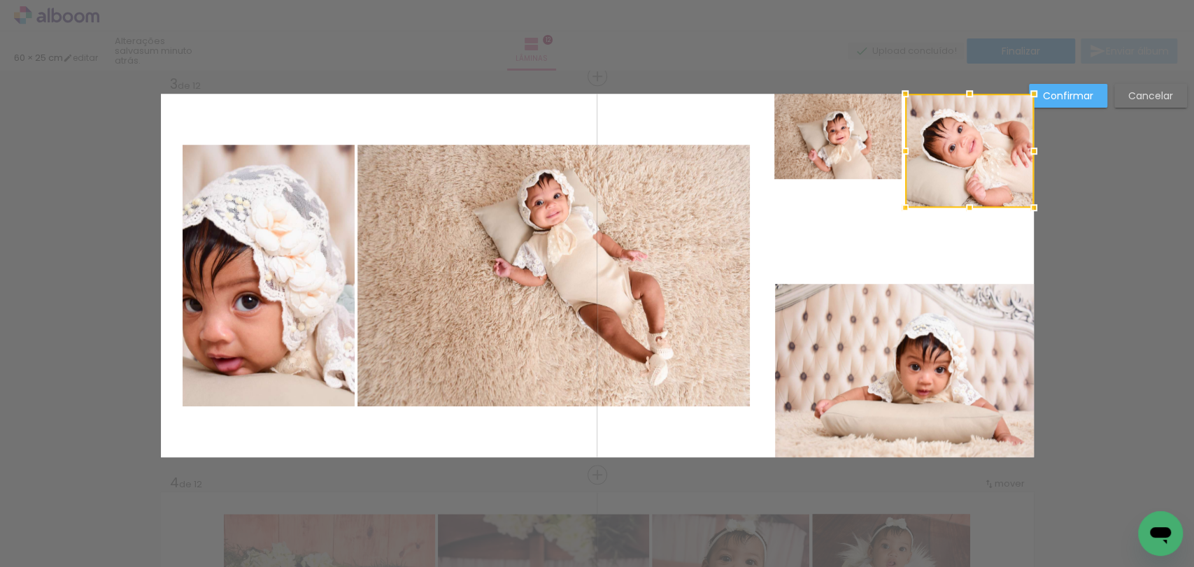
drag, startPoint x: 968, startPoint y: 190, endPoint x: 964, endPoint y: 159, distance: 31.1
click at [964, 159] on div at bounding box center [969, 151] width 129 height 114
click at [892, 157] on div at bounding box center [905, 151] width 28 height 28
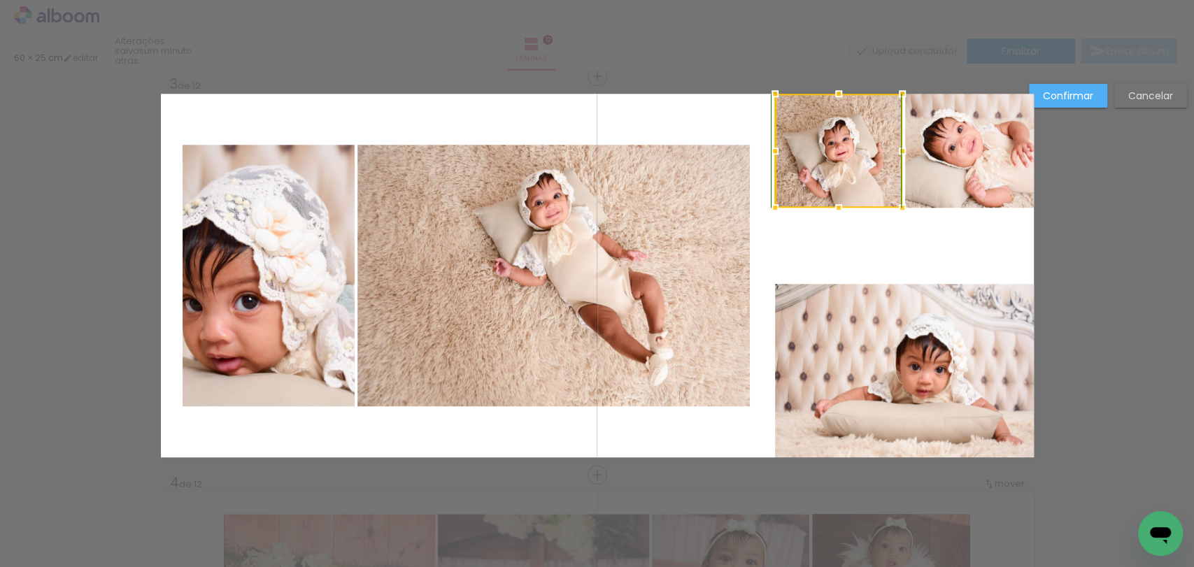
drag, startPoint x: 829, startPoint y: 176, endPoint x: 829, endPoint y: 199, distance: 23.1
click at [829, 199] on div at bounding box center [839, 208] width 28 height 28
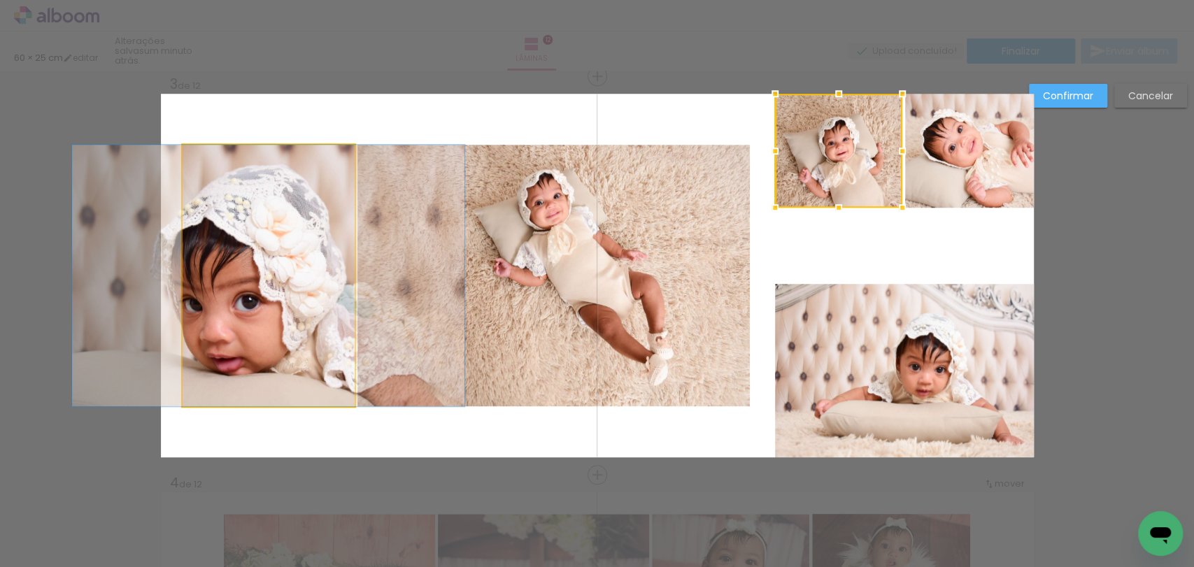
click at [302, 258] on quentale-photo at bounding box center [269, 276] width 172 height 262
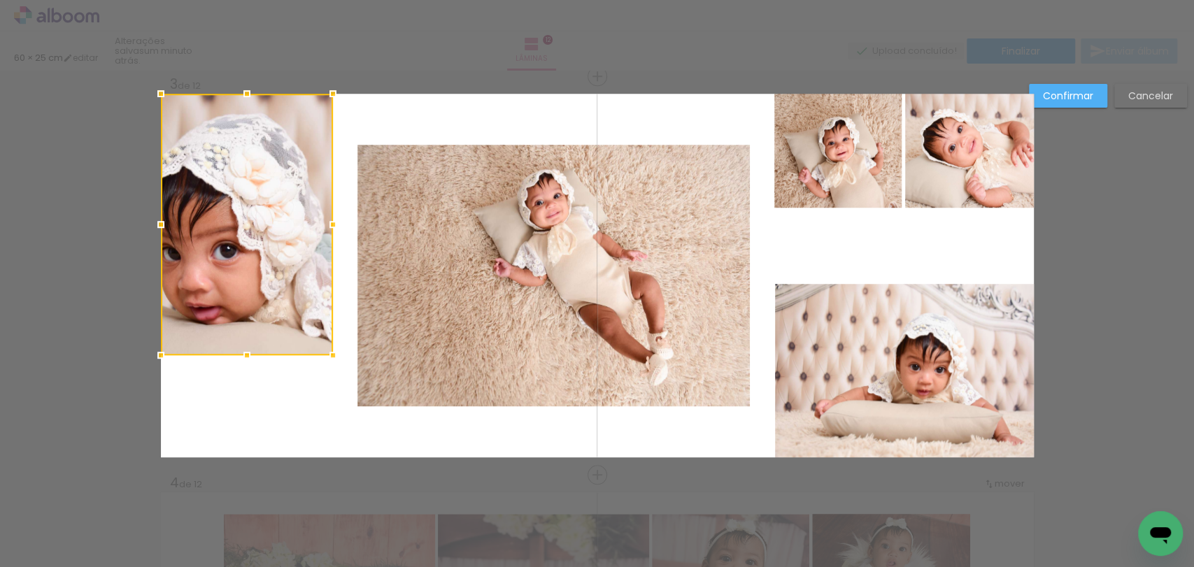
drag, startPoint x: 272, startPoint y: 197, endPoint x: 235, endPoint y: 147, distance: 62.5
click at [235, 147] on div at bounding box center [247, 225] width 172 height 262
click at [225, 188] on div at bounding box center [247, 225] width 172 height 262
click at [381, 223] on quentale-photo at bounding box center [553, 276] width 392 height 262
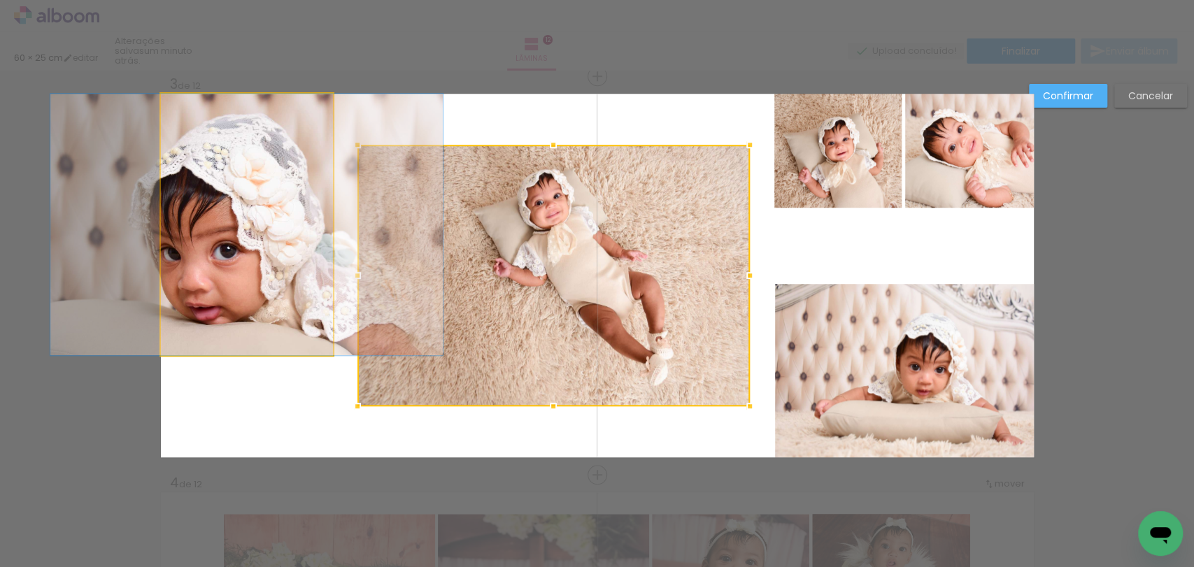
click at [279, 209] on quentale-photo at bounding box center [247, 225] width 172 height 262
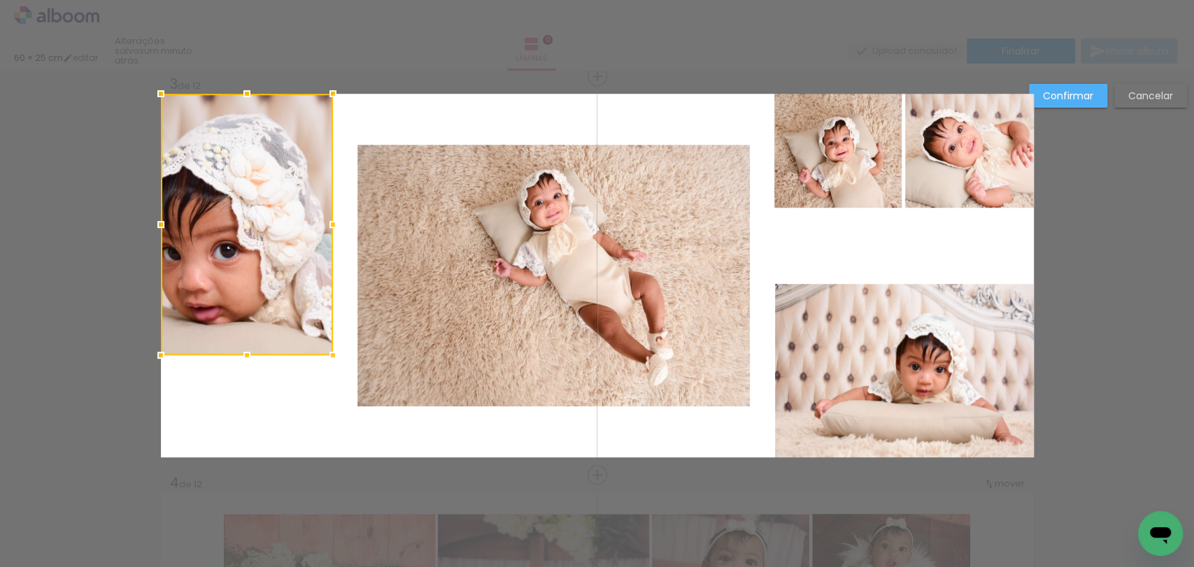
click at [1143, 110] on div "Confirmar Cancelar" at bounding box center [1104, 101] width 165 height 34
click at [0, 0] on slot "Cancelar" at bounding box center [0, 0] width 0 height 0
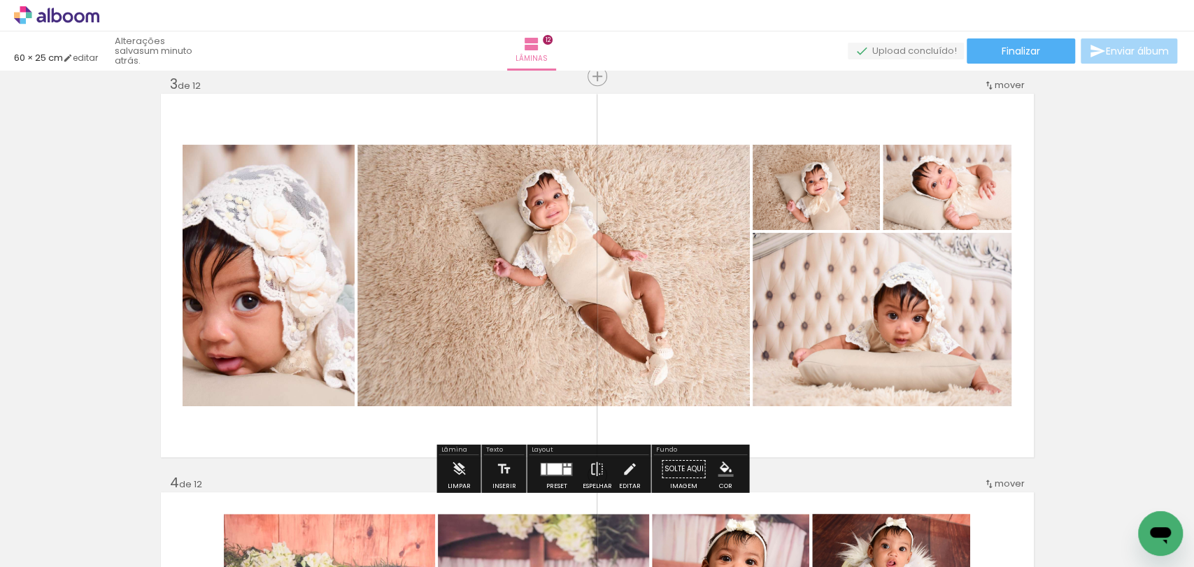
click at [541, 453] on div "Layout" at bounding box center [589, 451] width 120 height 8
click at [548, 460] on div at bounding box center [556, 469] width 38 height 28
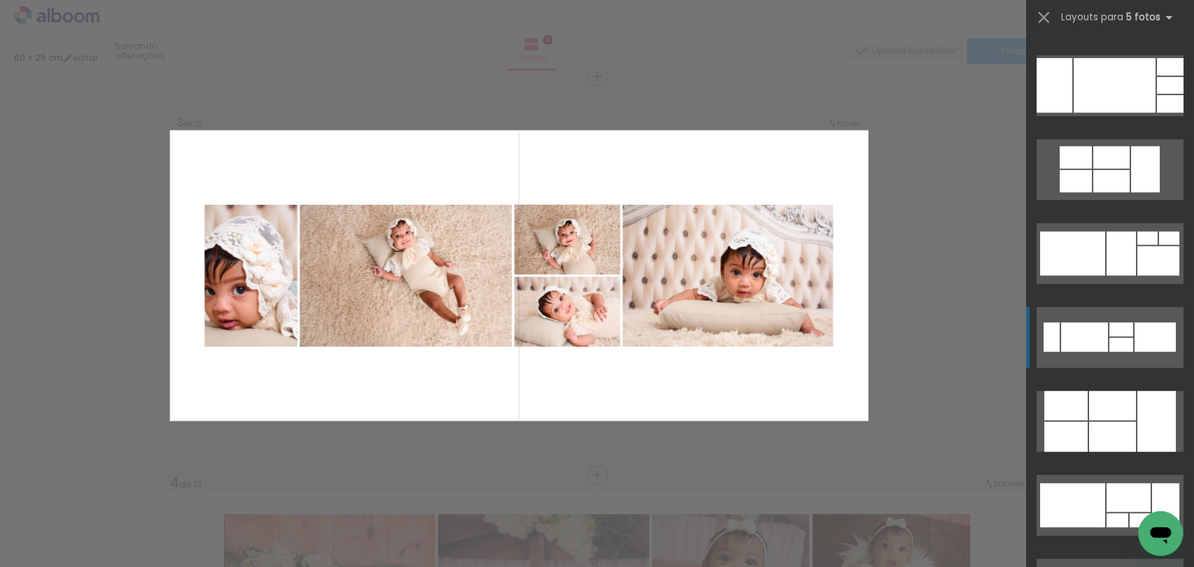
scroll to position [11305, 0]
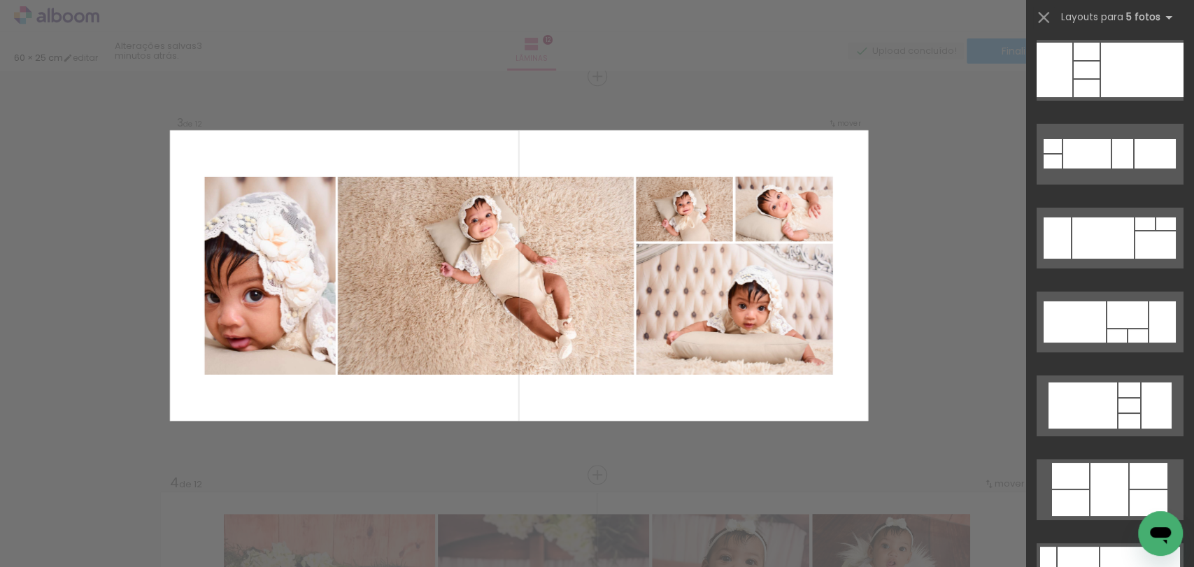
scroll to position [14413, 0]
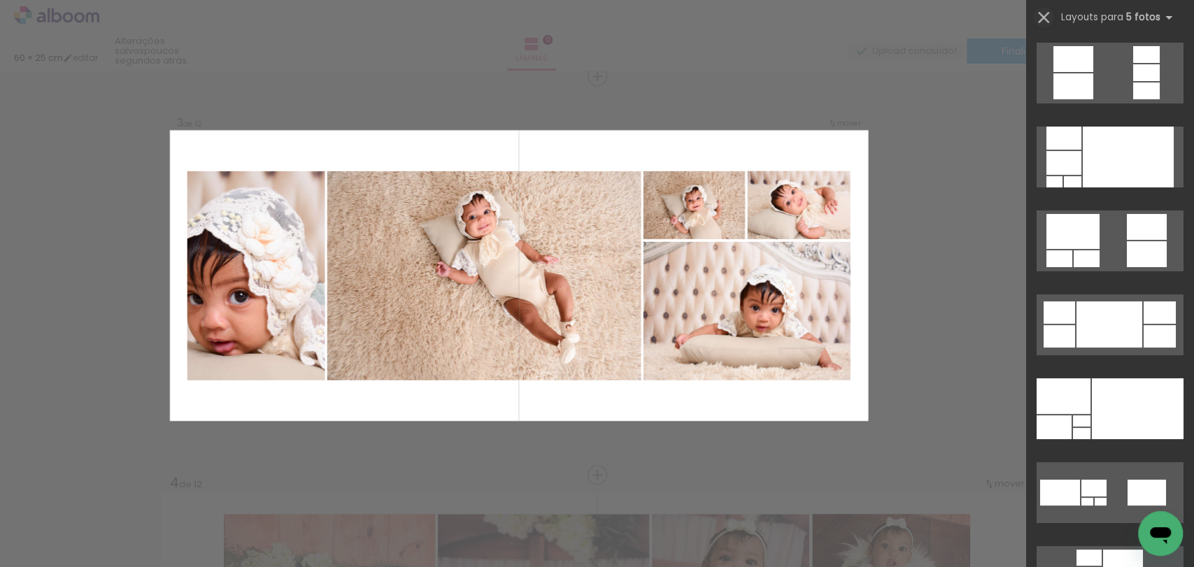
click at [1046, 16] on iron-icon at bounding box center [1044, 18] width 20 height 20
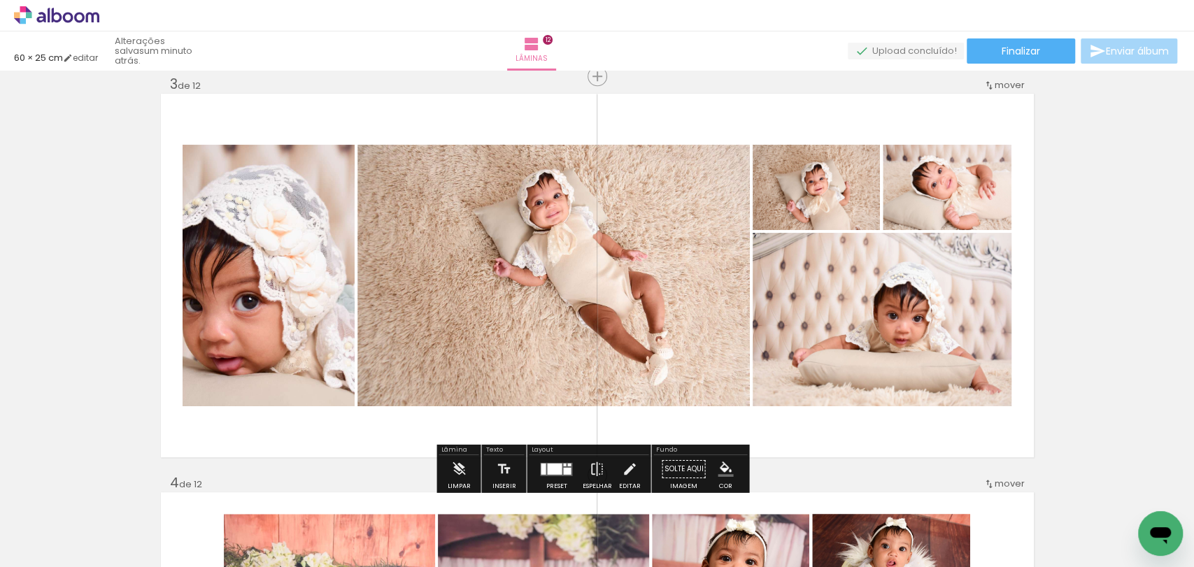
click at [43, 14] on icon at bounding box center [40, 17] width 9 height 10
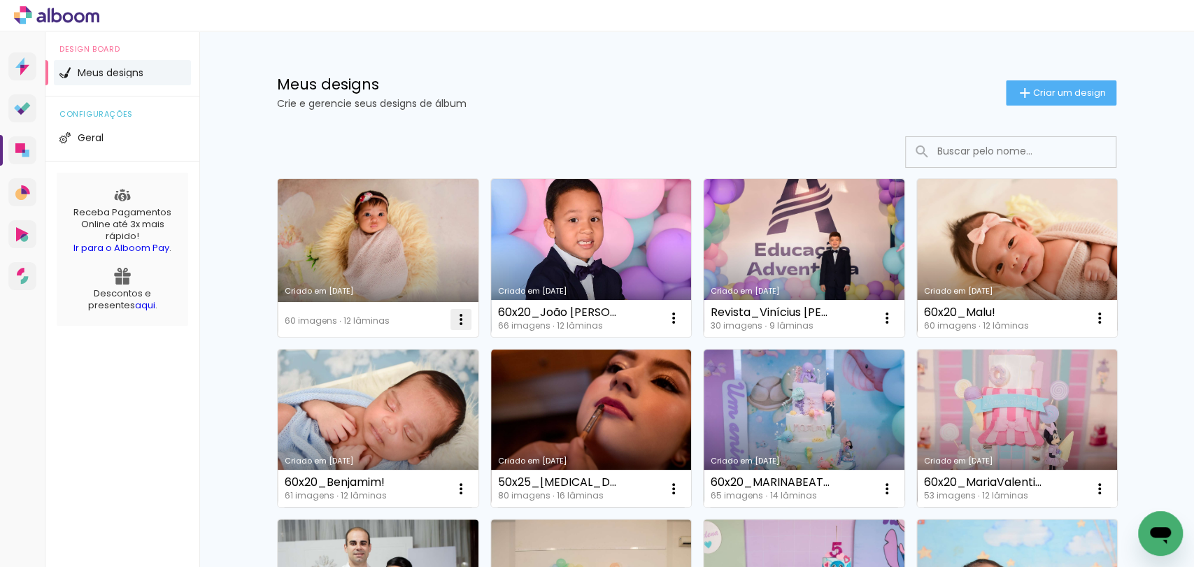
click at [453, 320] on iron-icon at bounding box center [461, 319] width 17 height 17
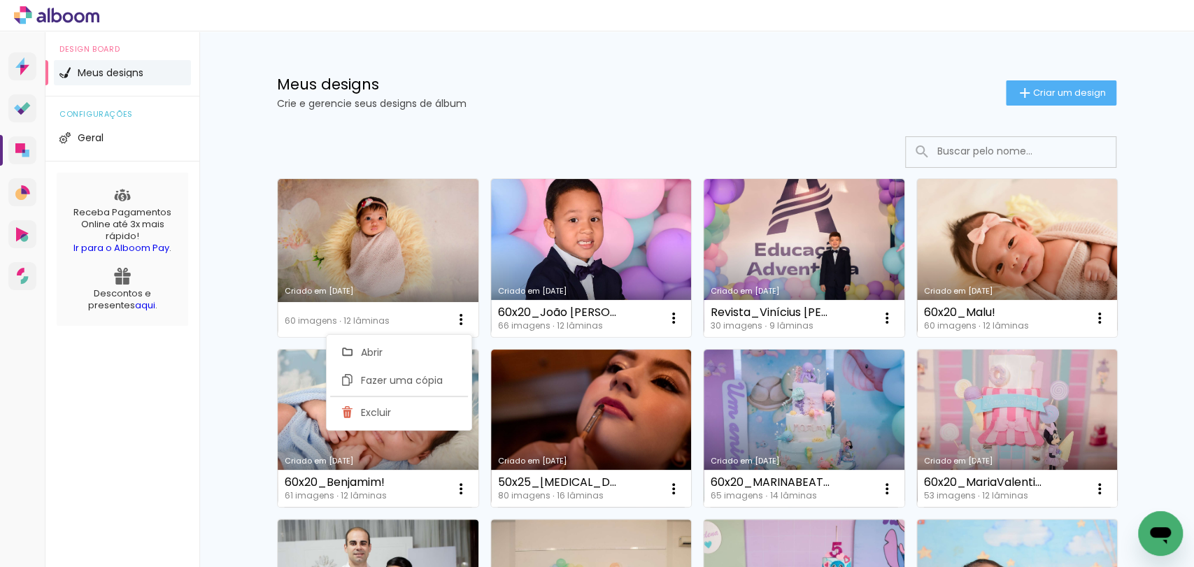
drag, startPoint x: 336, startPoint y: 255, endPoint x: 343, endPoint y: 225, distance: 30.2
click at [342, 225] on link "Criado em [DATE]" at bounding box center [378, 258] width 201 height 158
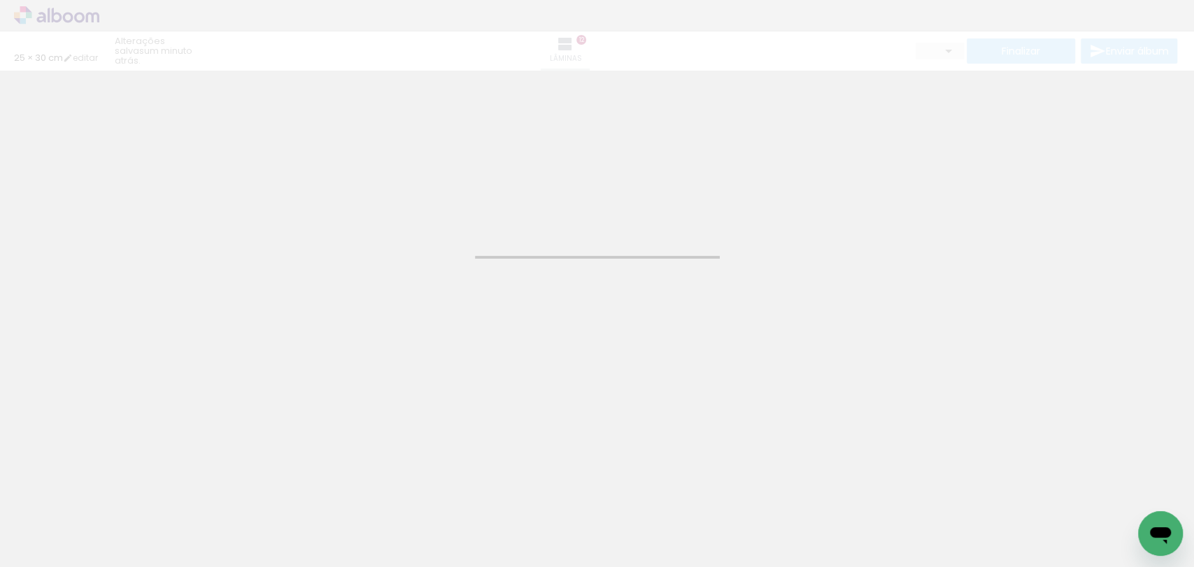
type input "25"
type input "60"
type input "0"
